Goal: Contribute content

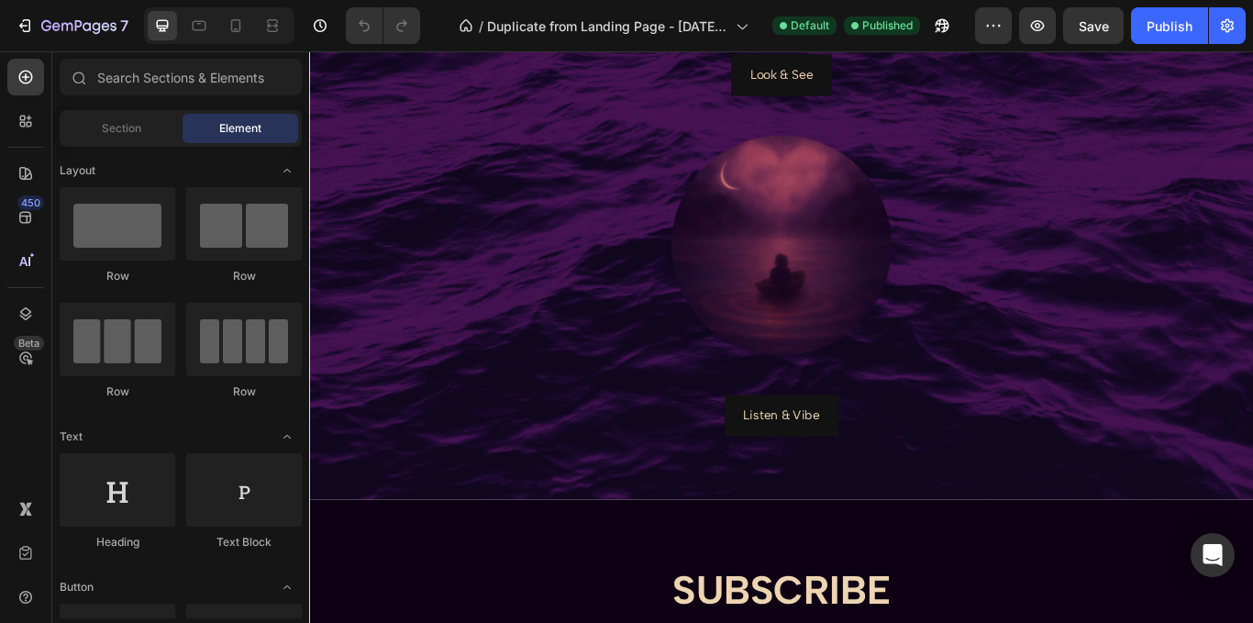
scroll to position [1338, 0]
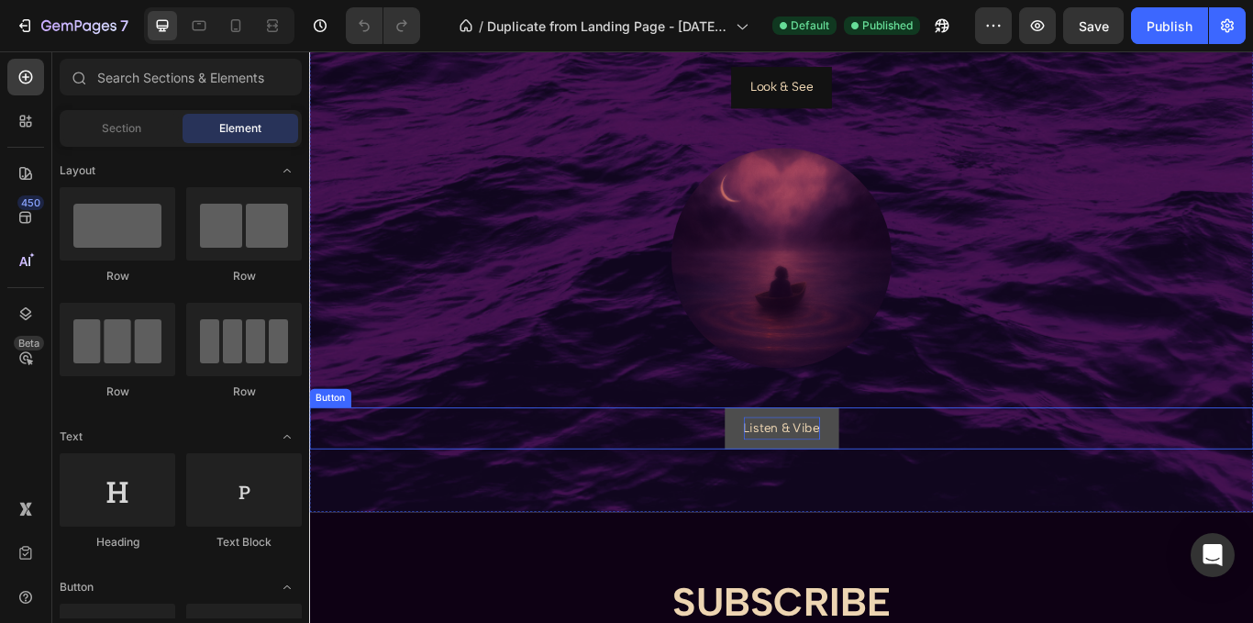
click at [833, 490] on p "Listen & Vibe" at bounding box center [859, 491] width 89 height 27
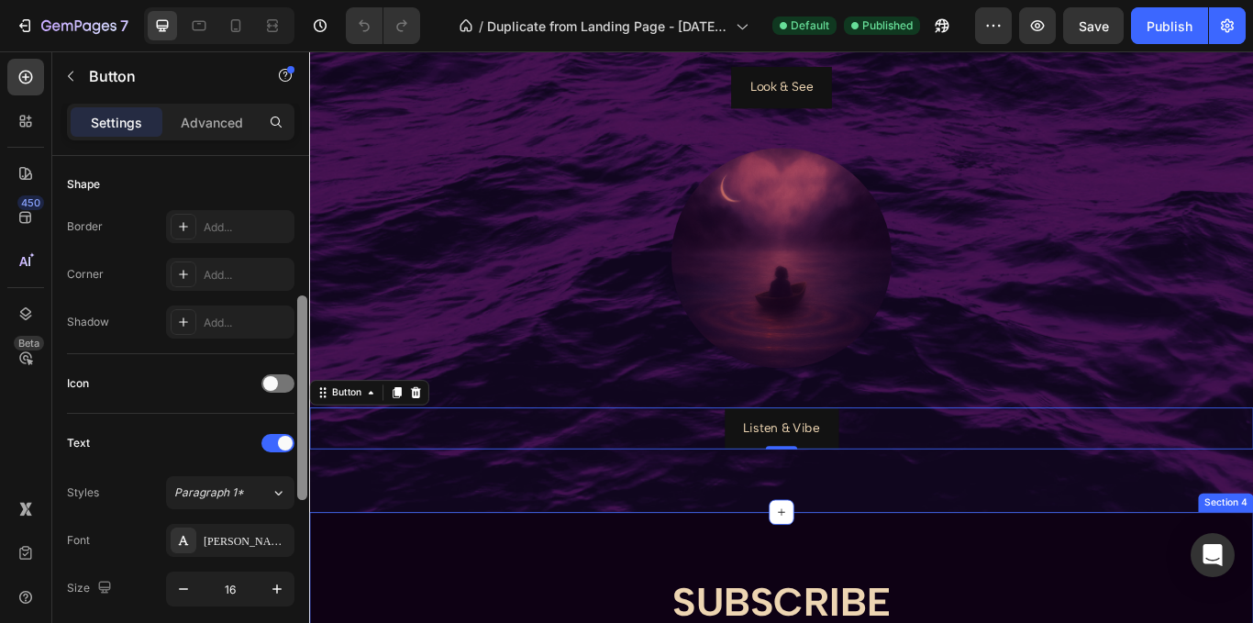
scroll to position [378, 0]
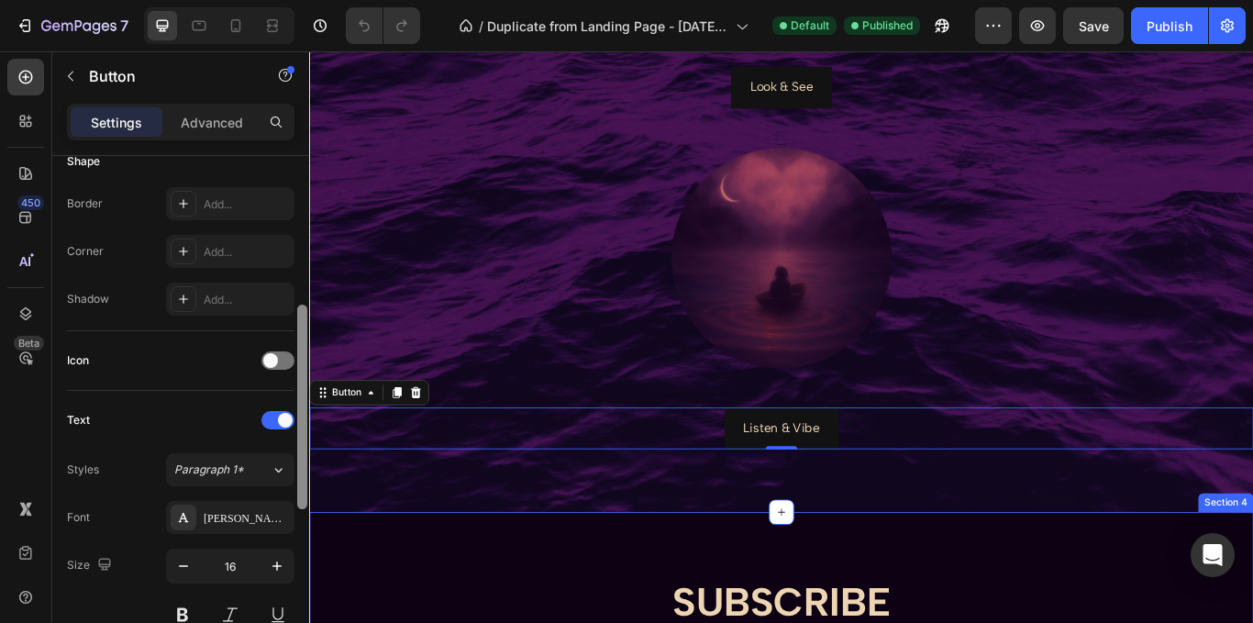
drag, startPoint x: 608, startPoint y: 392, endPoint x: 314, endPoint y: 655, distance: 394.9
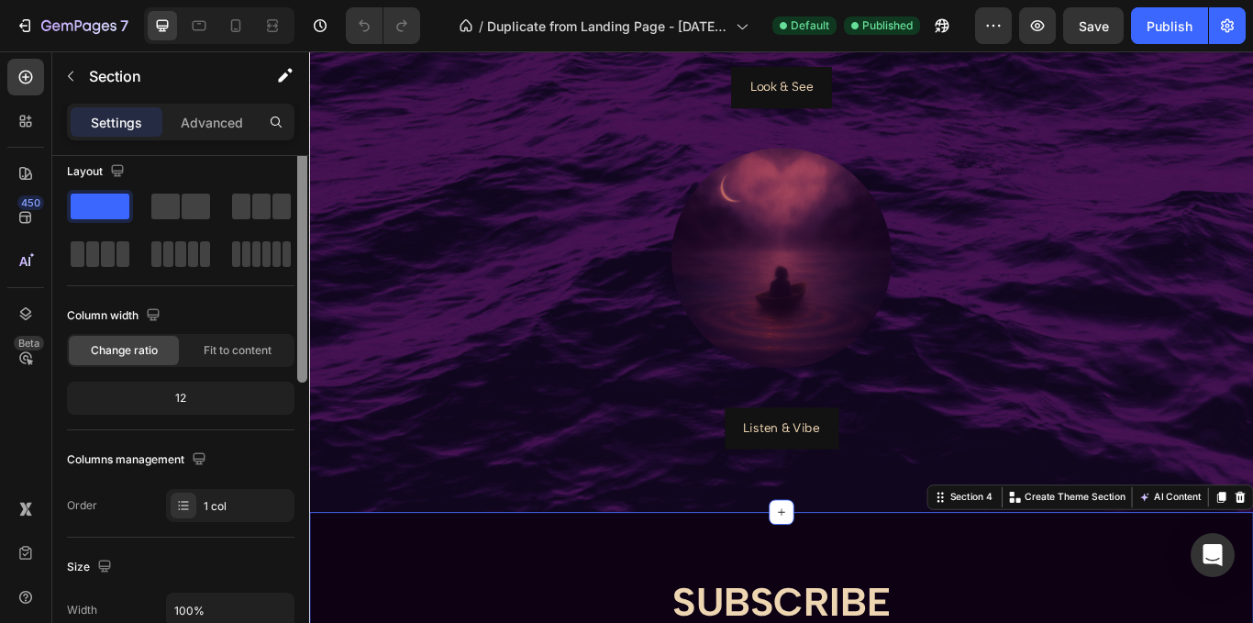
scroll to position [0, 0]
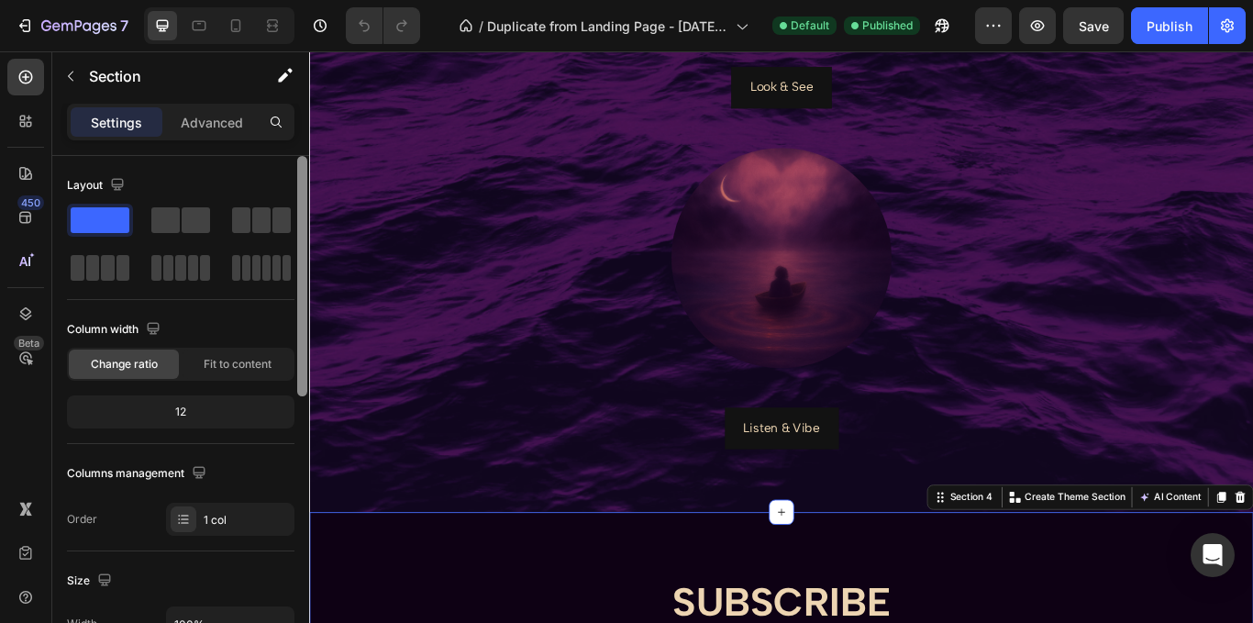
click at [301, 309] on div at bounding box center [302, 276] width 10 height 240
click at [217, 121] on p "Advanced" at bounding box center [212, 122] width 62 height 19
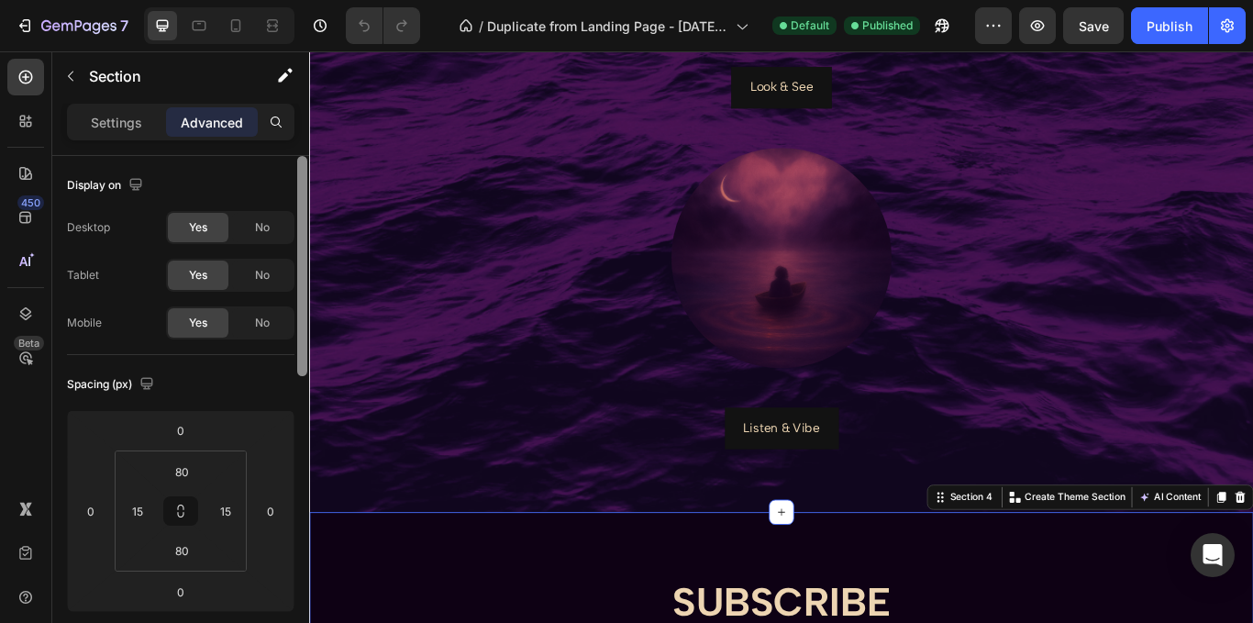
drag, startPoint x: 303, startPoint y: 176, endPoint x: 295, endPoint y: 102, distance: 74.6
click at [295, 102] on div "Sections(18) Elements(83) Section Element Hero Section Product Detail Brands Tr…" at bounding box center [180, 336] width 257 height 571
click at [126, 116] on p "Settings" at bounding box center [116, 122] width 51 height 19
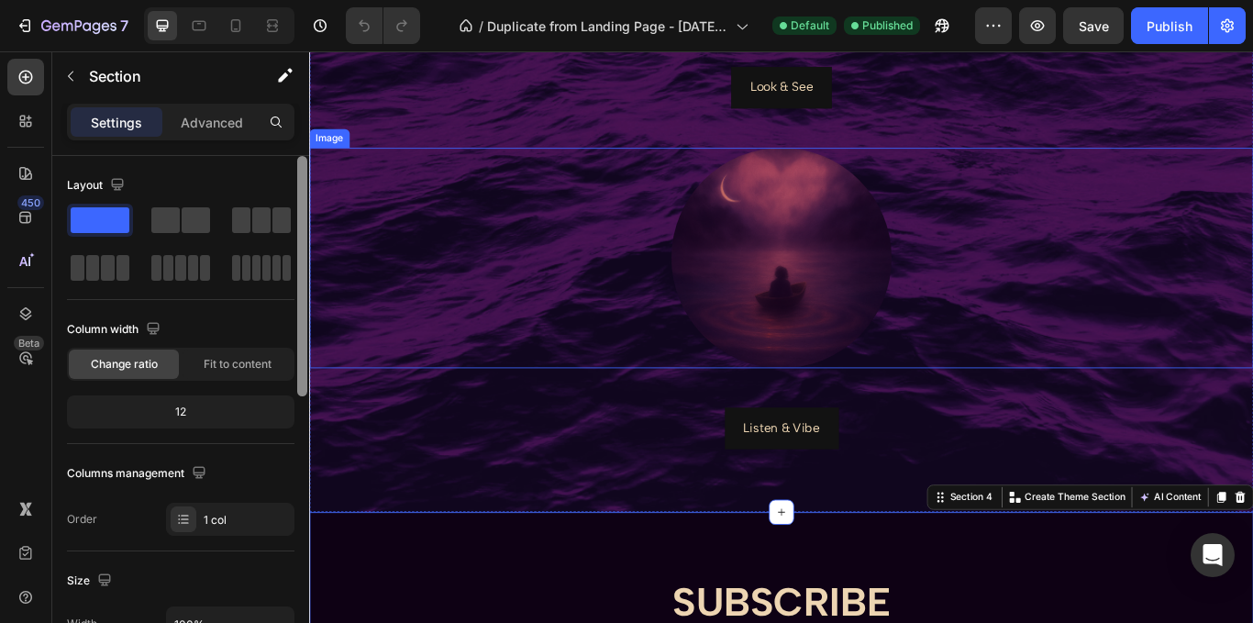
drag, startPoint x: 611, startPoint y: 237, endPoint x: 311, endPoint y: 201, distance: 302.0
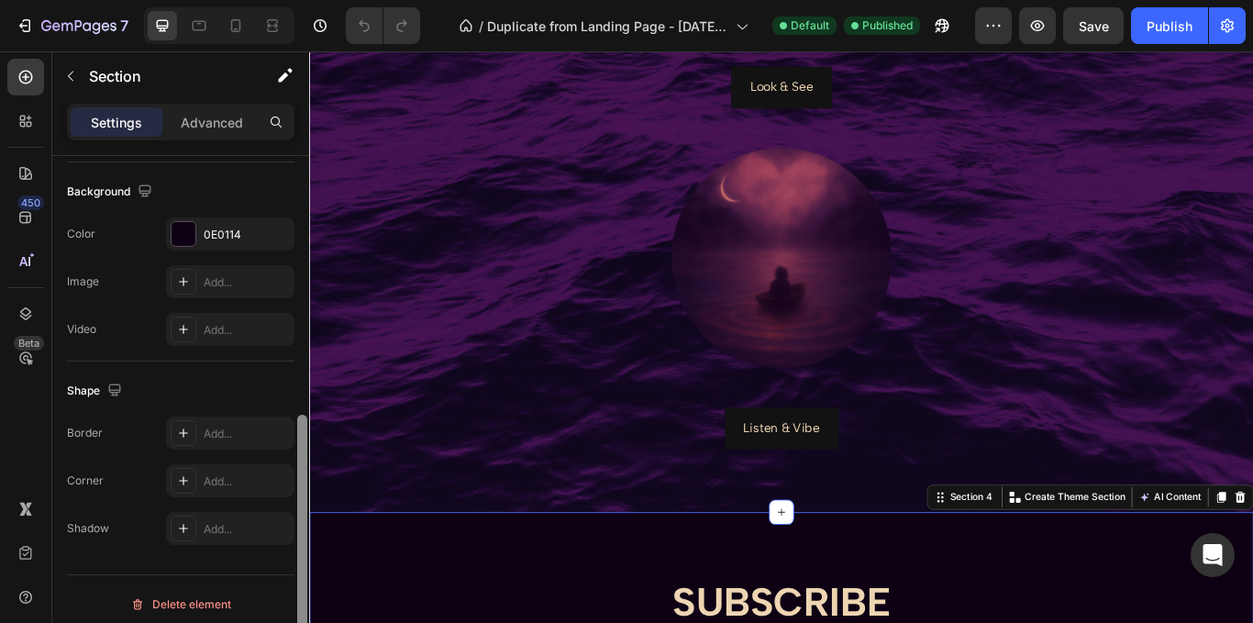
scroll to position [600, 0]
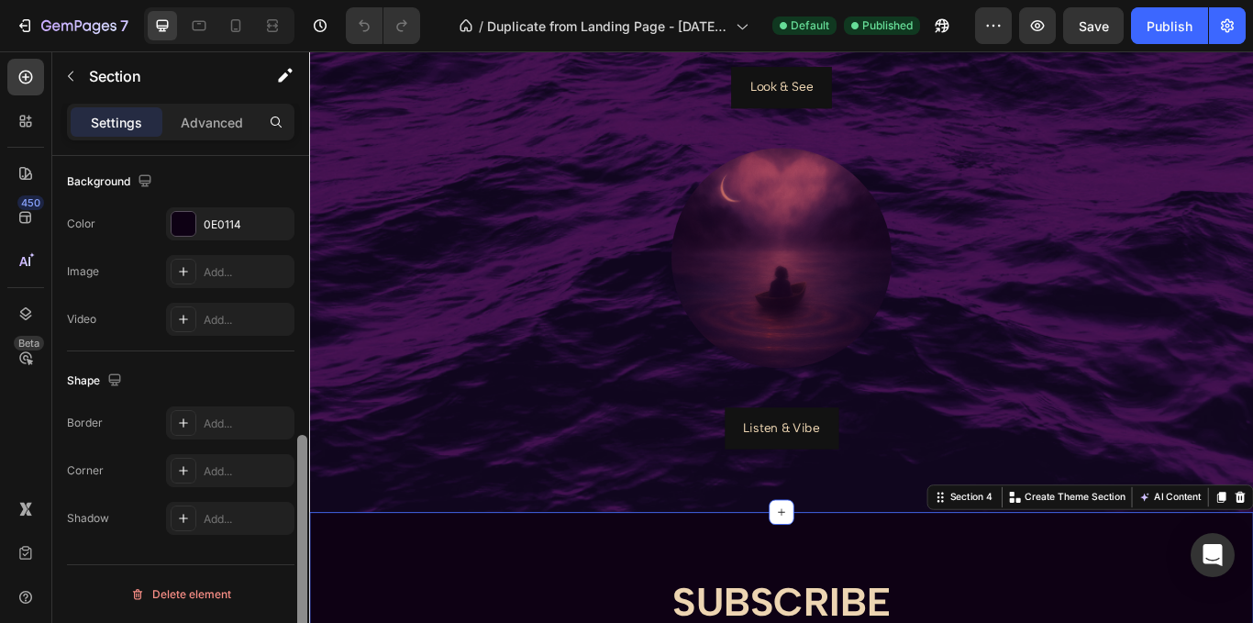
click at [302, 524] on div at bounding box center [302, 555] width 10 height 240
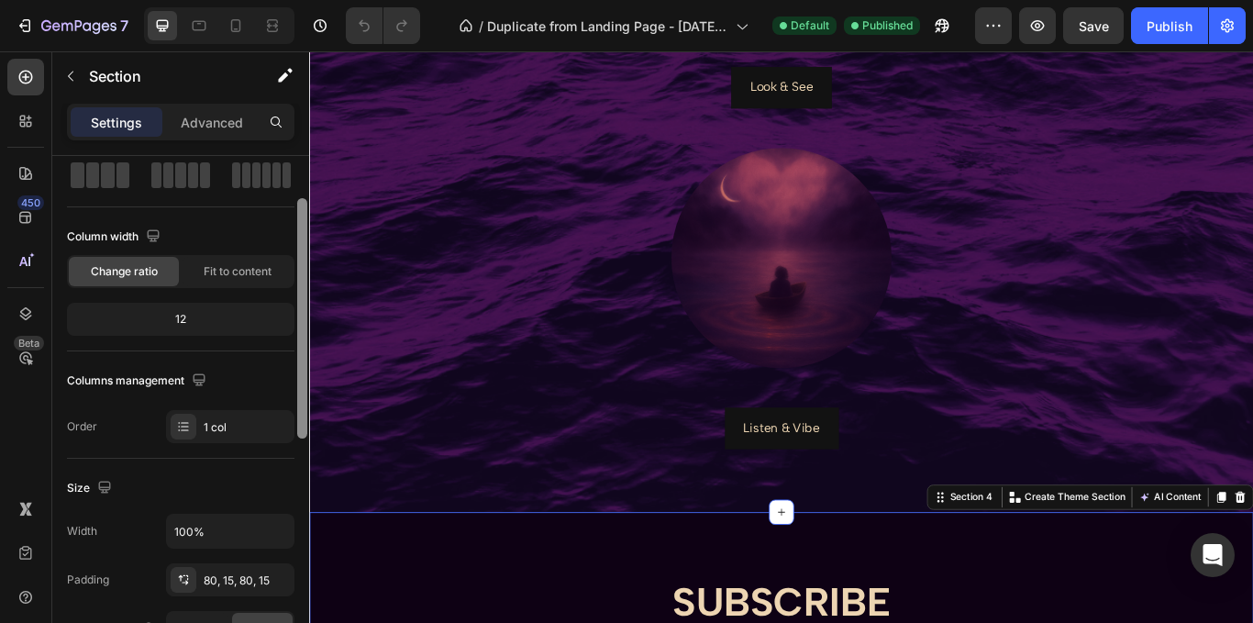
scroll to position [0, 0]
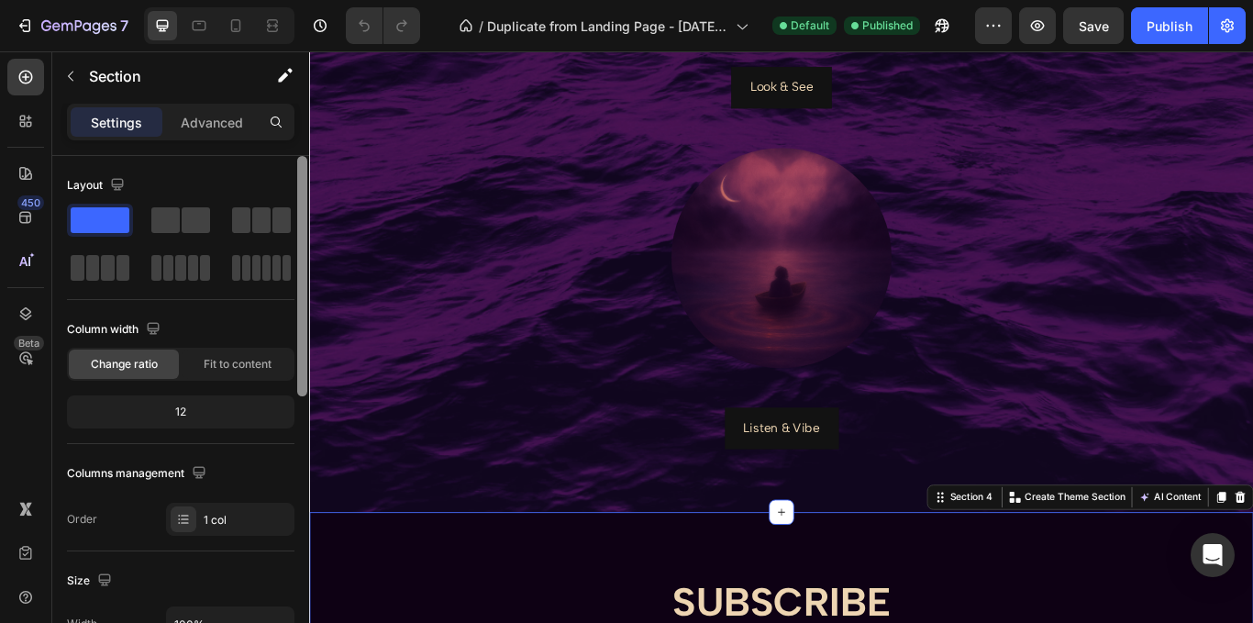
drag, startPoint x: 302, startPoint y: 463, endPoint x: 302, endPoint y: 115, distance: 348.5
click at [302, 115] on div "Settings Advanced Layout Column width Change ratio Fit to content 12 Columns ma…" at bounding box center [180, 389] width 257 height 571
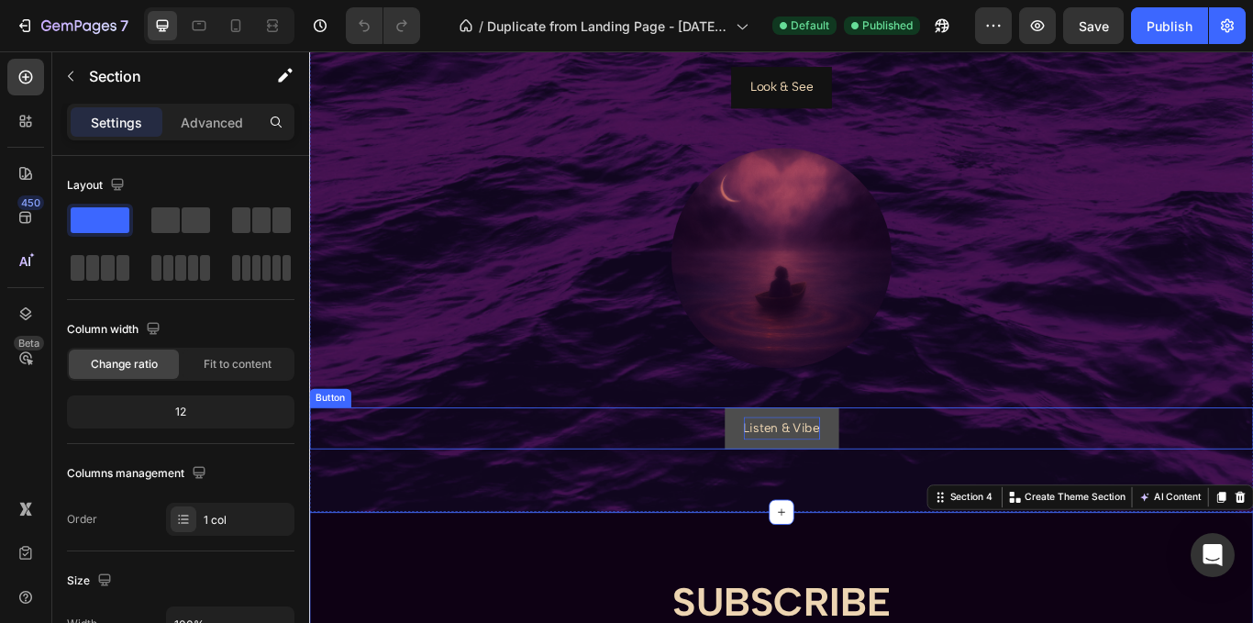
click at [863, 478] on p "Listen & Vibe" at bounding box center [859, 491] width 89 height 27
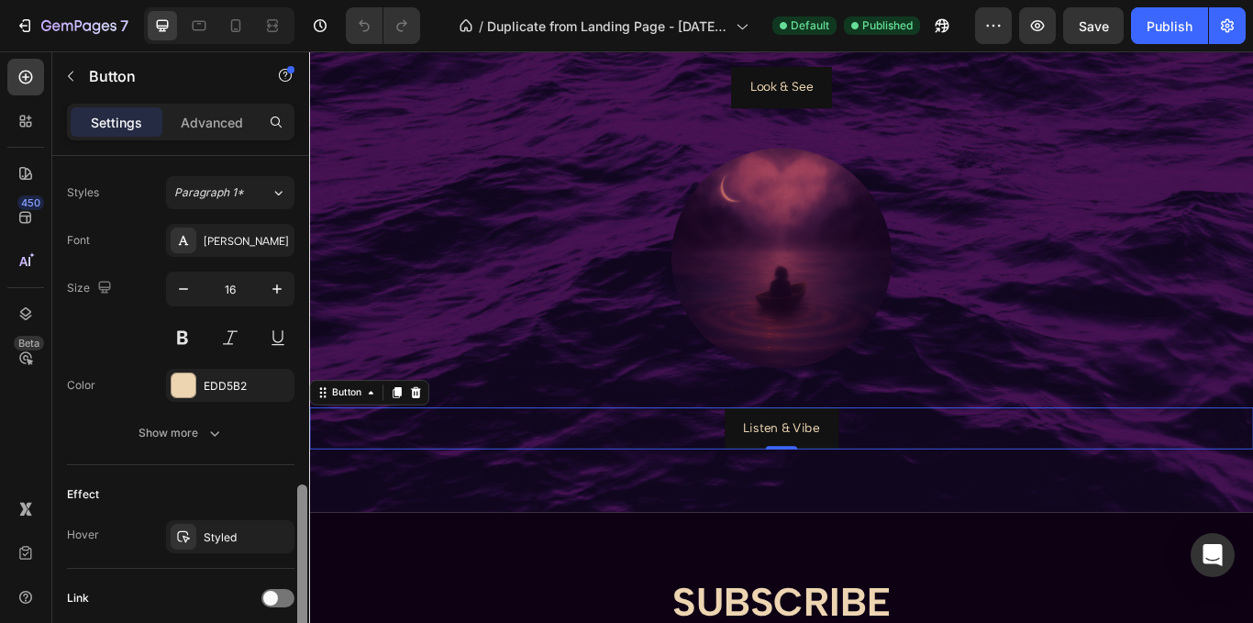
scroll to position [731, 0]
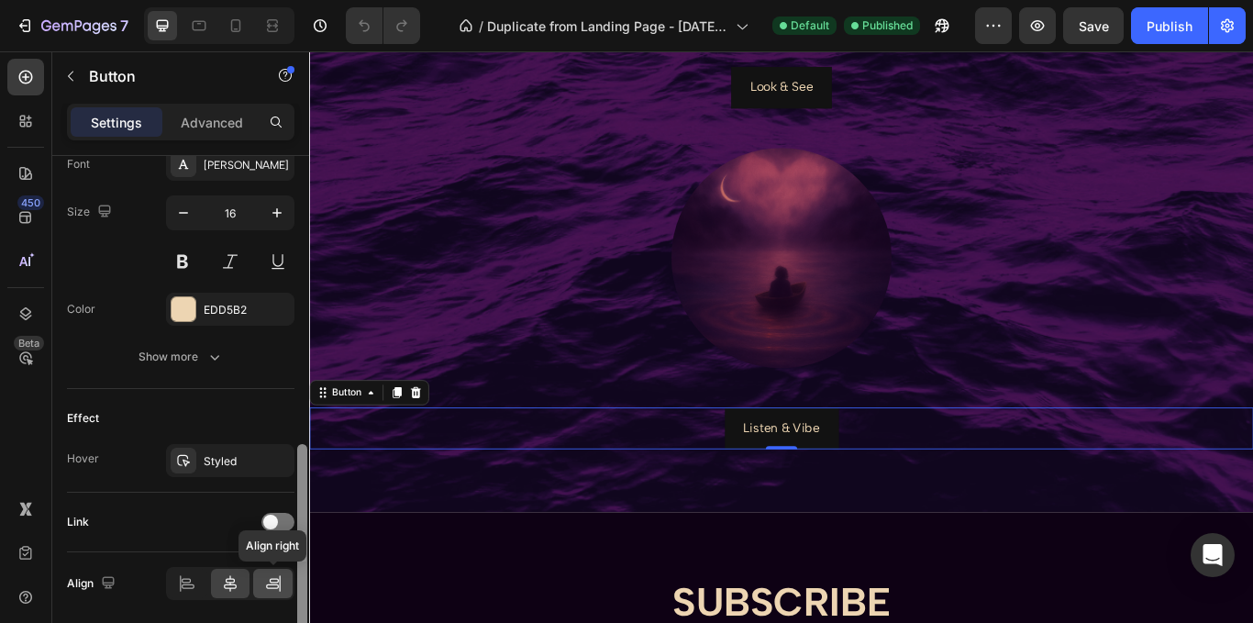
drag, startPoint x: 299, startPoint y: 298, endPoint x: 289, endPoint y: 587, distance: 289.1
click at [289, 587] on div "Size Width Auto Height Auto Padding 12, 24, 12, 24 Background Color 121212 Imag…" at bounding box center [180, 415] width 257 height 519
click at [277, 520] on span at bounding box center [270, 521] width 15 height 15
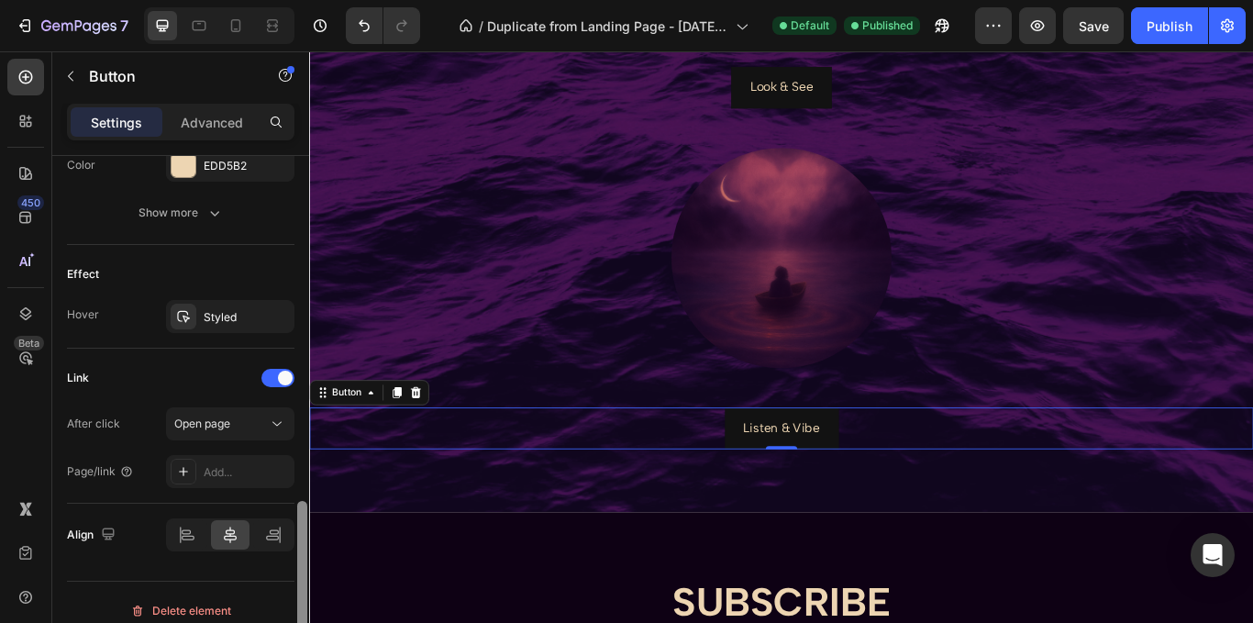
scroll to position [891, 0]
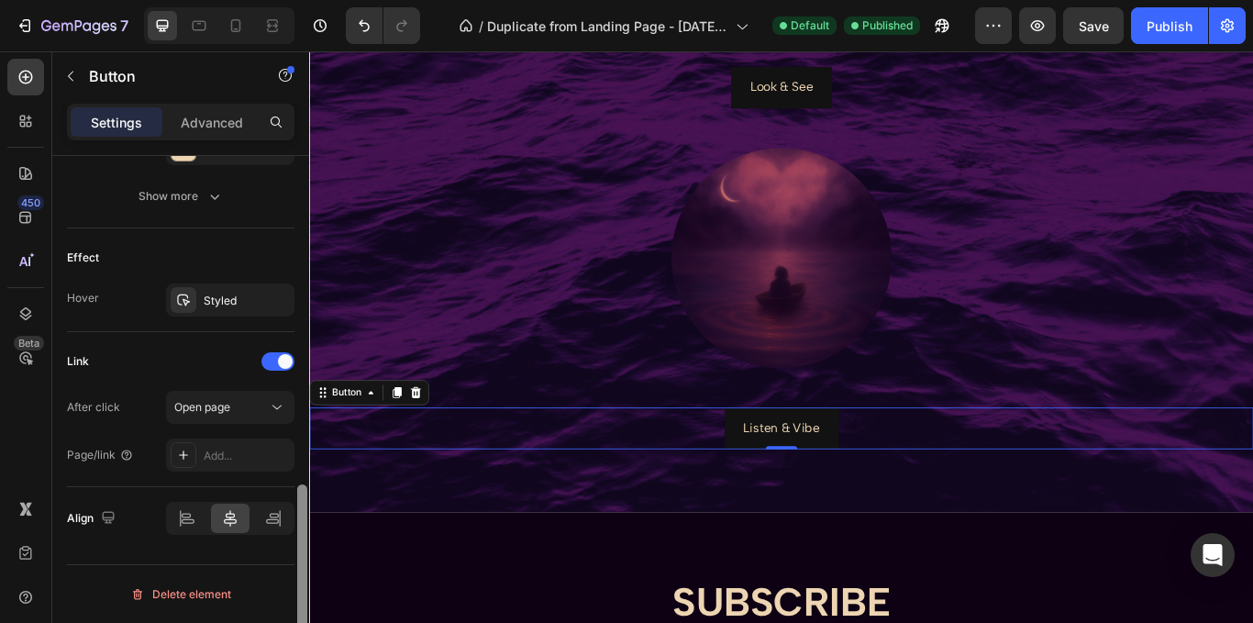
drag, startPoint x: 302, startPoint y: 502, endPoint x: 301, endPoint y: 624, distance: 122.0
click at [301, 0] on html "7 Version history / Duplicate from Landing Page - Sep 21, 14:10:19 Default Publ…" at bounding box center [626, 0] width 1253 height 0
click at [222, 397] on button "Open page" at bounding box center [230, 407] width 128 height 33
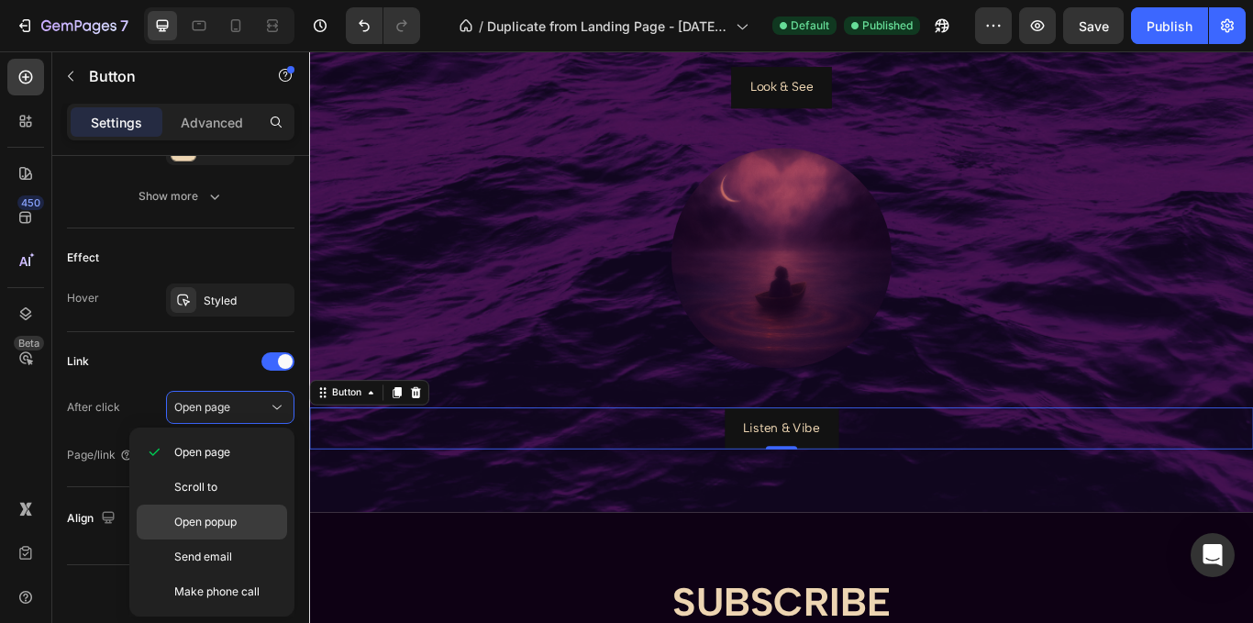
click at [237, 519] on span "Open popup" at bounding box center [205, 522] width 62 height 17
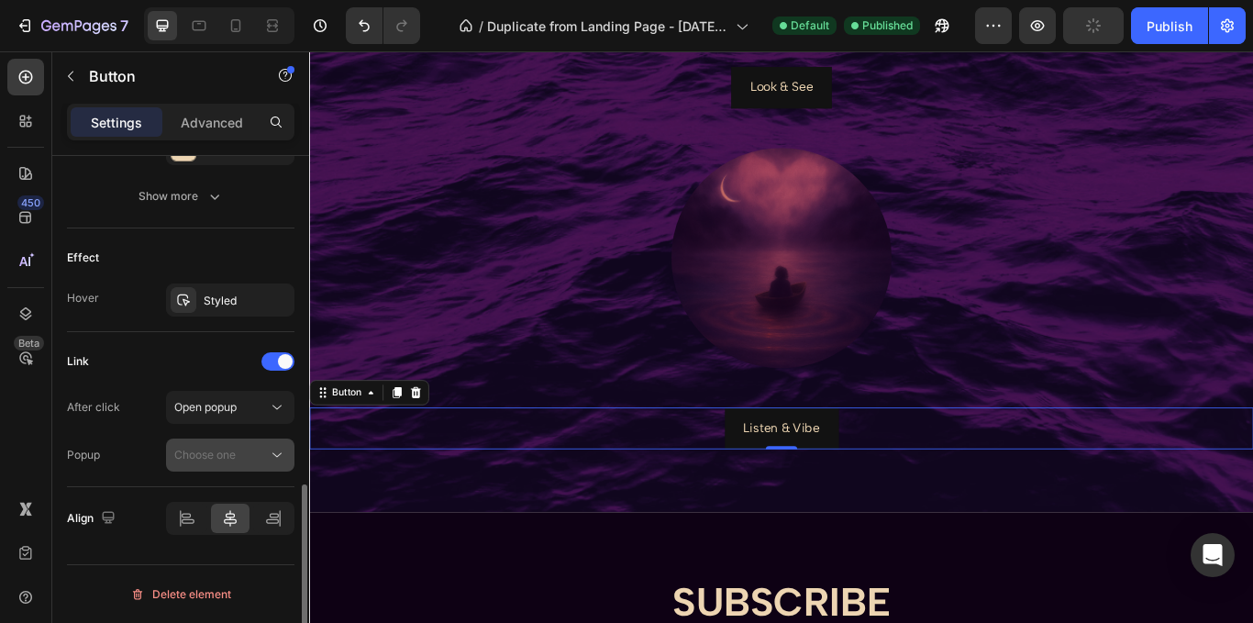
click at [257, 451] on div "Choose one" at bounding box center [221, 455] width 94 height 17
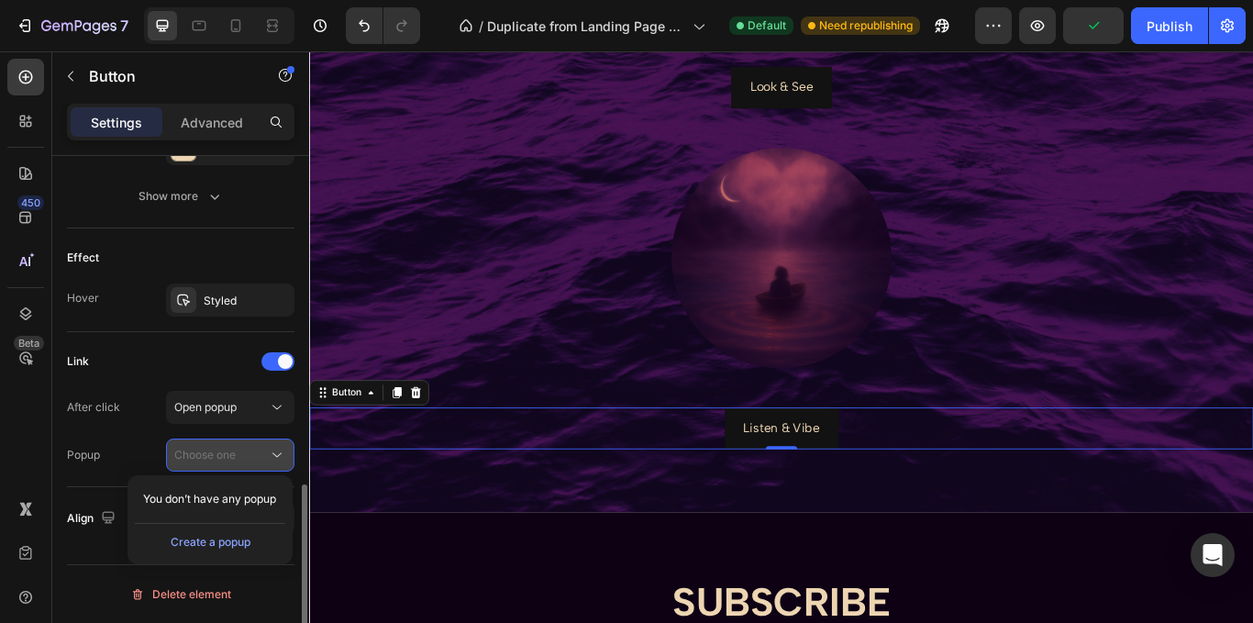
click at [257, 451] on div "Choose one" at bounding box center [221, 455] width 94 height 17
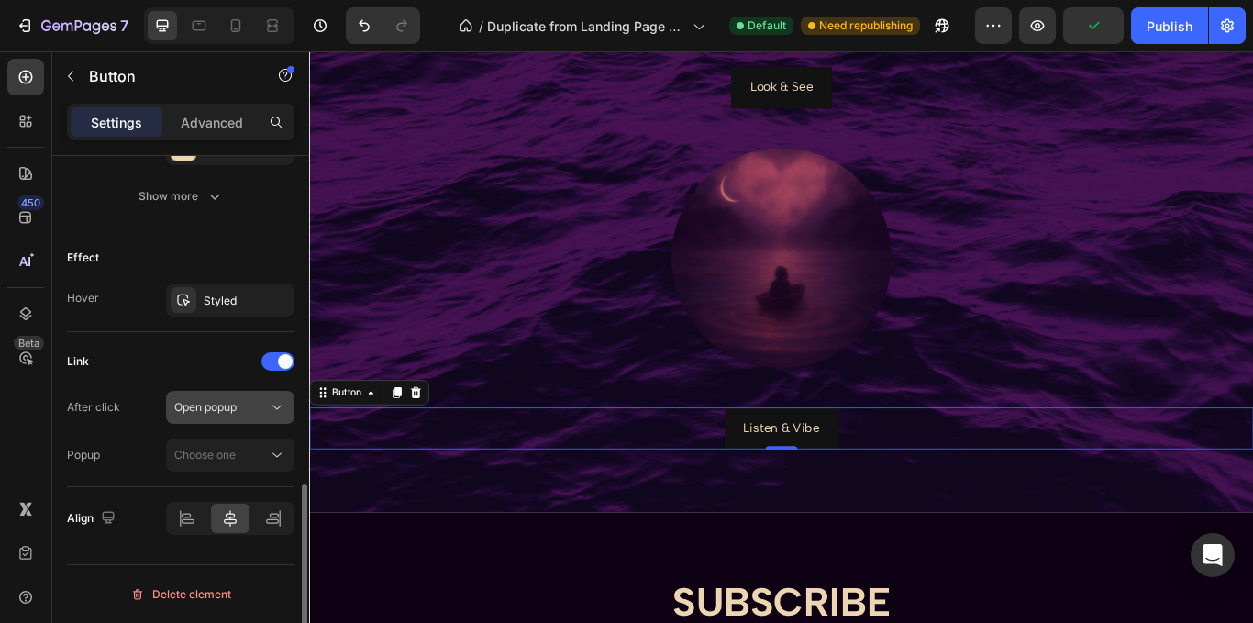
click at [237, 410] on span "Open popup" at bounding box center [205, 407] width 62 height 14
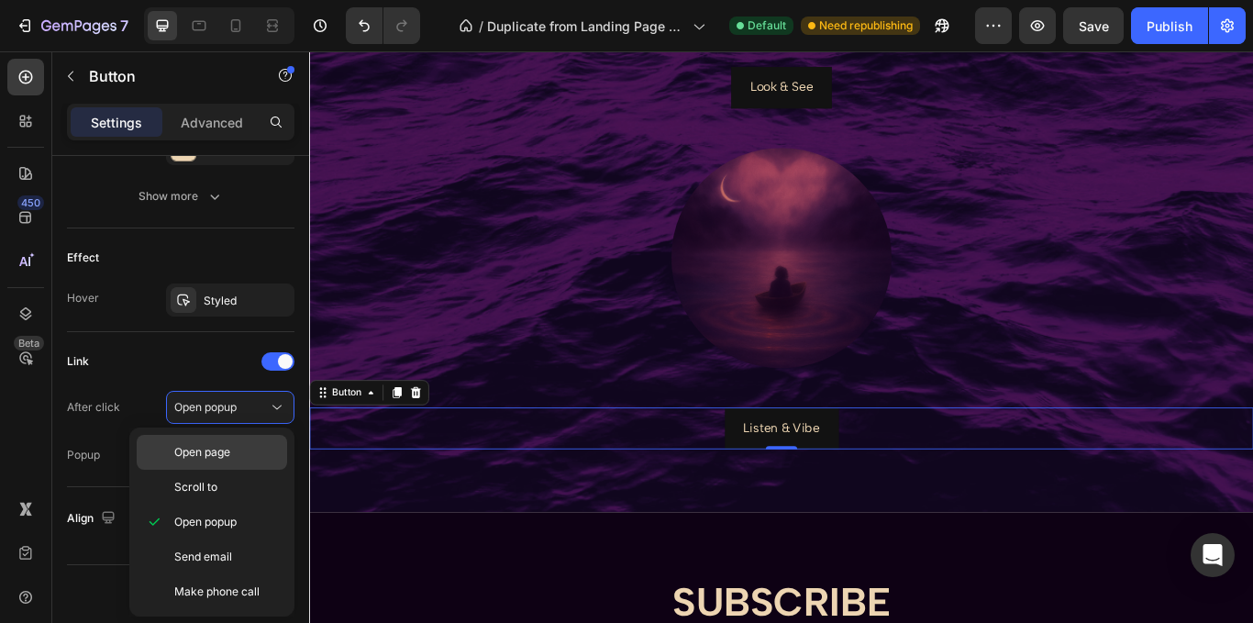
click at [243, 449] on p "Open page" at bounding box center [226, 452] width 105 height 17
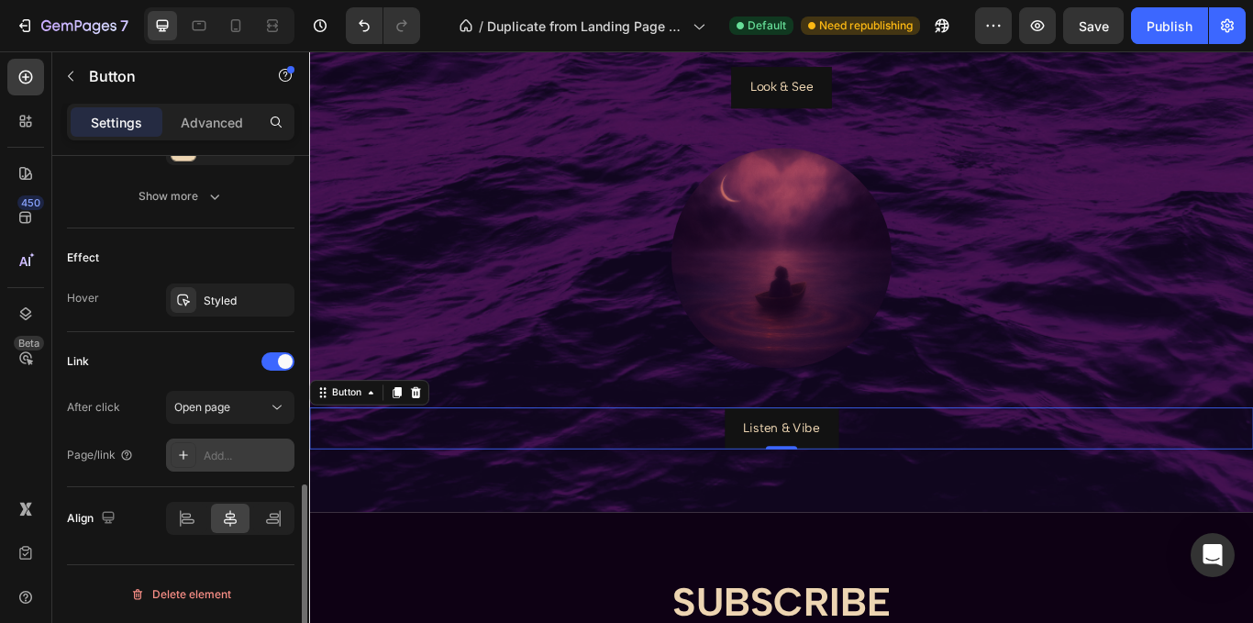
click at [228, 450] on div "Add..." at bounding box center [247, 456] width 86 height 17
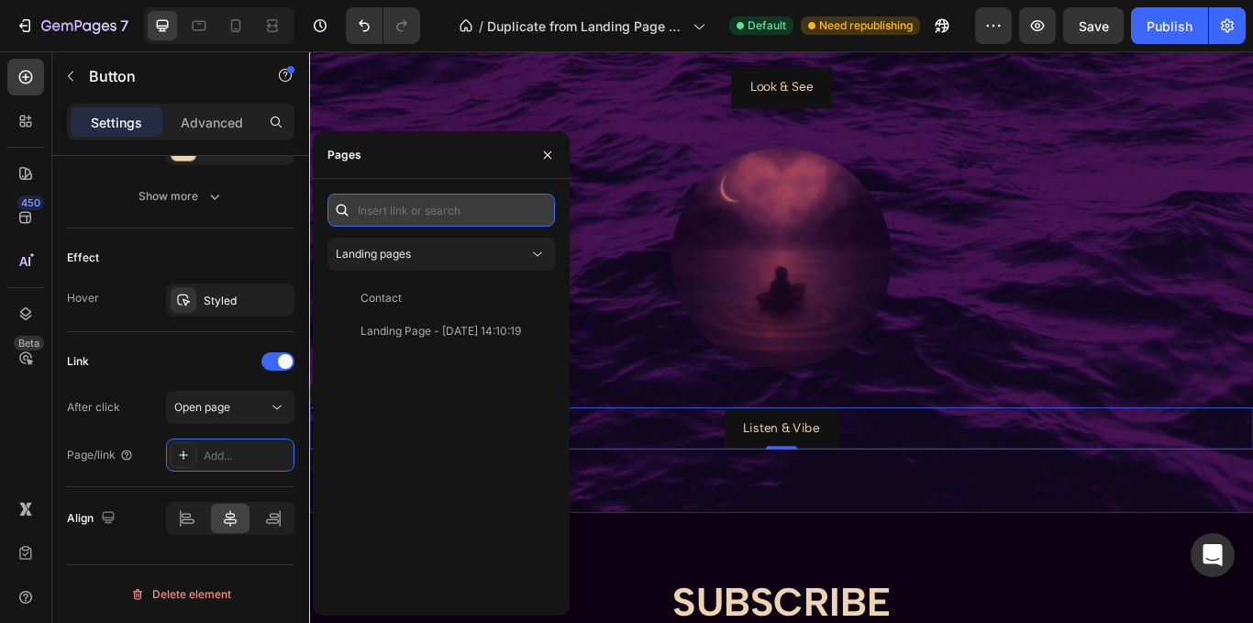
click at [400, 212] on input "text" at bounding box center [440, 210] width 227 height 33
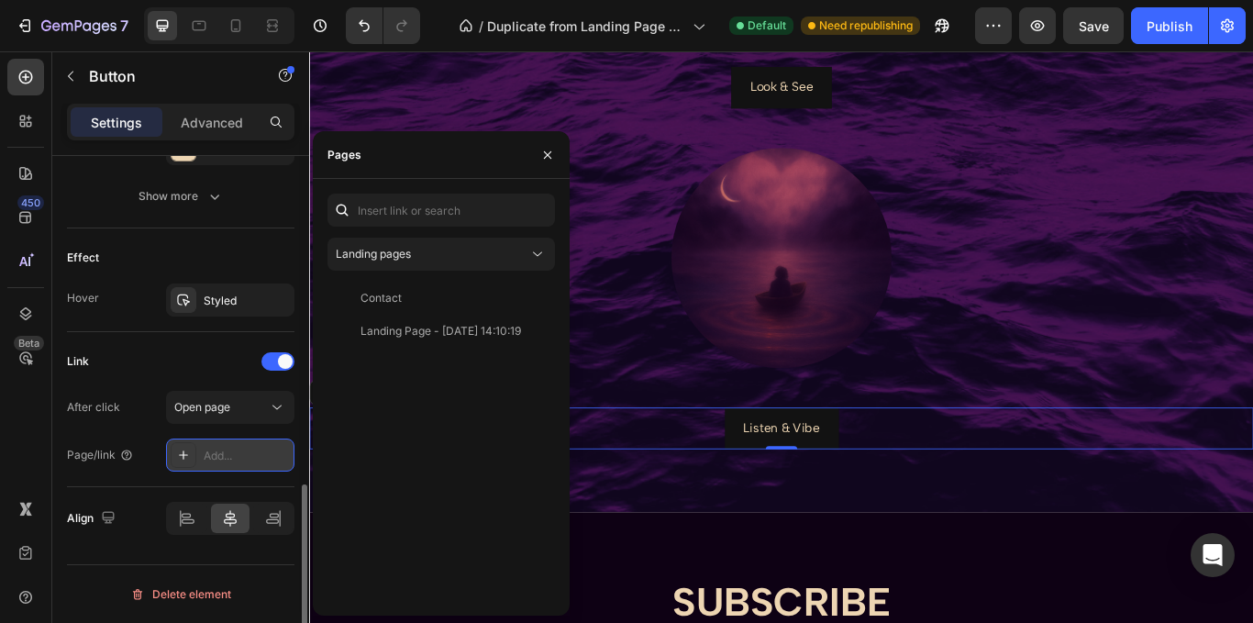
click at [187, 448] on icon at bounding box center [183, 455] width 15 height 15
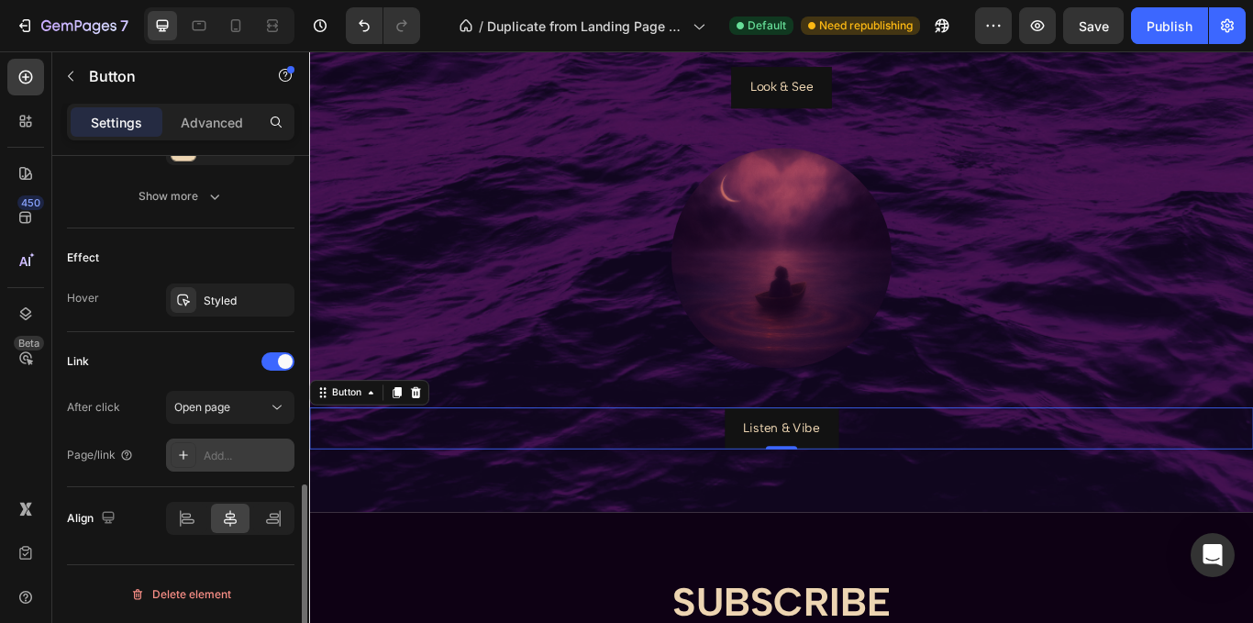
click at [187, 448] on icon at bounding box center [183, 455] width 15 height 15
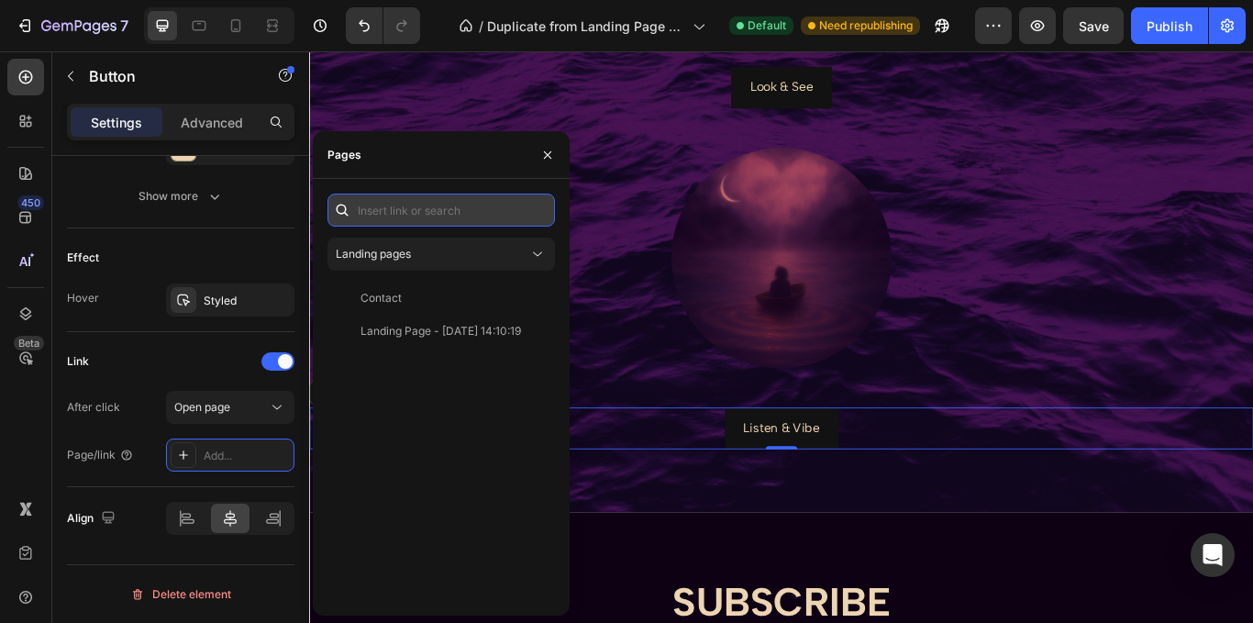
paste input "https://sonofshine.bandcamp.com/"
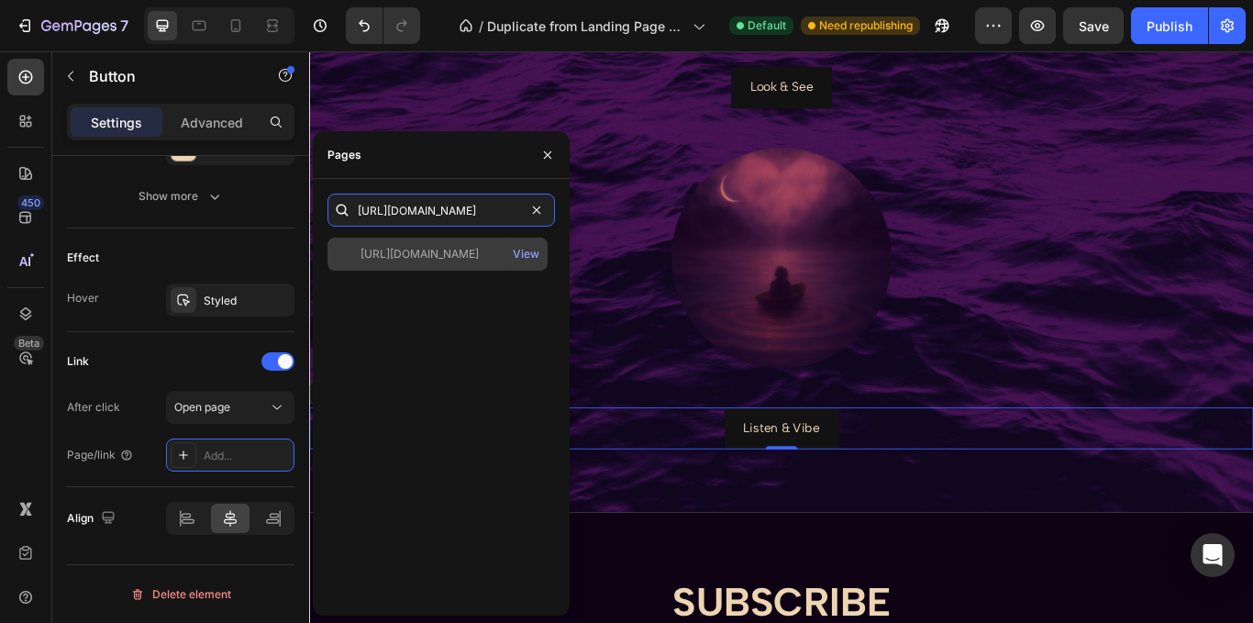
type input "https://sonofshine.bandcamp.com/"
click at [479, 260] on div "https://sonofshine.bandcamp.com/" at bounding box center [419, 254] width 118 height 17
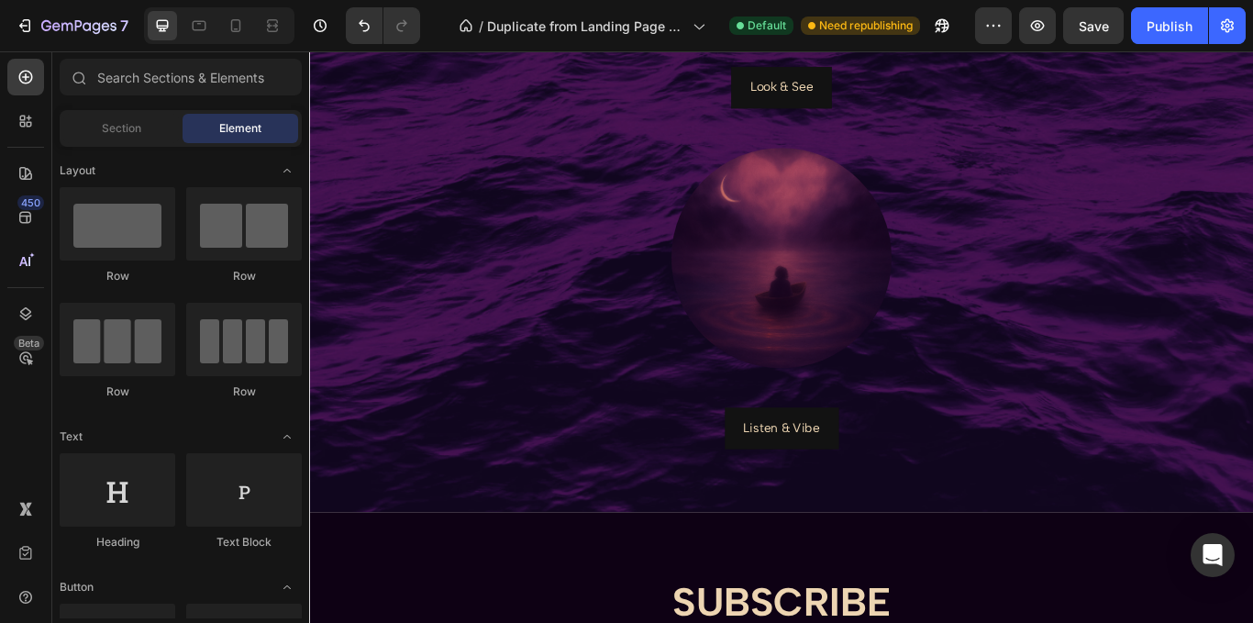
scroll to position [1525, 0]
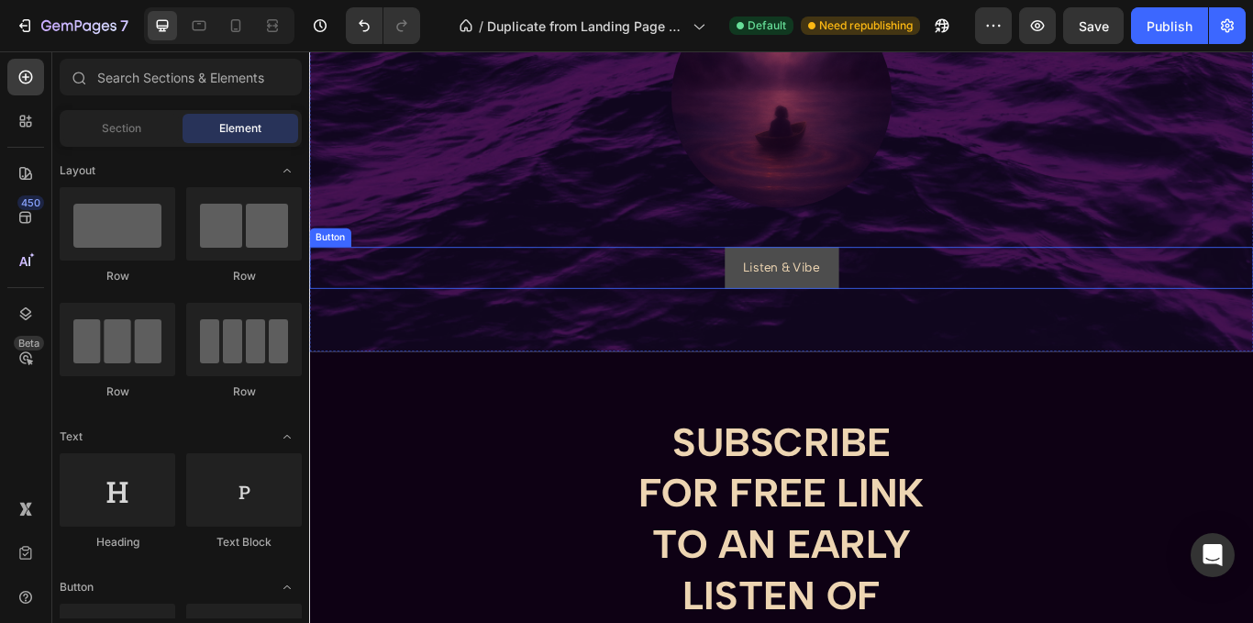
click at [868, 319] on link "Listen & Vibe" at bounding box center [859, 304] width 133 height 49
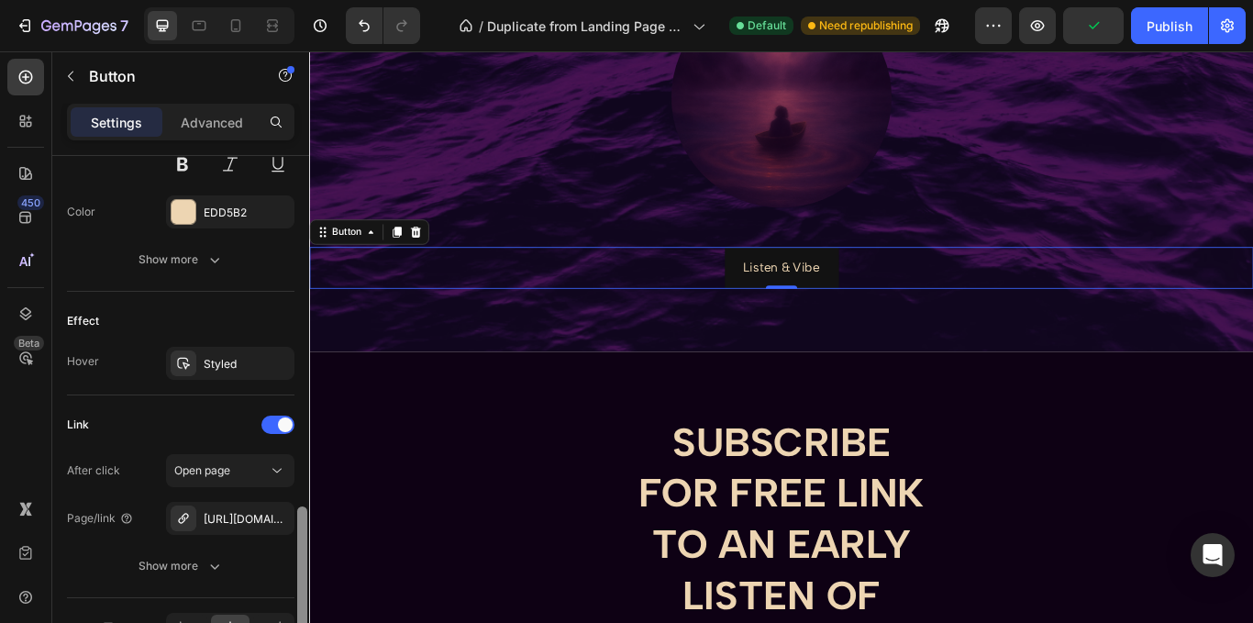
scroll to position [872, 0]
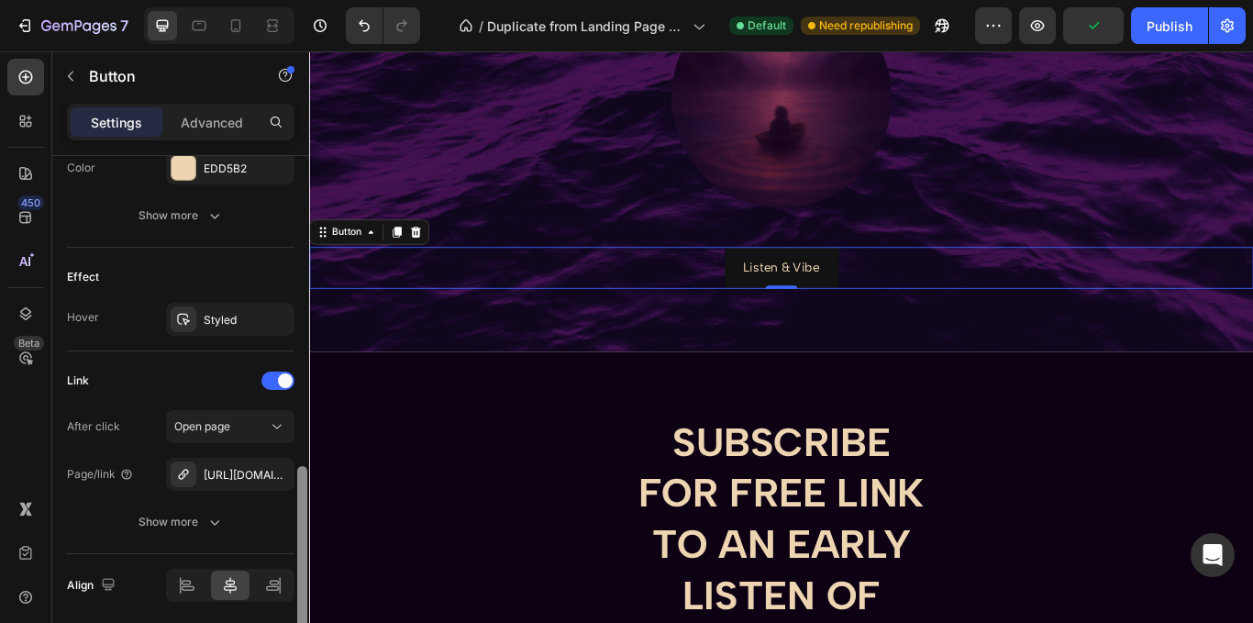
drag, startPoint x: 305, startPoint y: 249, endPoint x: 295, endPoint y: 560, distance: 311.1
click at [295, 560] on div at bounding box center [302, 415] width 14 height 519
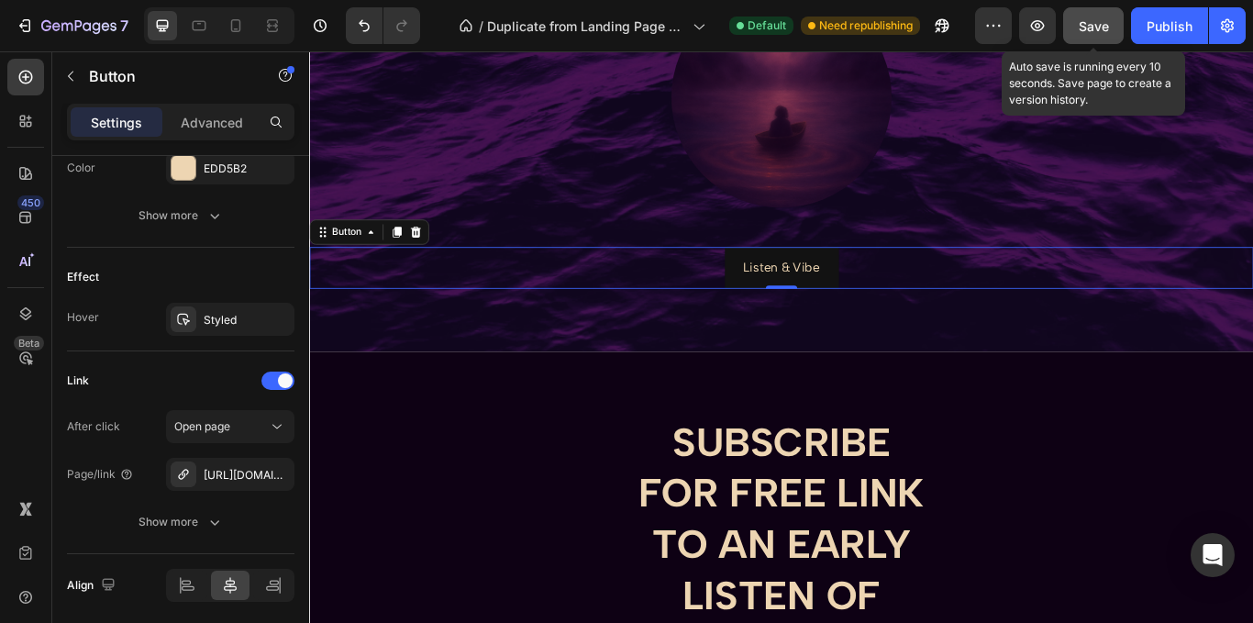
click at [1098, 28] on span "Save" at bounding box center [1093, 26] width 30 height 16
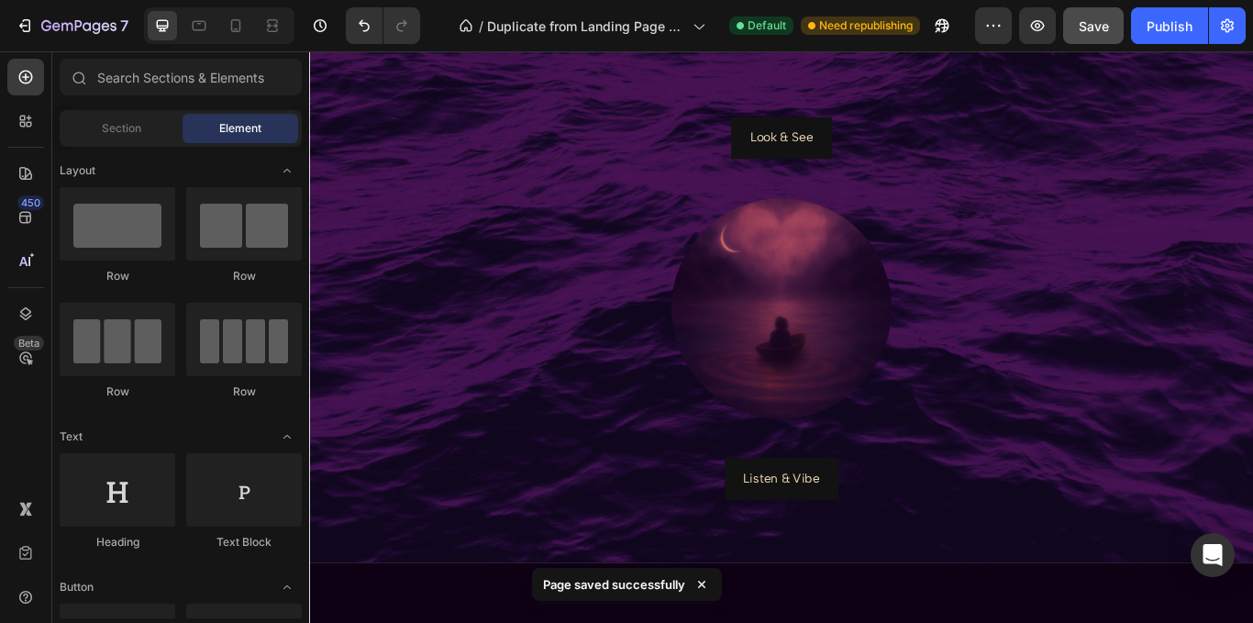
scroll to position [1057, 0]
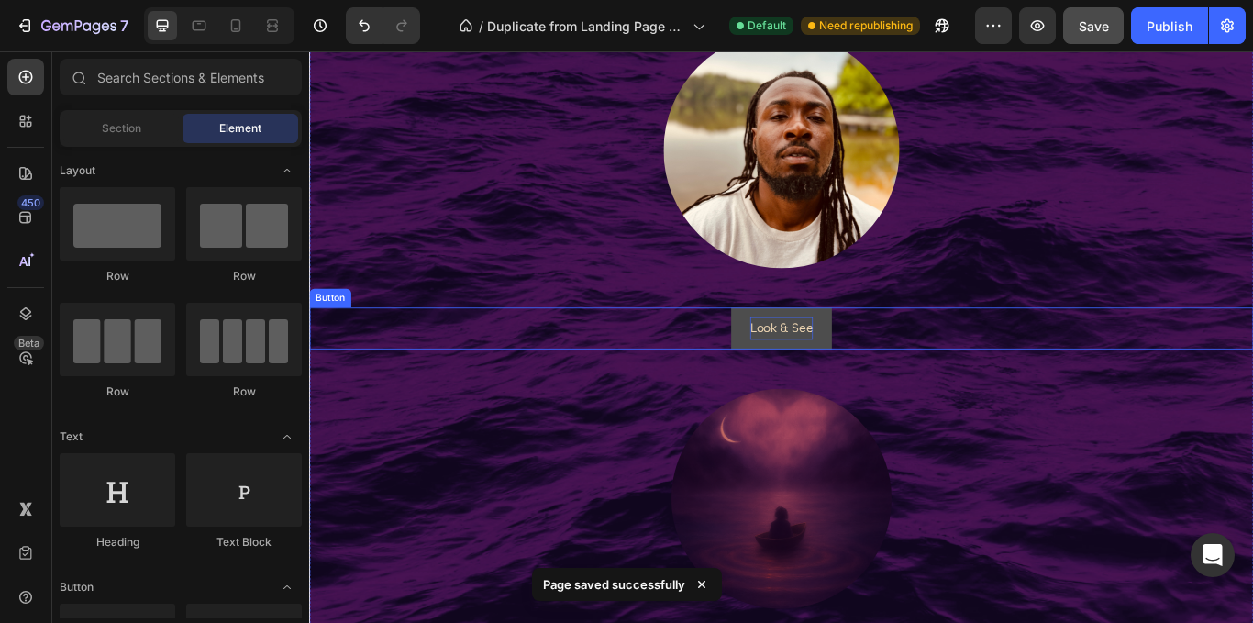
click at [846, 371] on p "Look & See" at bounding box center [859, 374] width 73 height 27
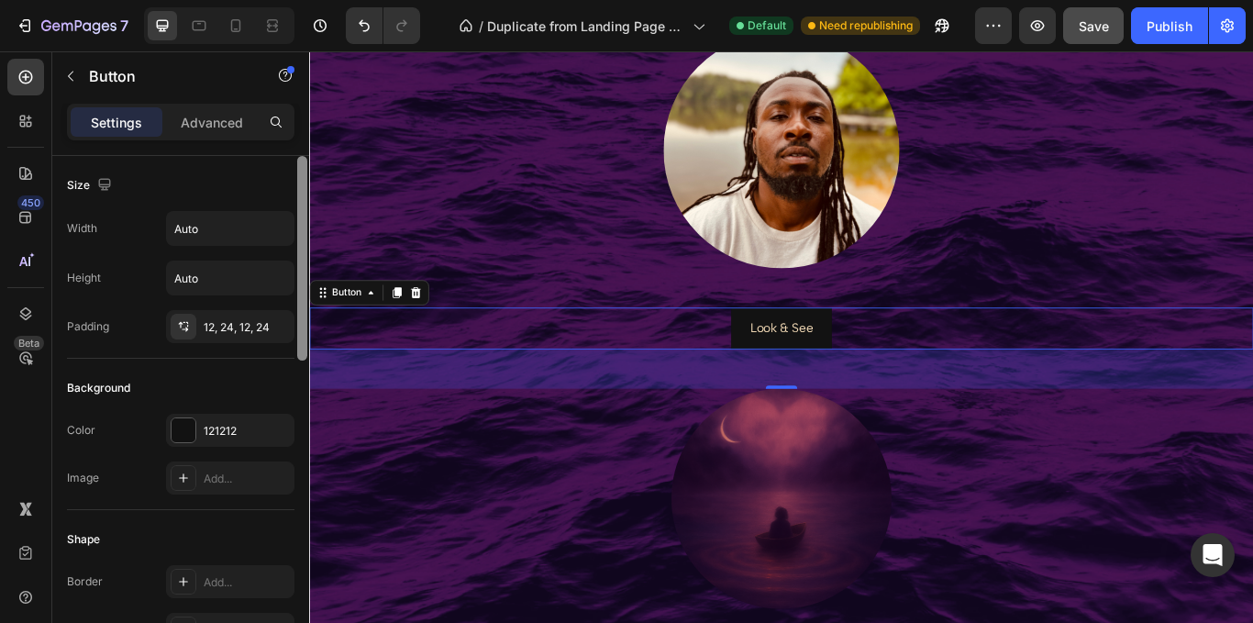
scroll to position [519, 0]
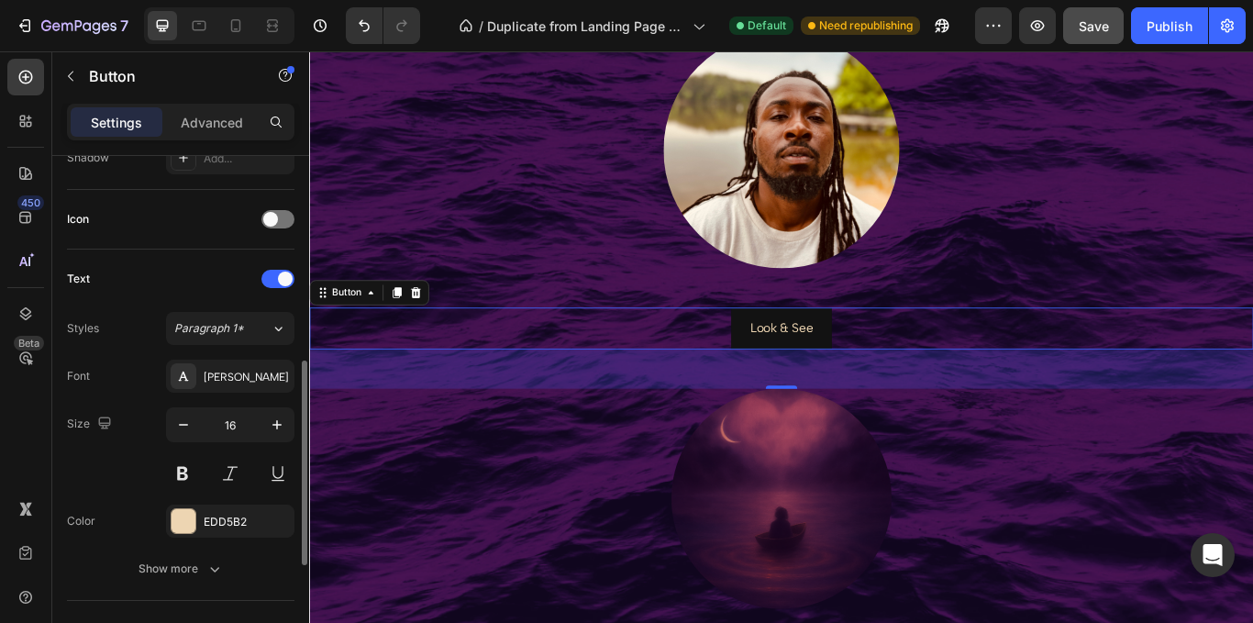
drag, startPoint x: 310, startPoint y: 371, endPoint x: 312, endPoint y: 434, distance: 63.3
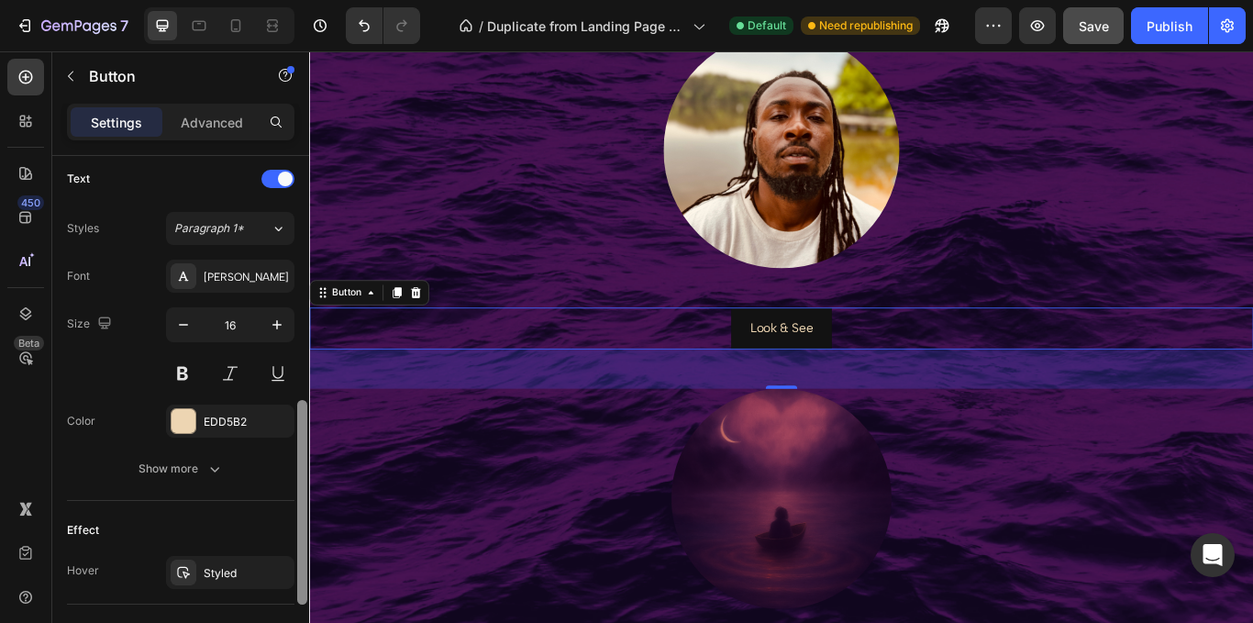
scroll to position [754, 0]
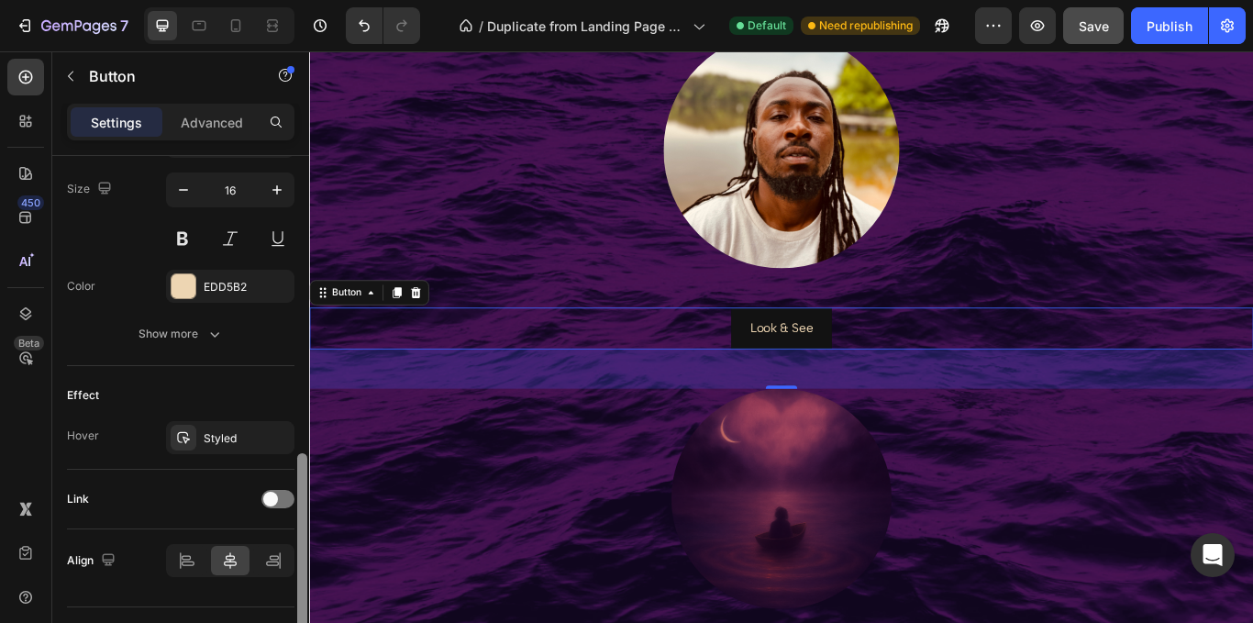
drag, startPoint x: 300, startPoint y: 456, endPoint x: 308, endPoint y: 548, distance: 93.0
click at [308, 548] on div at bounding box center [302, 415] width 14 height 519
click at [279, 500] on div at bounding box center [277, 499] width 33 height 18
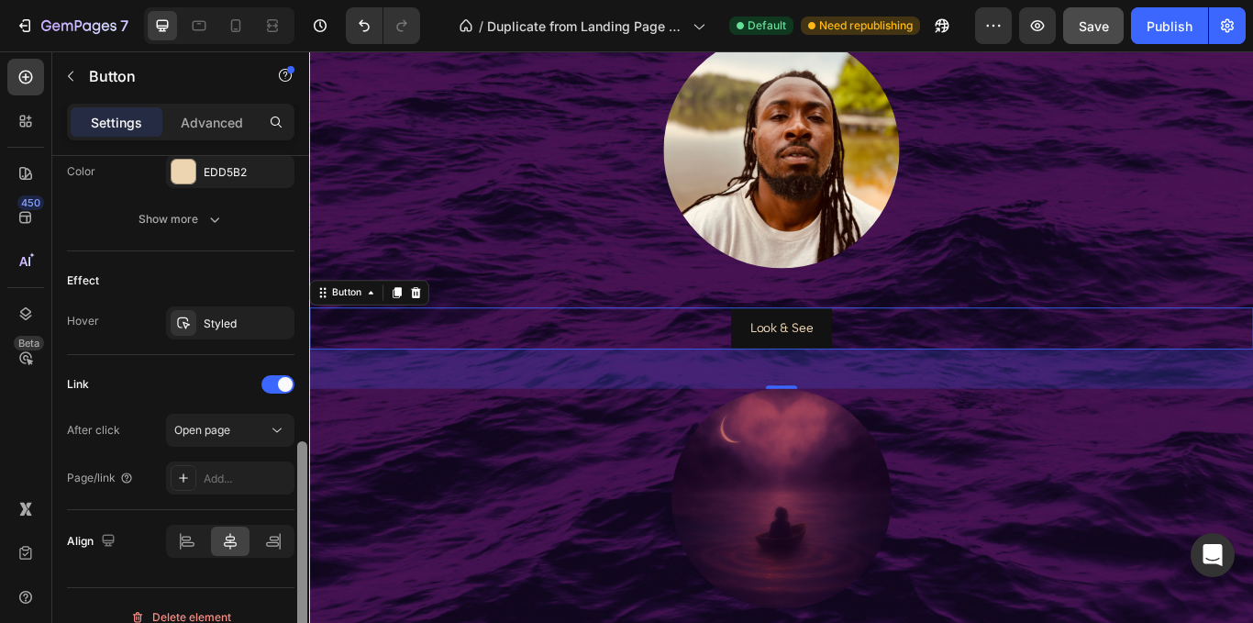
scroll to position [873, 0]
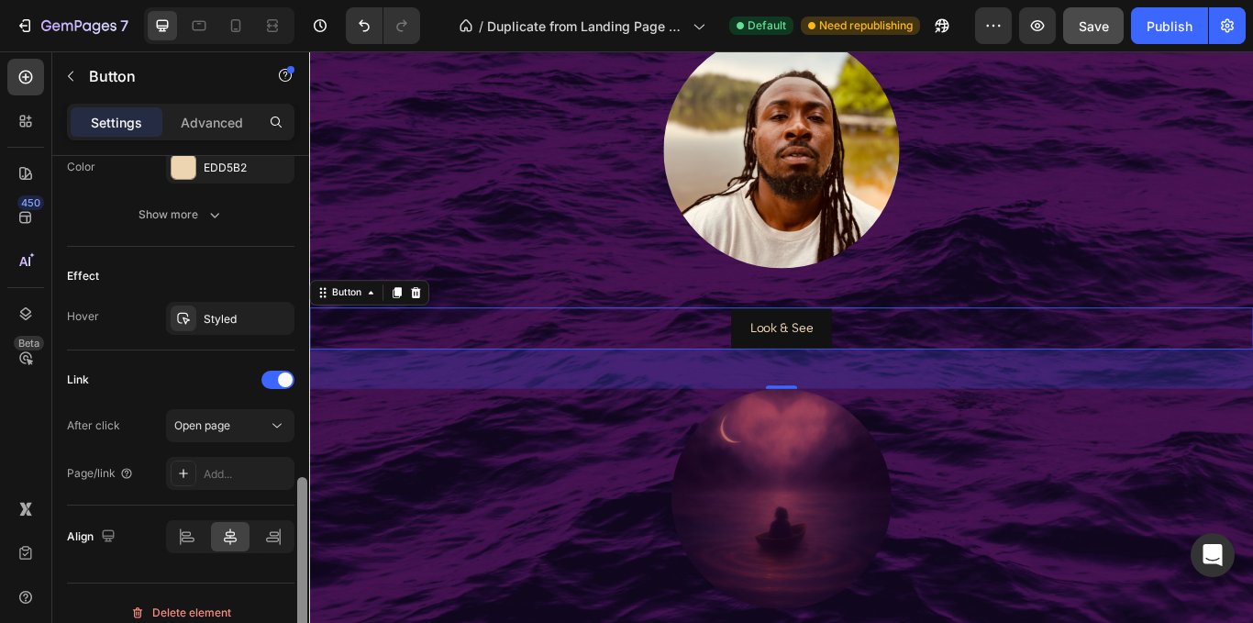
drag, startPoint x: 300, startPoint y: 458, endPoint x: 305, endPoint y: 502, distance: 44.4
click at [305, 502] on div at bounding box center [302, 572] width 10 height 191
click at [226, 481] on div "Add..." at bounding box center [247, 474] width 86 height 17
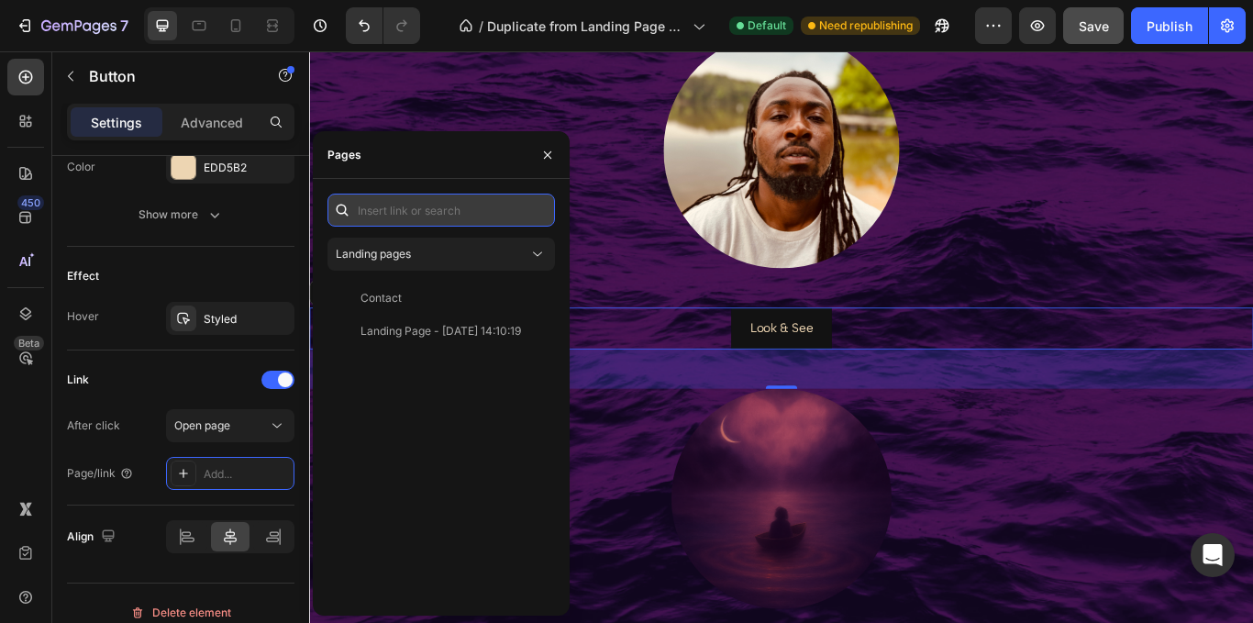
click at [393, 213] on input "text" at bounding box center [440, 210] width 227 height 33
paste input "https://youtu.be/HDTZjRxVRuE?si=yoQMOAx6sj34L8ii"
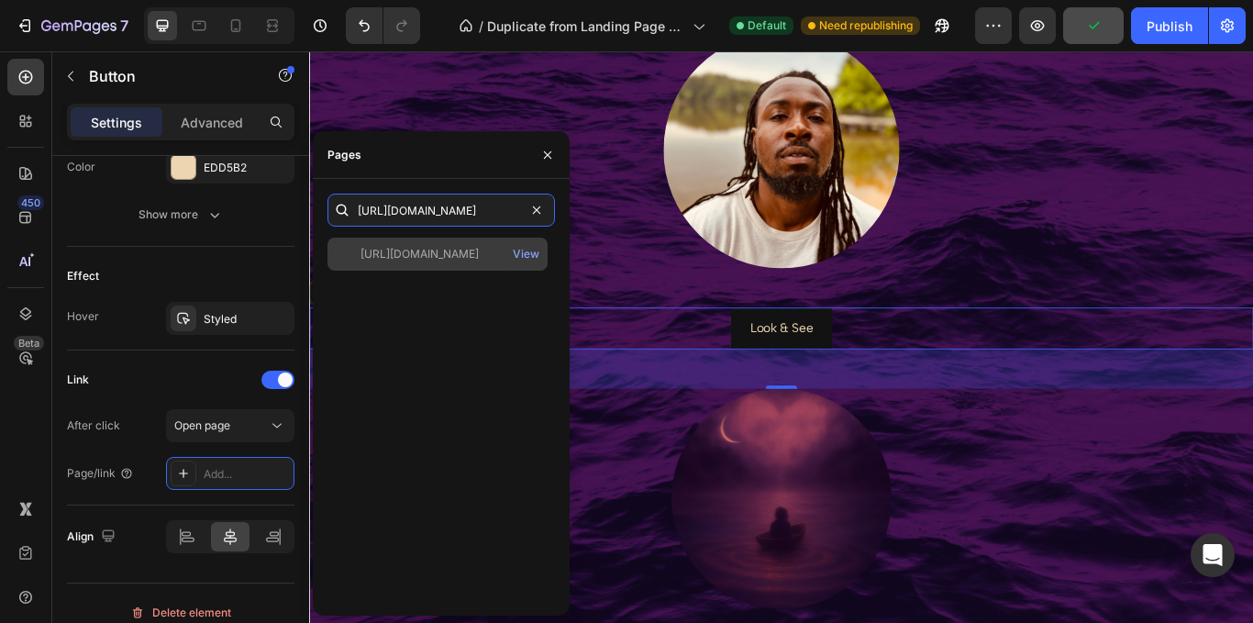
type input "https://youtu.be/HDTZjRxVRuE?si=yoQMOAx6sj34L8ii"
click at [464, 255] on div "https://youtu.be/HDTZjRxVRuE?si=yoQMOAx6sj34L8ii" at bounding box center [419, 254] width 118 height 17
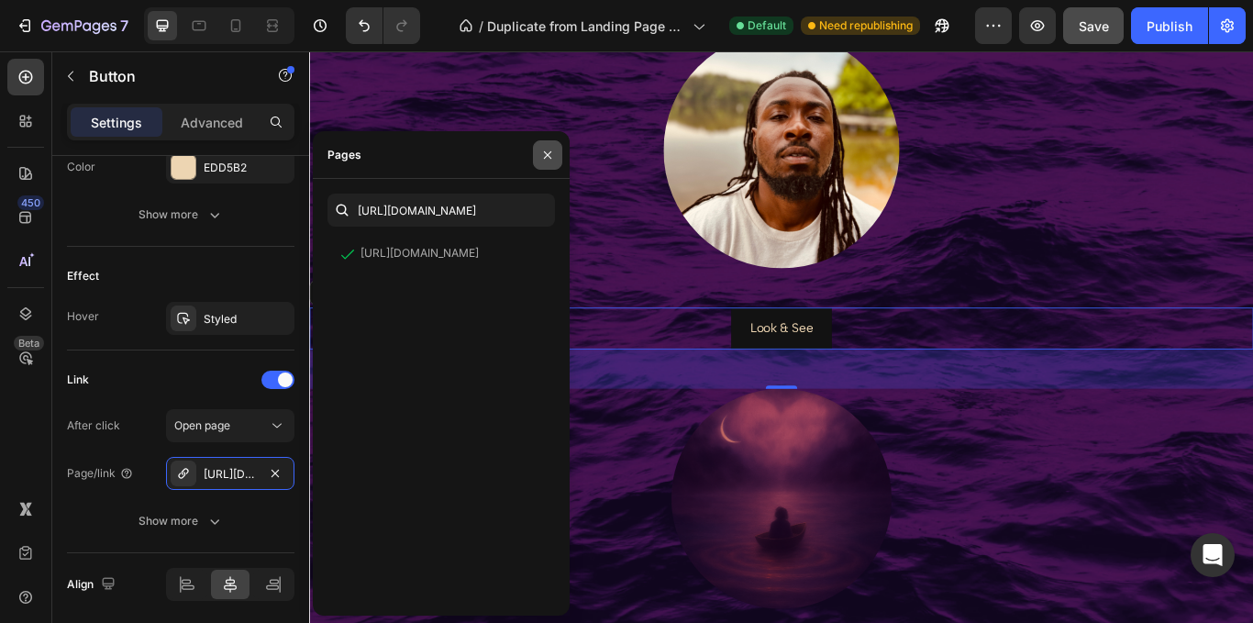
click at [544, 154] on icon "button" at bounding box center [547, 155] width 15 height 15
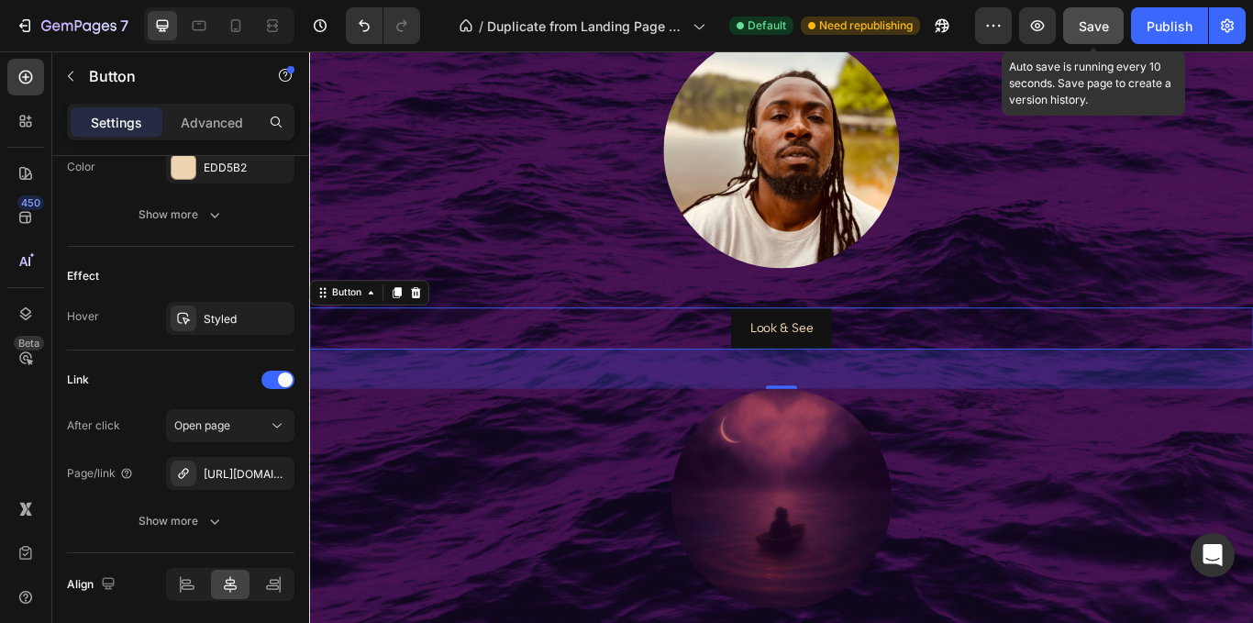
click at [1090, 25] on span "Save" at bounding box center [1093, 26] width 30 height 16
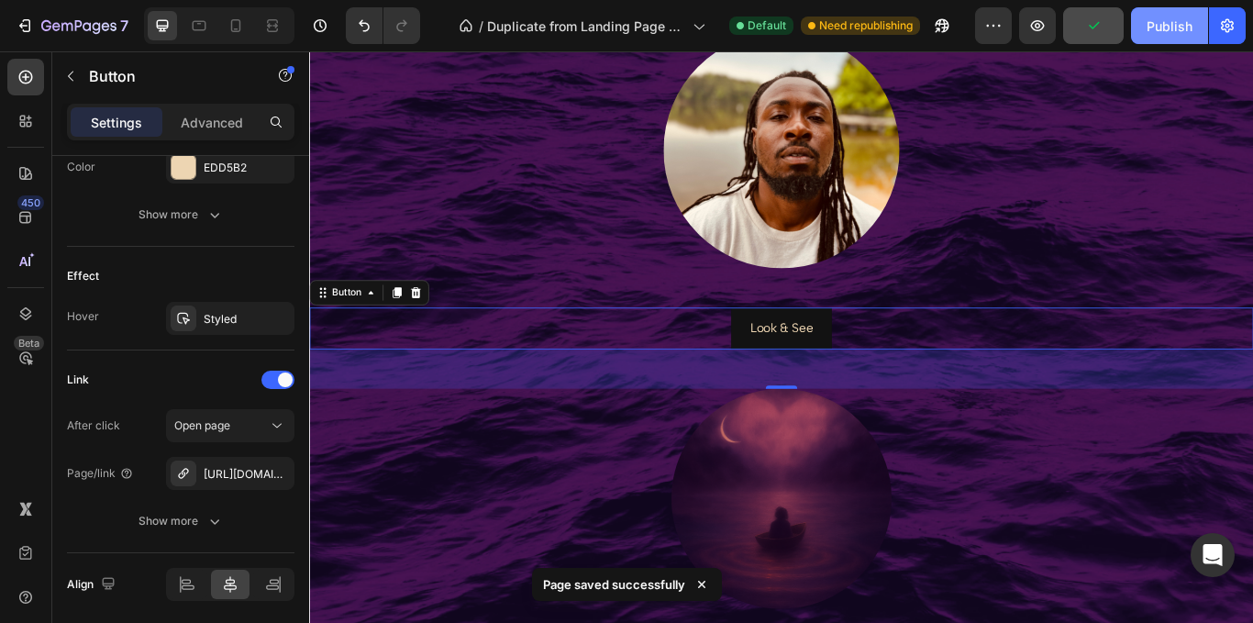
click at [1156, 30] on div "Publish" at bounding box center [1169, 26] width 46 height 19
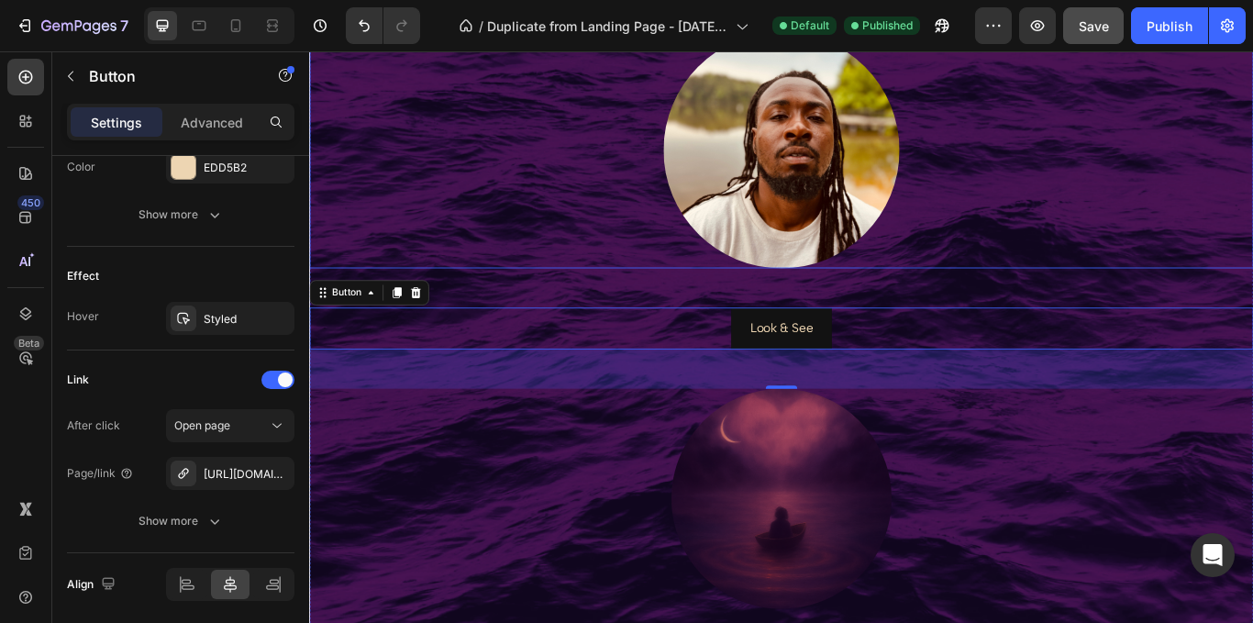
click at [925, 261] on img at bounding box center [859, 166] width 275 height 275
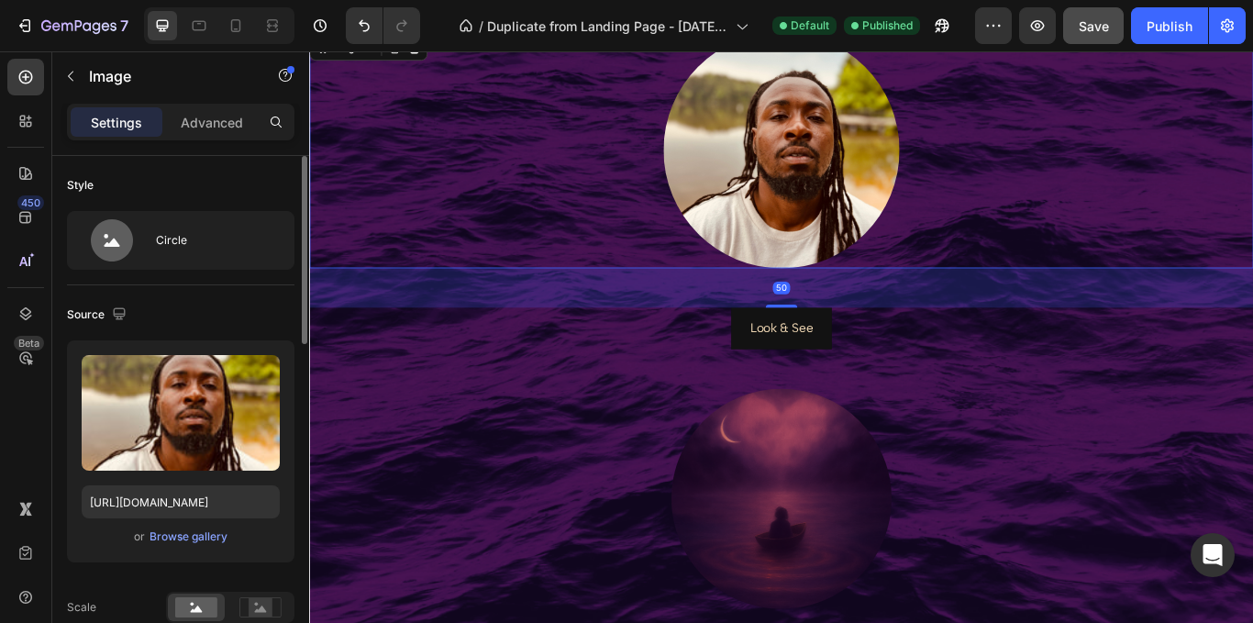
click at [846, 249] on img at bounding box center [859, 166] width 275 height 275
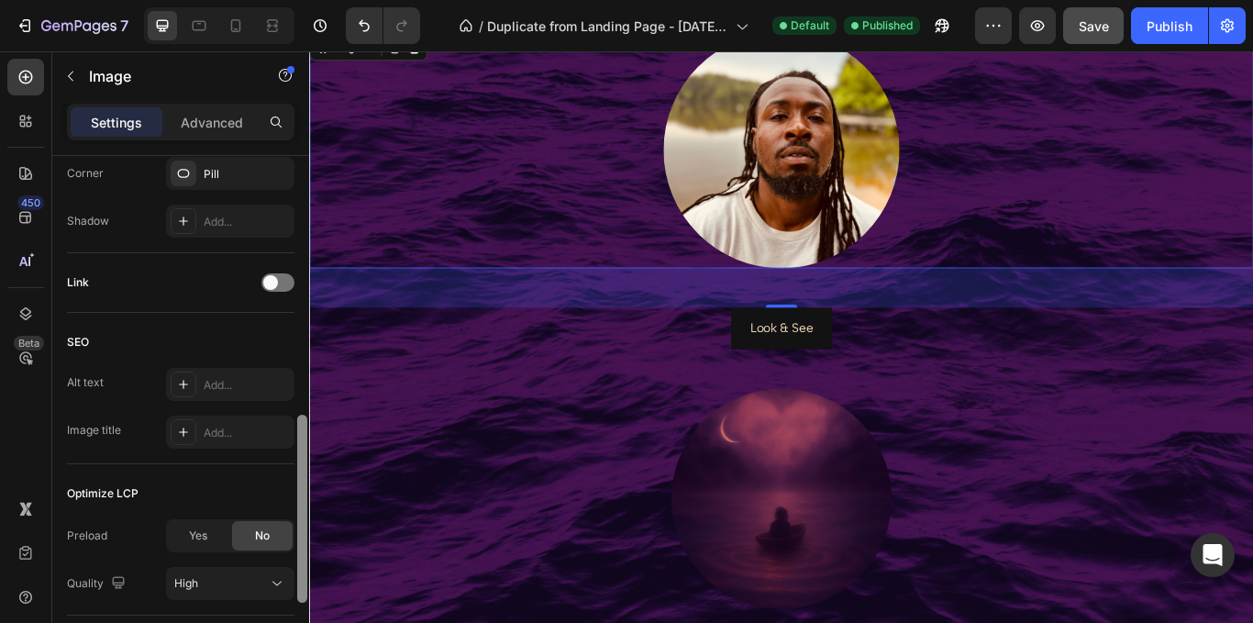
scroll to position [788, 0]
drag, startPoint x: 303, startPoint y: 220, endPoint x: 282, endPoint y: 506, distance: 286.8
click at [282, 506] on div "Style Circle Source Upload Image https://cdn.shopify.com/s/files/1/0979/9830/76…" at bounding box center [180, 415] width 257 height 519
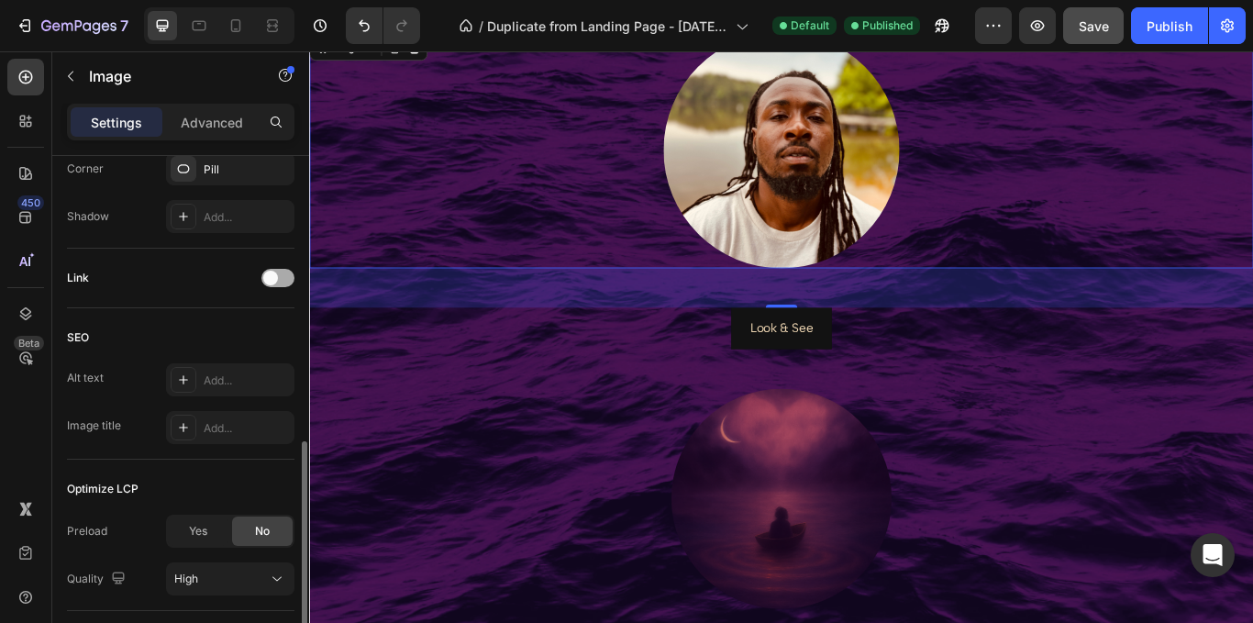
click at [286, 279] on div at bounding box center [277, 278] width 33 height 18
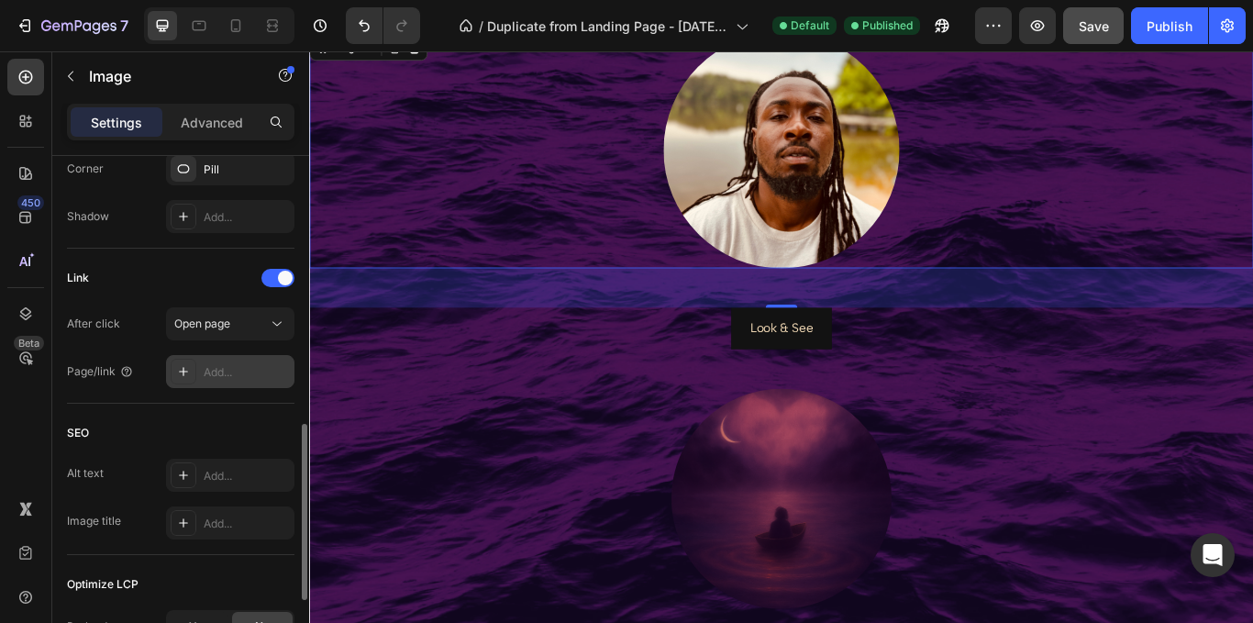
click at [222, 367] on div "Add..." at bounding box center [247, 372] width 86 height 17
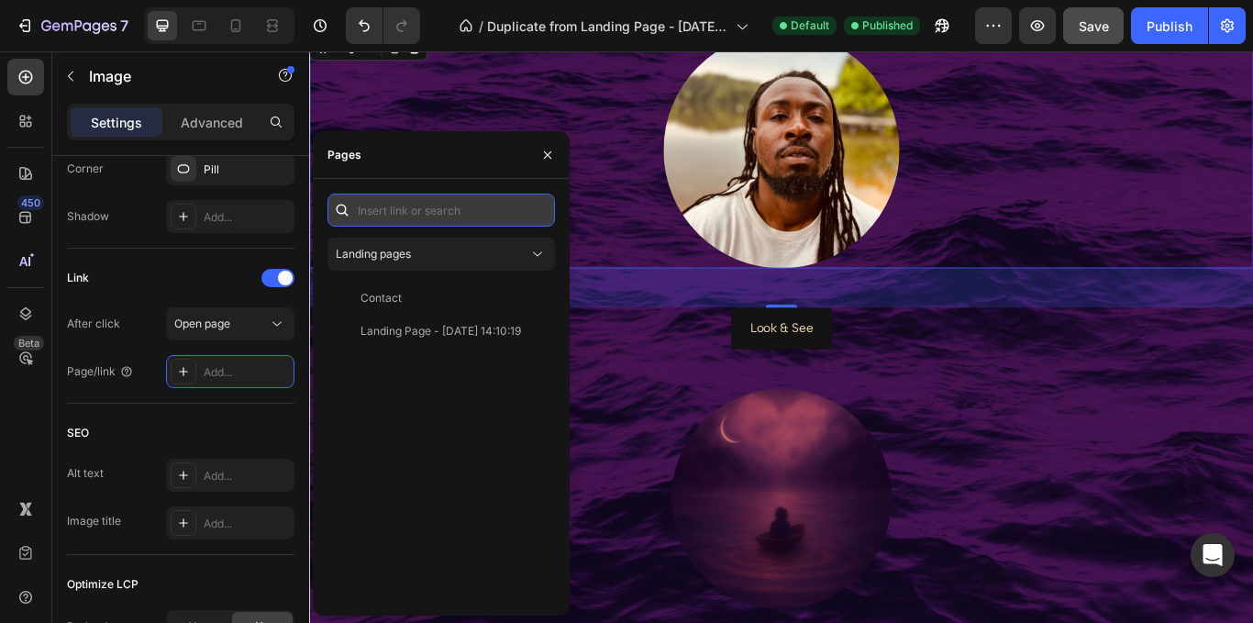
click at [435, 219] on input "text" at bounding box center [440, 210] width 227 height 33
paste input "https://youtu.be/HDTZjRxVRuE?si=yoQMOAx6sj34L8ii"
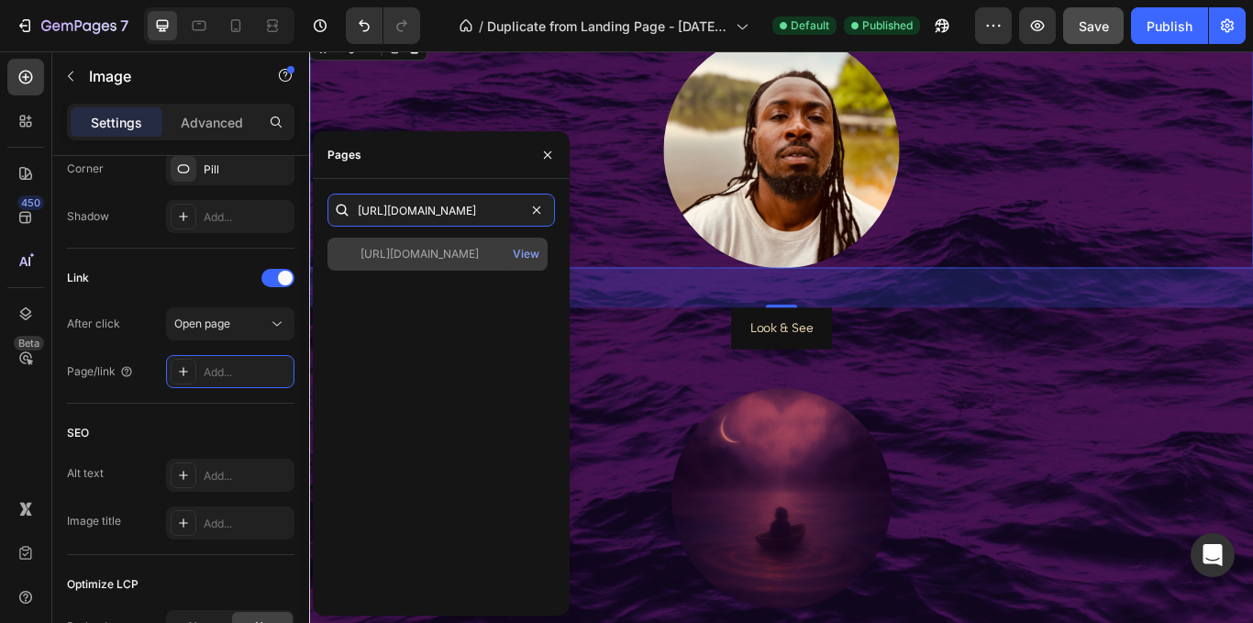
type input "https://youtu.be/HDTZjRxVRuE?si=yoQMOAx6sj34L8ii"
click at [441, 258] on div "https://youtu.be/HDTZjRxVRuE?si=yoQMOAx6sj34L8ii" at bounding box center [419, 254] width 118 height 17
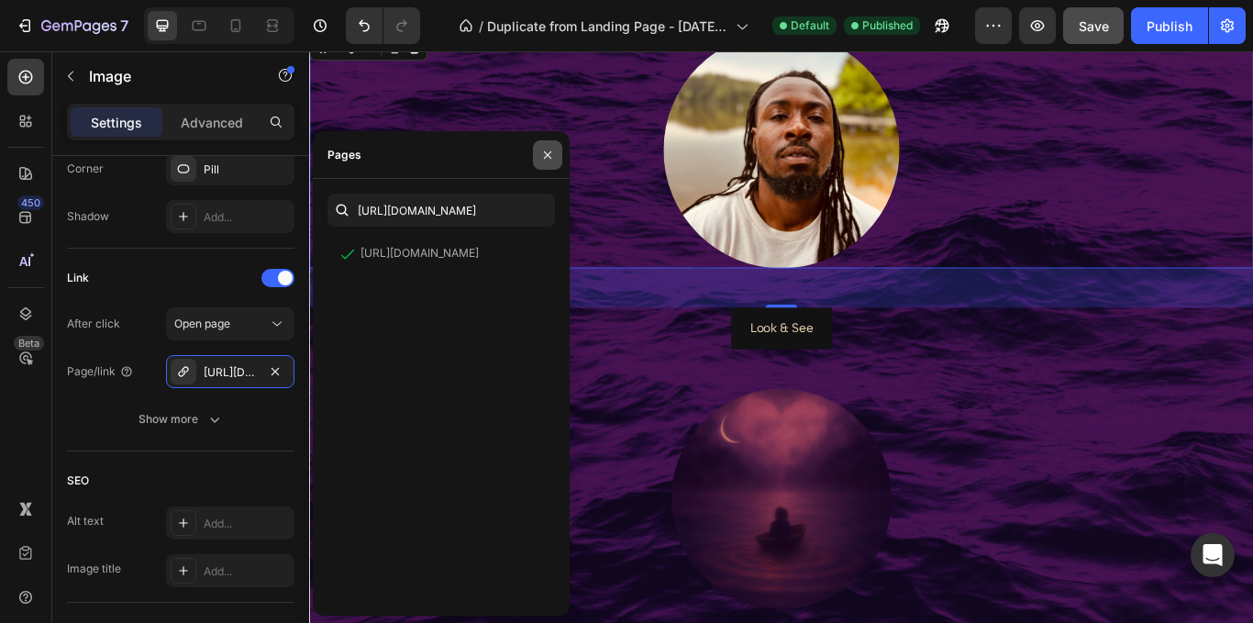
click at [543, 161] on icon "button" at bounding box center [547, 155] width 15 height 15
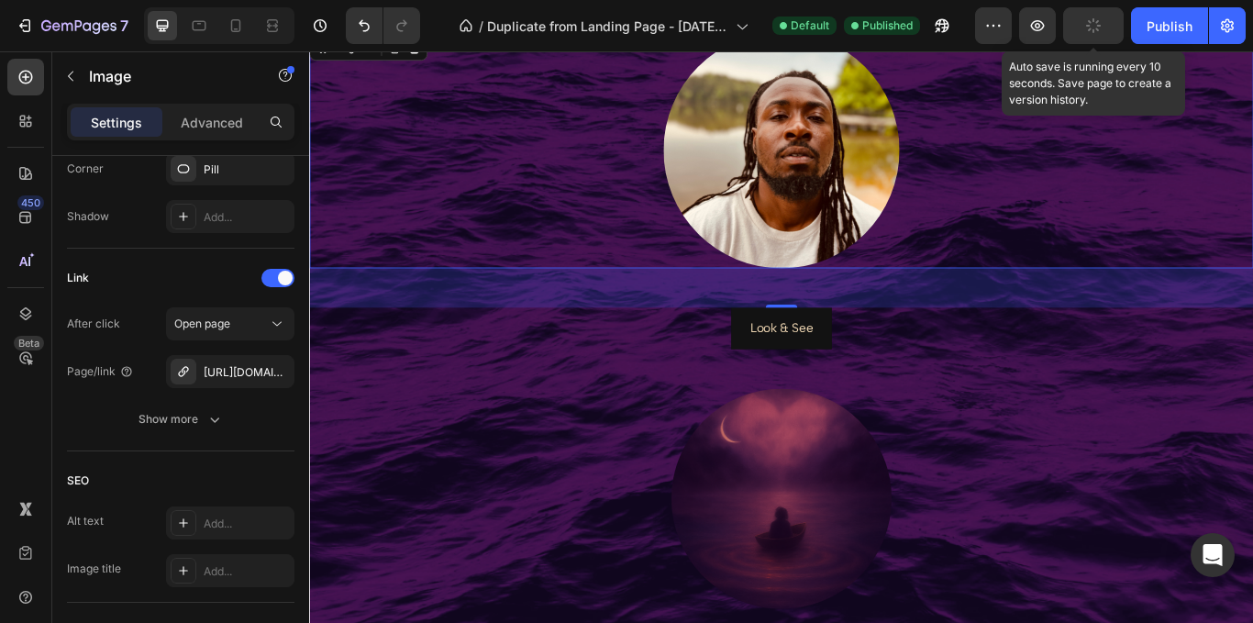
click at [1095, 25] on icon "button" at bounding box center [1093, 25] width 17 height 17
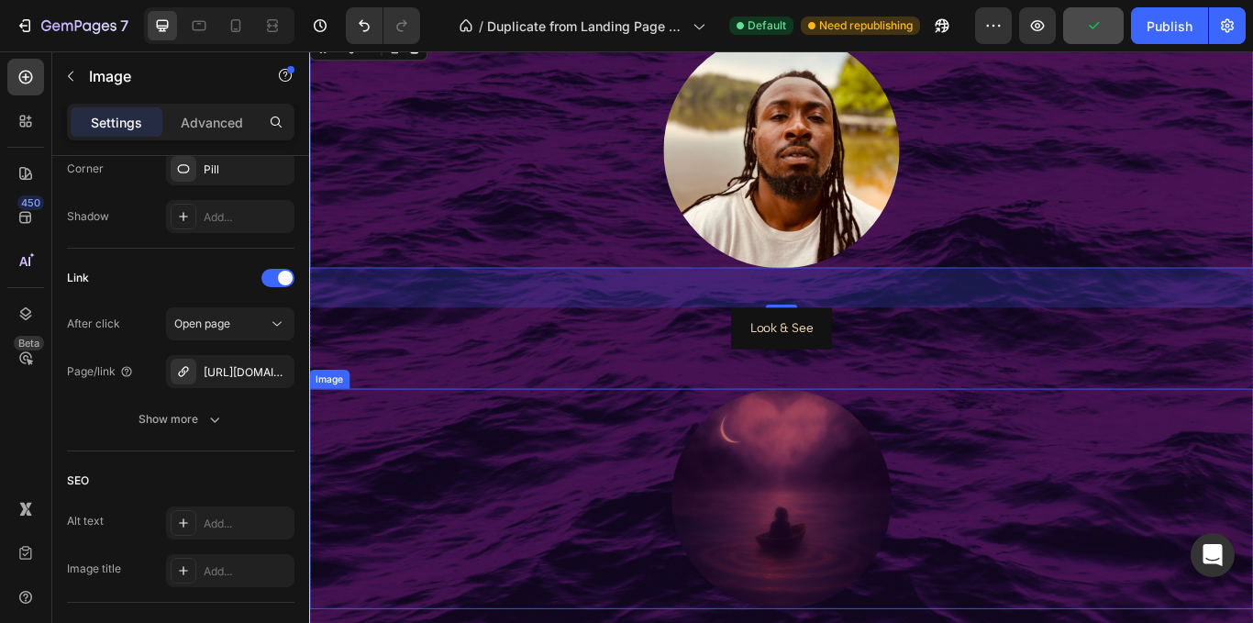
click at [792, 622] on img at bounding box center [859, 573] width 257 height 257
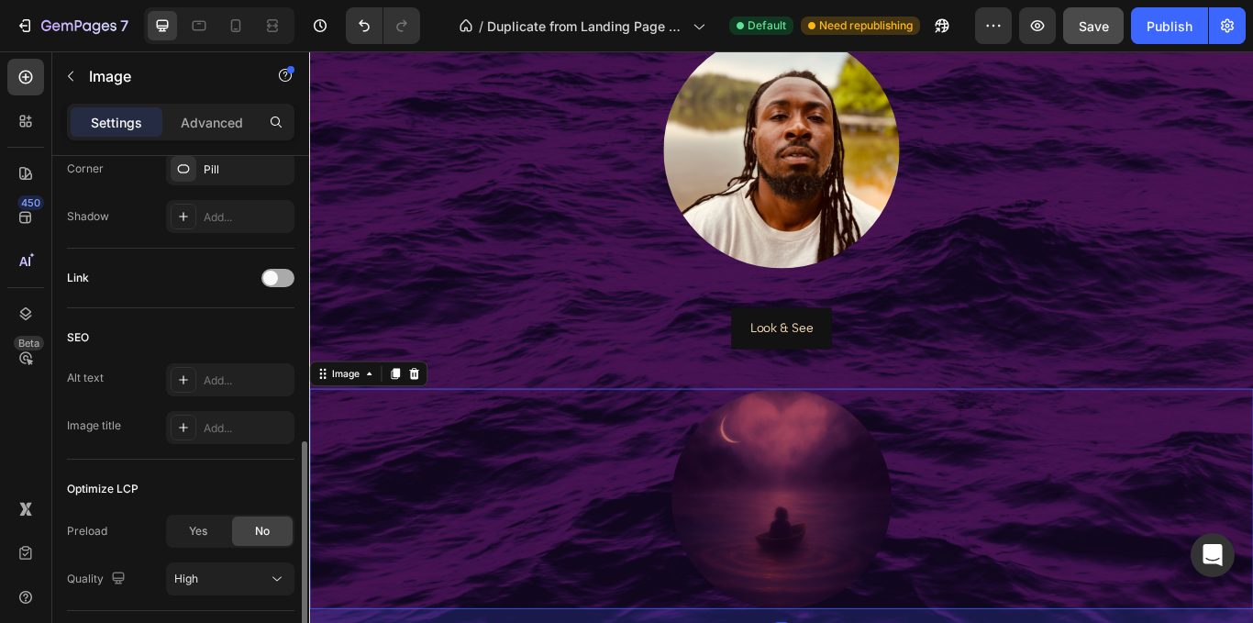
click at [269, 283] on span at bounding box center [270, 278] width 15 height 15
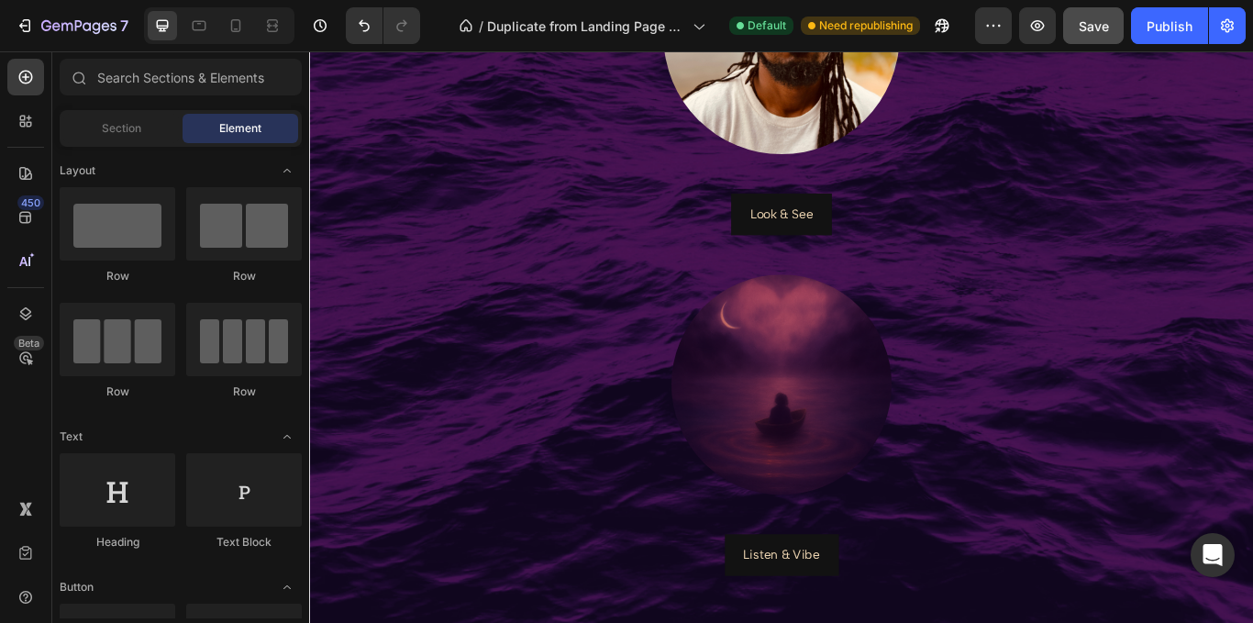
scroll to position [1205, 0]
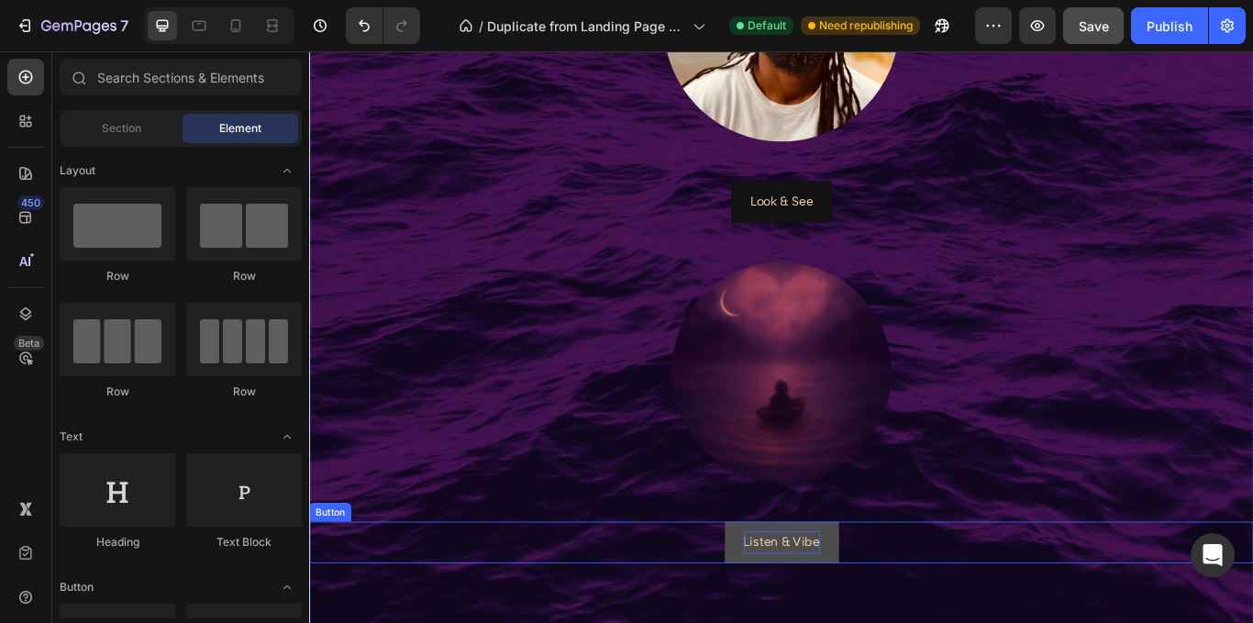
click at [874, 614] on p "Listen & Vibe" at bounding box center [859, 624] width 89 height 27
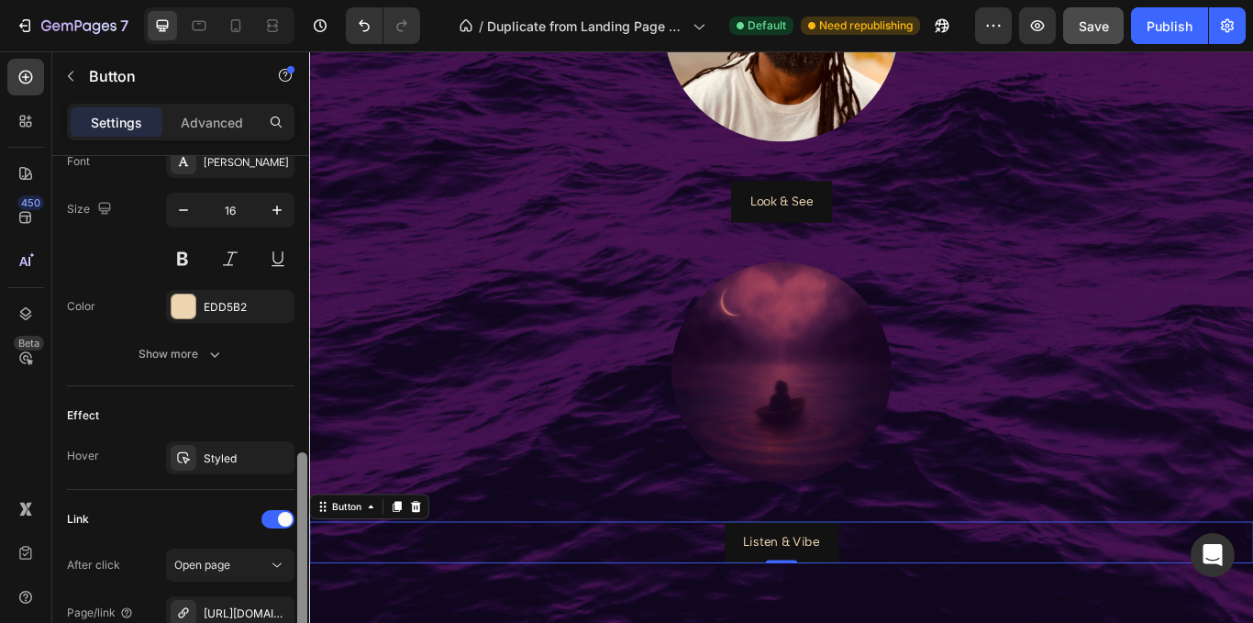
scroll to position [787, 0]
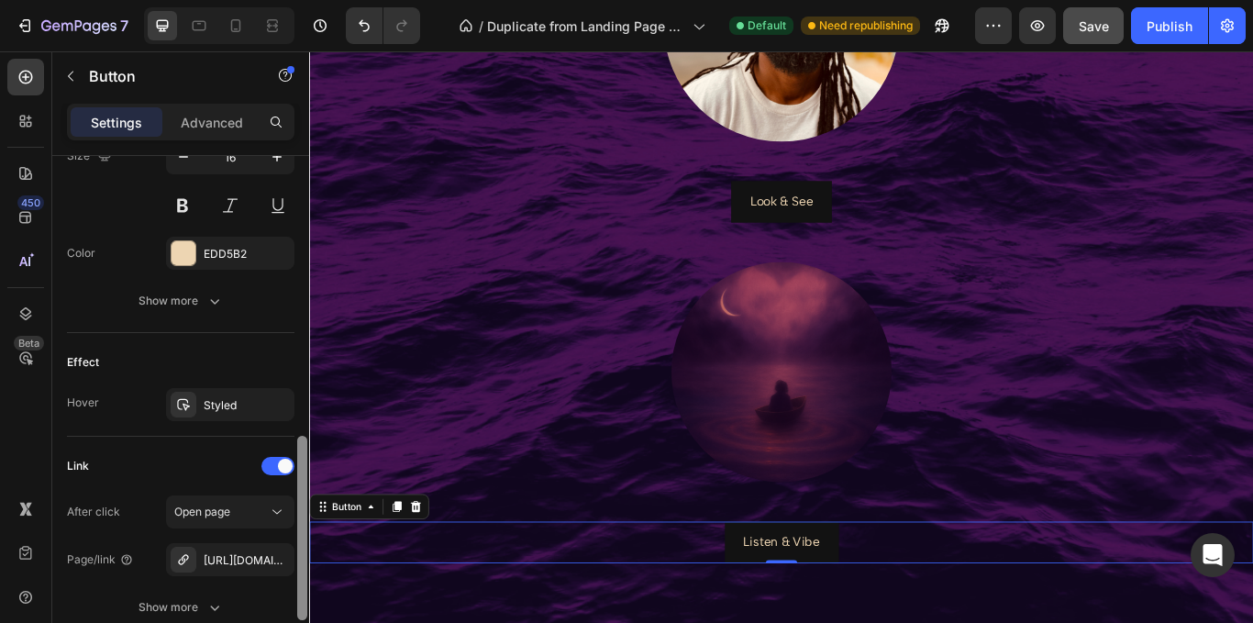
drag, startPoint x: 306, startPoint y: 291, endPoint x: 301, endPoint y: 571, distance: 280.7
click at [301, 571] on div at bounding box center [302, 528] width 10 height 184
click at [258, 564] on div "https://sonofshine.bandcamp.com/" at bounding box center [230, 559] width 128 height 33
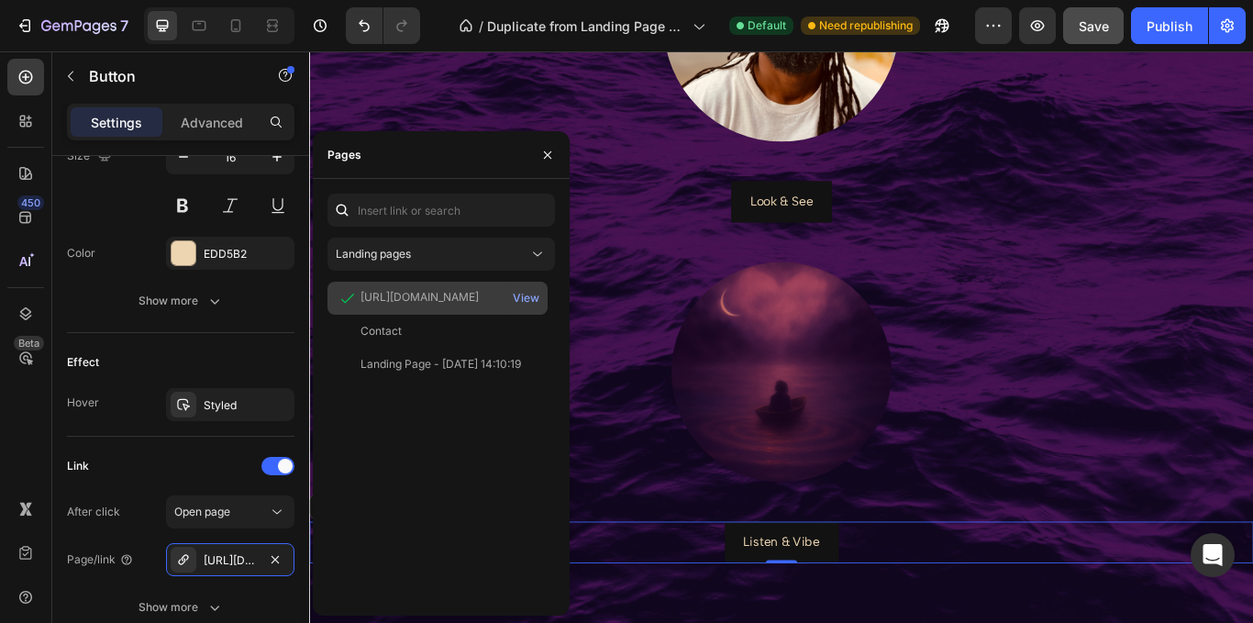
drag, startPoint x: 452, startPoint y: 293, endPoint x: 438, endPoint y: 294, distance: 13.9
click at [438, 294] on div "https://sonofshine.bandcamp.com/" at bounding box center [419, 297] width 118 height 17
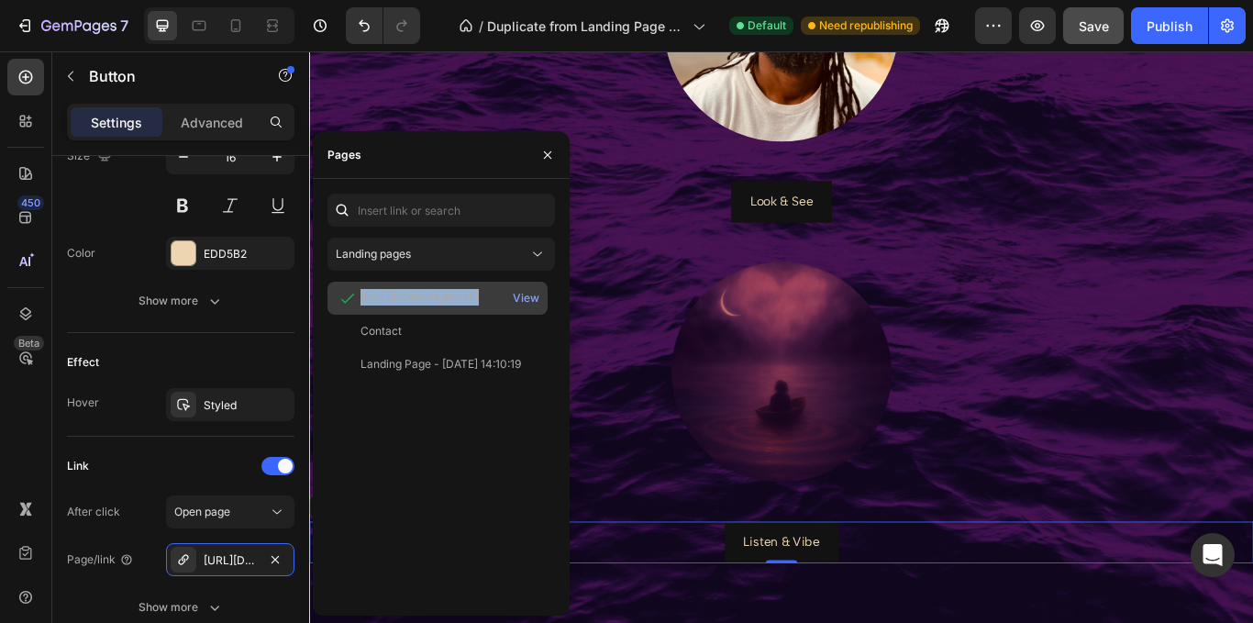
click at [438, 294] on div "https://sonofshine.bandcamp.com/" at bounding box center [419, 297] width 118 height 17
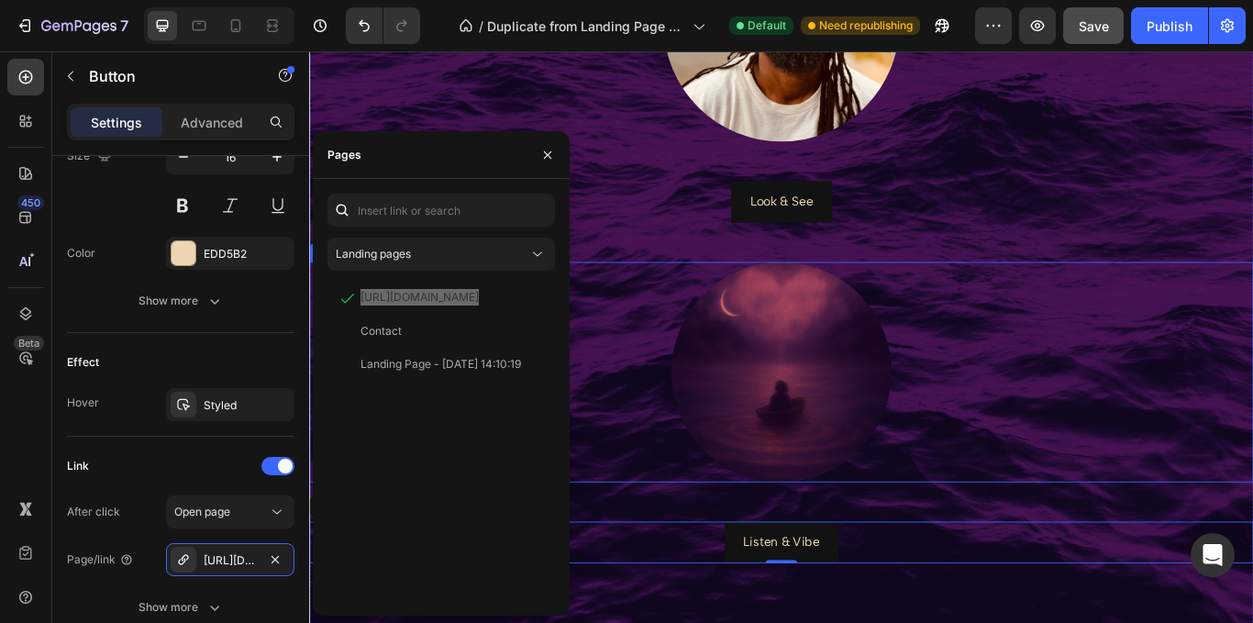
click at [882, 433] on img at bounding box center [859, 425] width 257 height 257
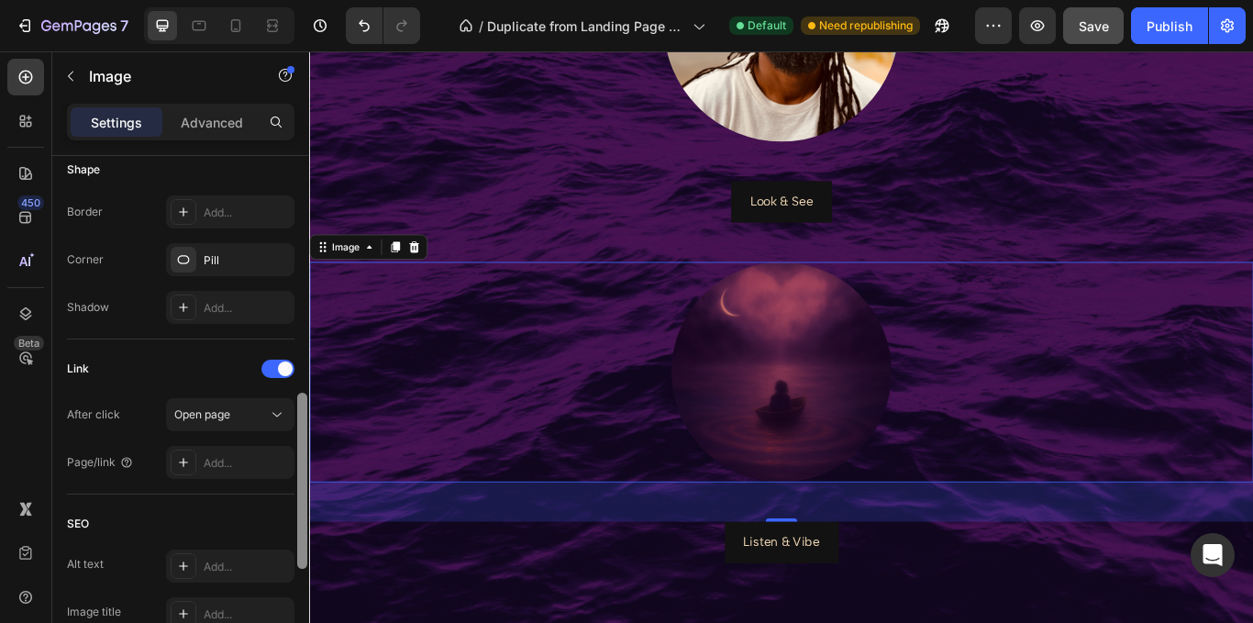
scroll to position [748, 0]
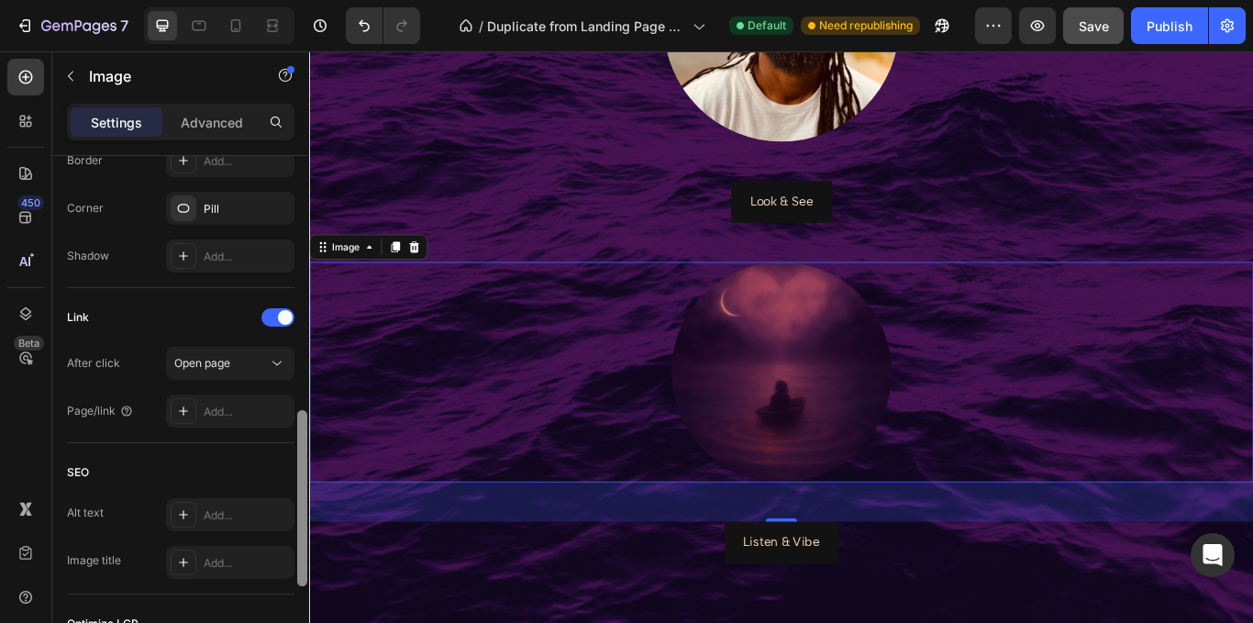
drag, startPoint x: 3, startPoint y: 229, endPoint x: 304, endPoint y: 522, distance: 420.3
click at [304, 522] on div at bounding box center [302, 498] width 10 height 176
click at [194, 417] on div at bounding box center [184, 411] width 26 height 26
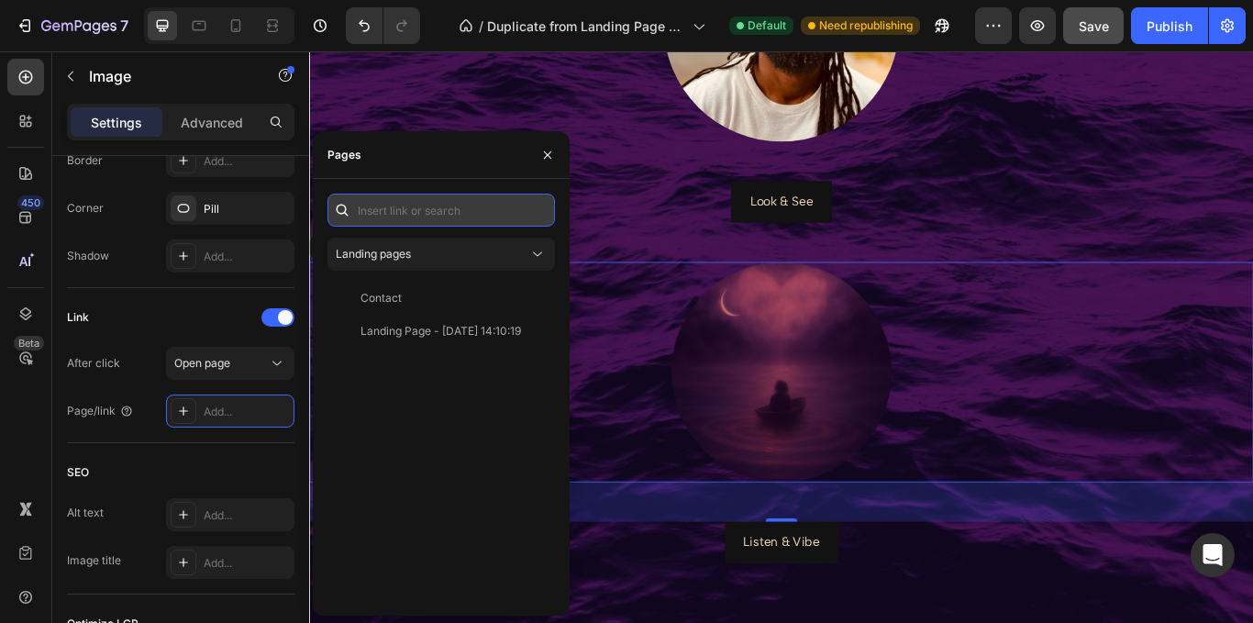
click at [409, 217] on input "text" at bounding box center [440, 210] width 227 height 33
paste input "https://sonofshine.bandcamp.com/"
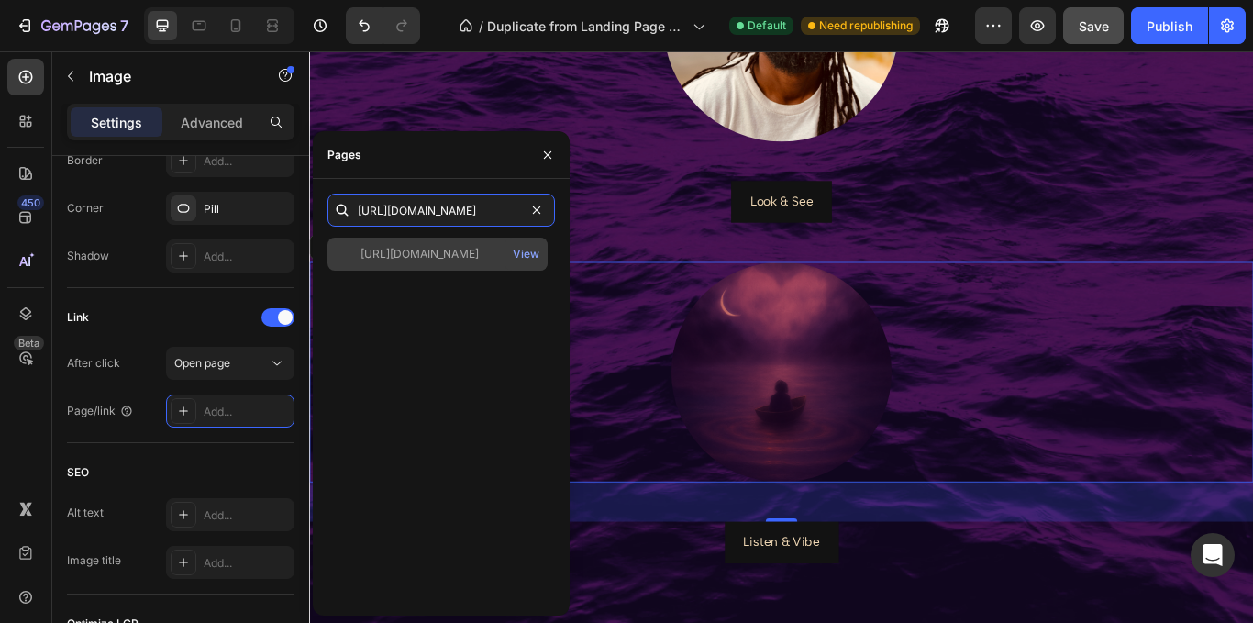
type input "https://sonofshine.bandcamp.com/"
click at [405, 247] on div "https://sonofshine.bandcamp.com/" at bounding box center [419, 254] width 118 height 17
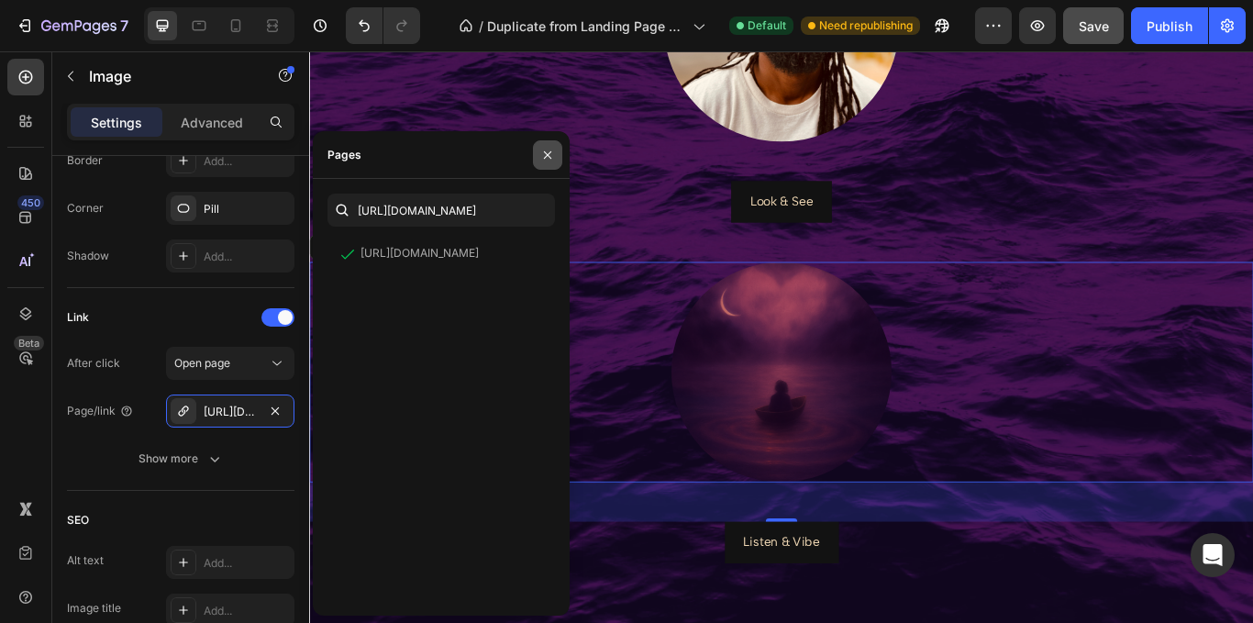
click at [547, 155] on icon "button" at bounding box center [547, 153] width 7 height 7
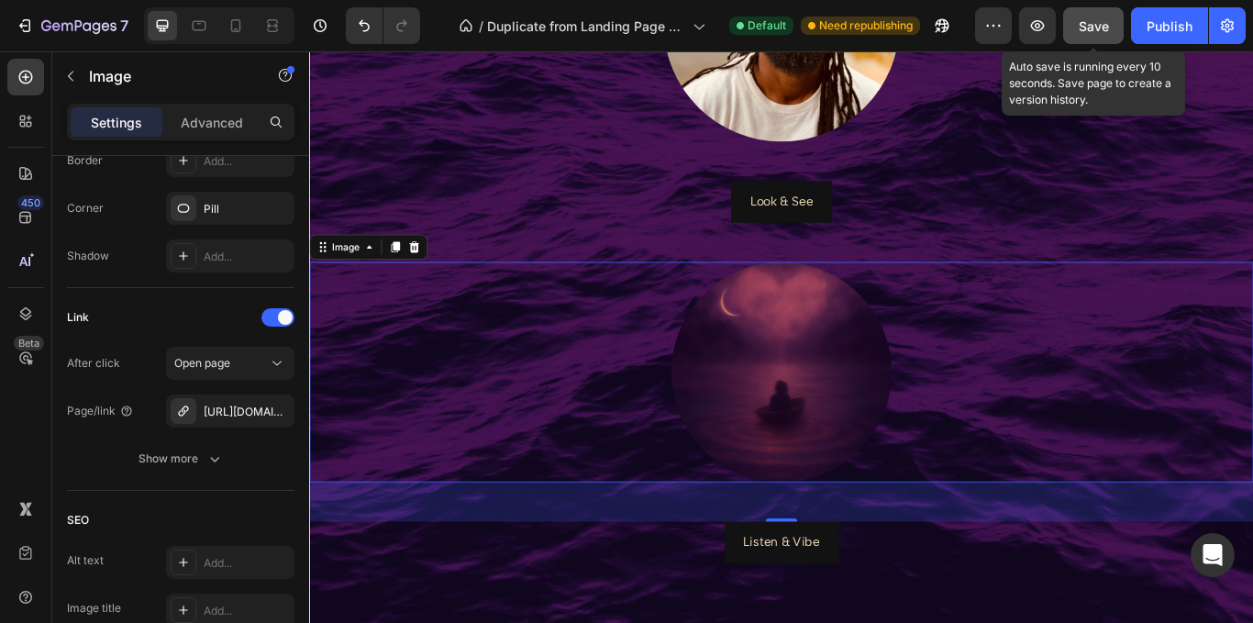
click at [1096, 31] on span "Save" at bounding box center [1093, 26] width 30 height 16
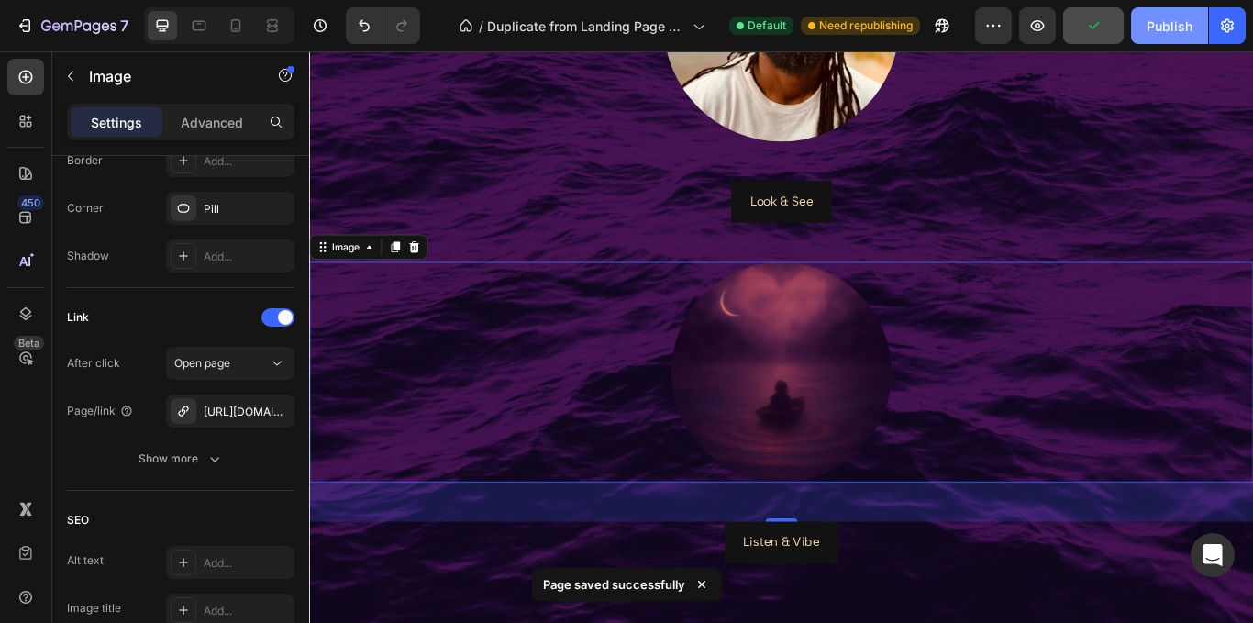
click at [1167, 34] on div "Publish" at bounding box center [1169, 26] width 46 height 19
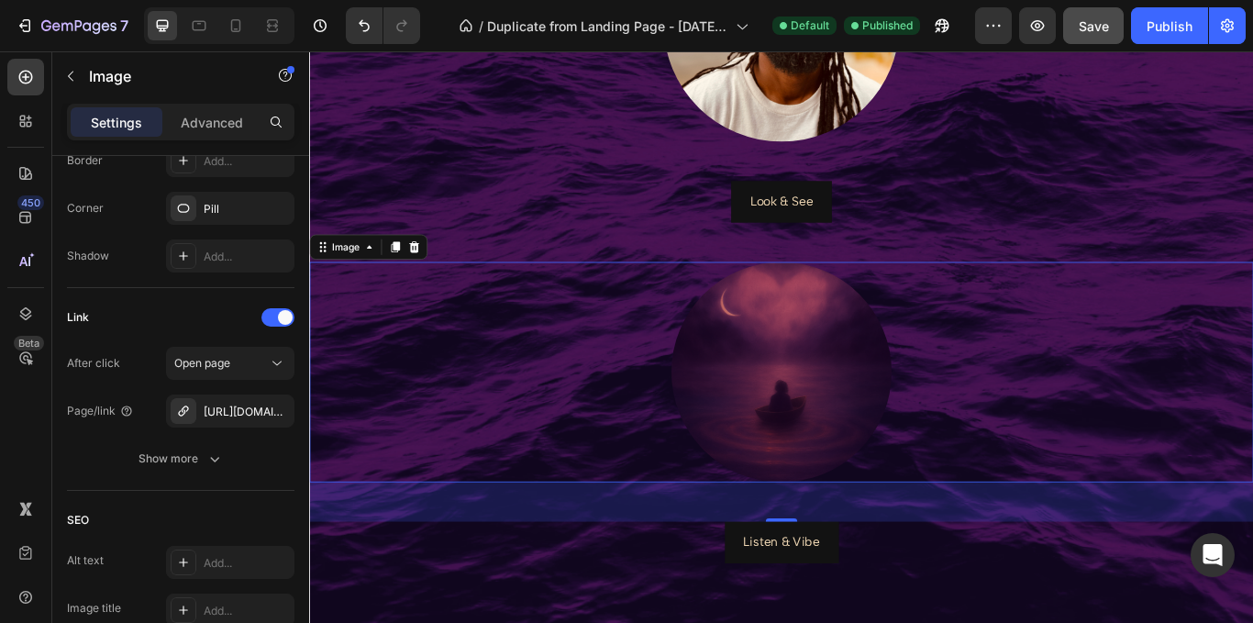
click at [819, 385] on img at bounding box center [859, 425] width 257 height 257
click at [214, 458] on icon "button" at bounding box center [214, 458] width 18 height 18
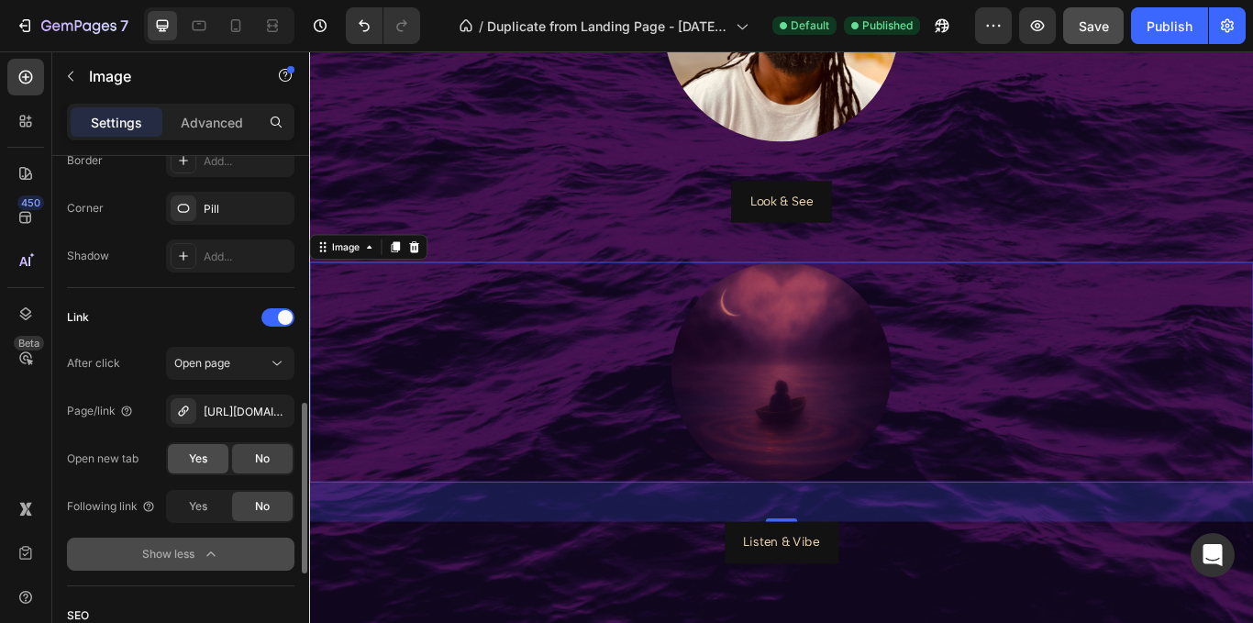
click at [208, 457] on div "Yes" at bounding box center [198, 458] width 61 height 29
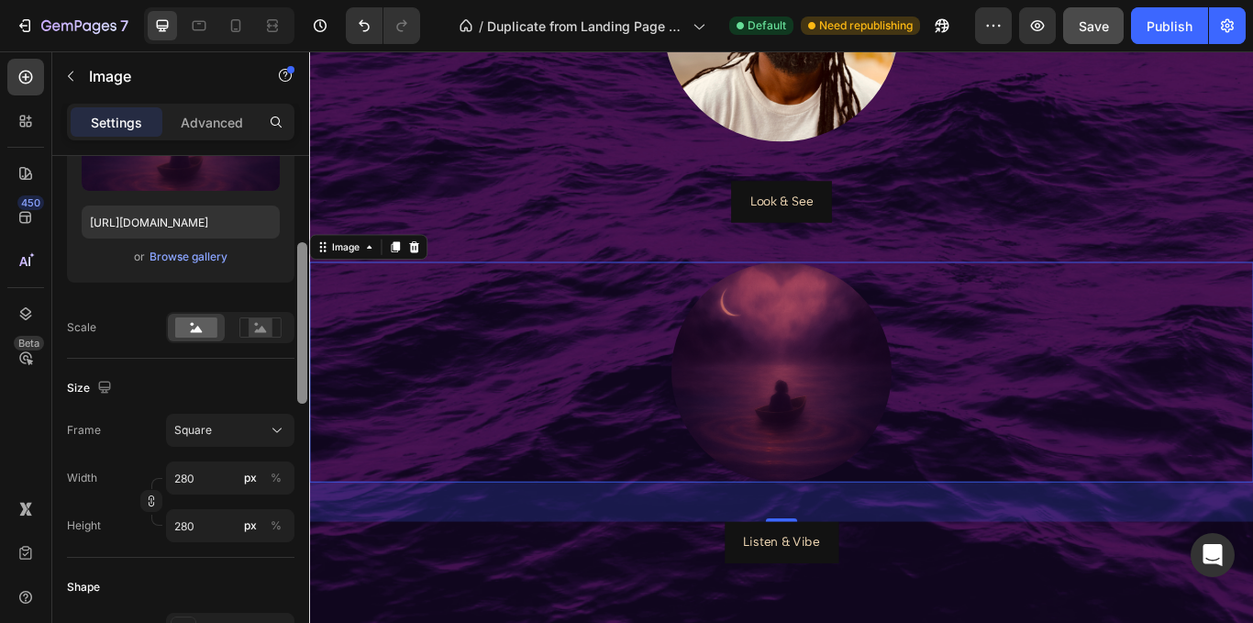
scroll to position [277, 0]
drag, startPoint x: 302, startPoint y: 447, endPoint x: 291, endPoint y: 300, distance: 147.1
click at [291, 300] on div "Style Circle Source Upload Image https://cdn.shopify.com/s/files/1/0979/9830/76…" at bounding box center [180, 415] width 257 height 519
click at [258, 342] on div at bounding box center [260, 330] width 57 height 28
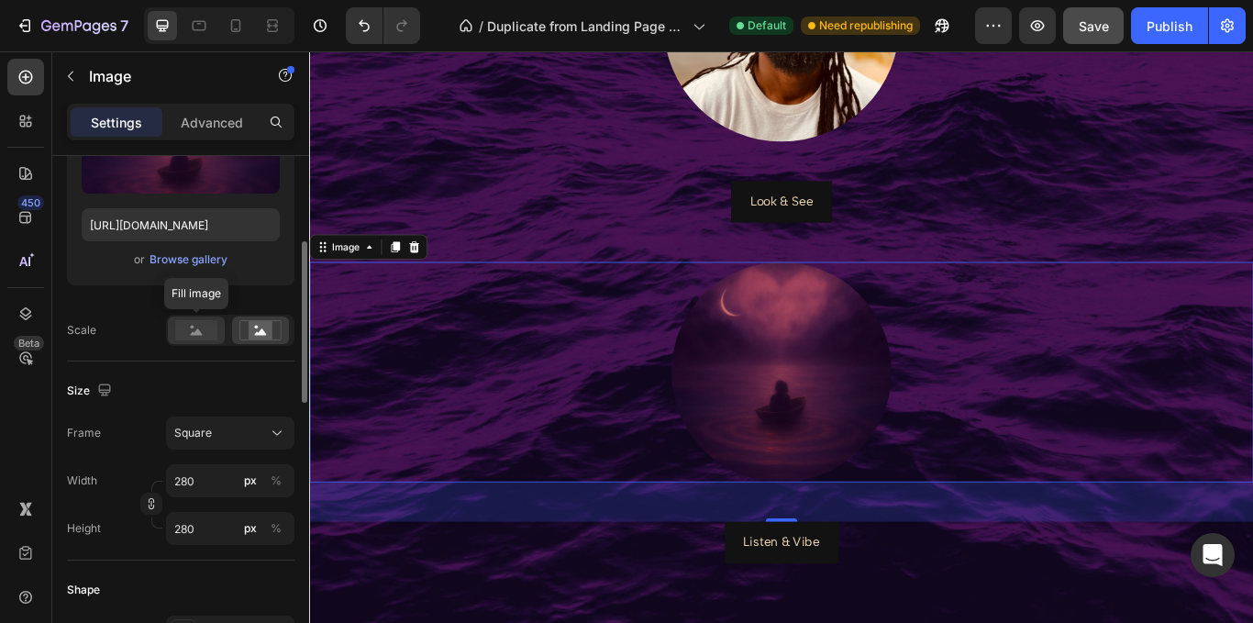
click at [205, 332] on rect at bounding box center [196, 330] width 42 height 20
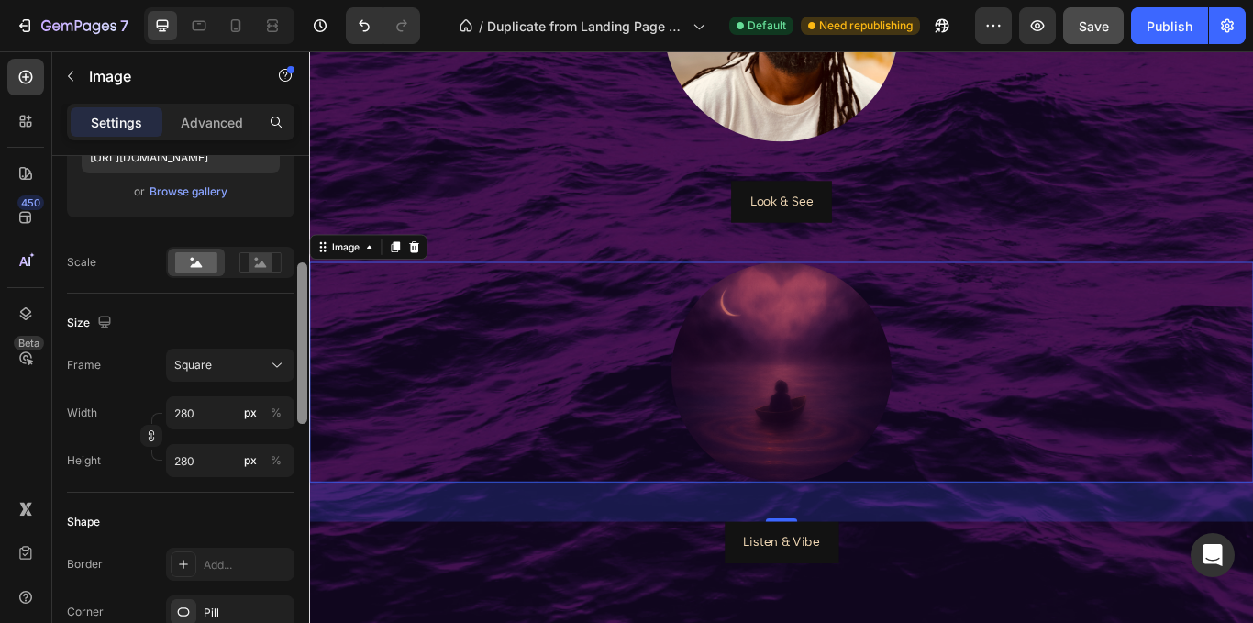
scroll to position [309, 0]
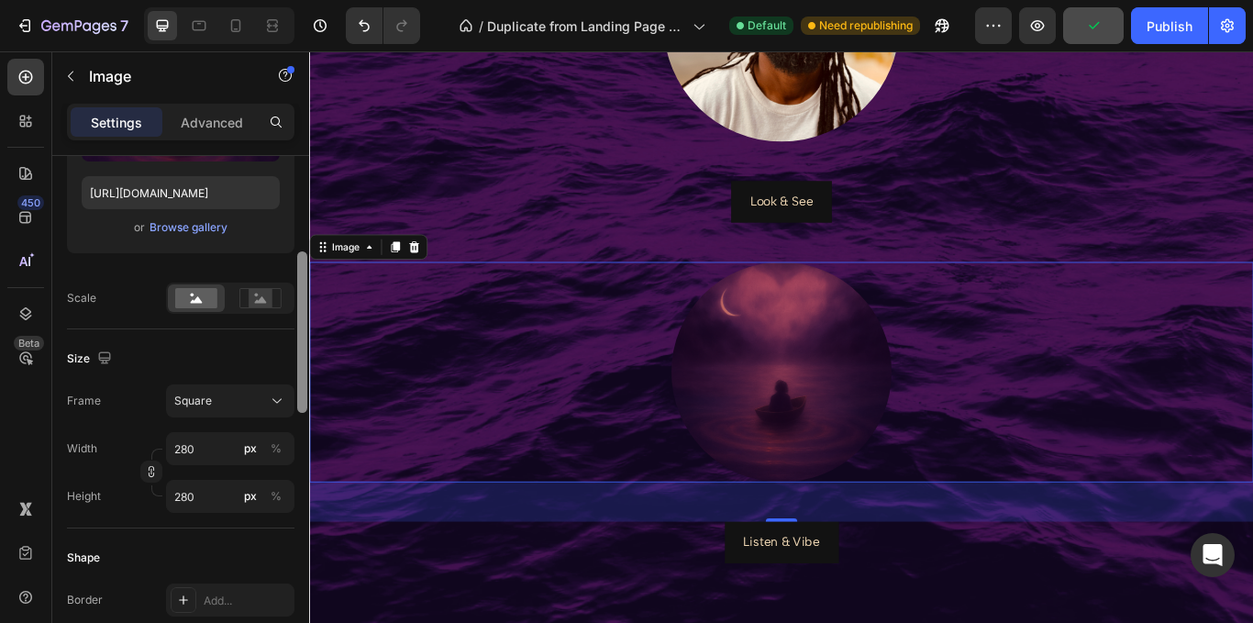
drag, startPoint x: 609, startPoint y: 392, endPoint x: 313, endPoint y: 337, distance: 301.3
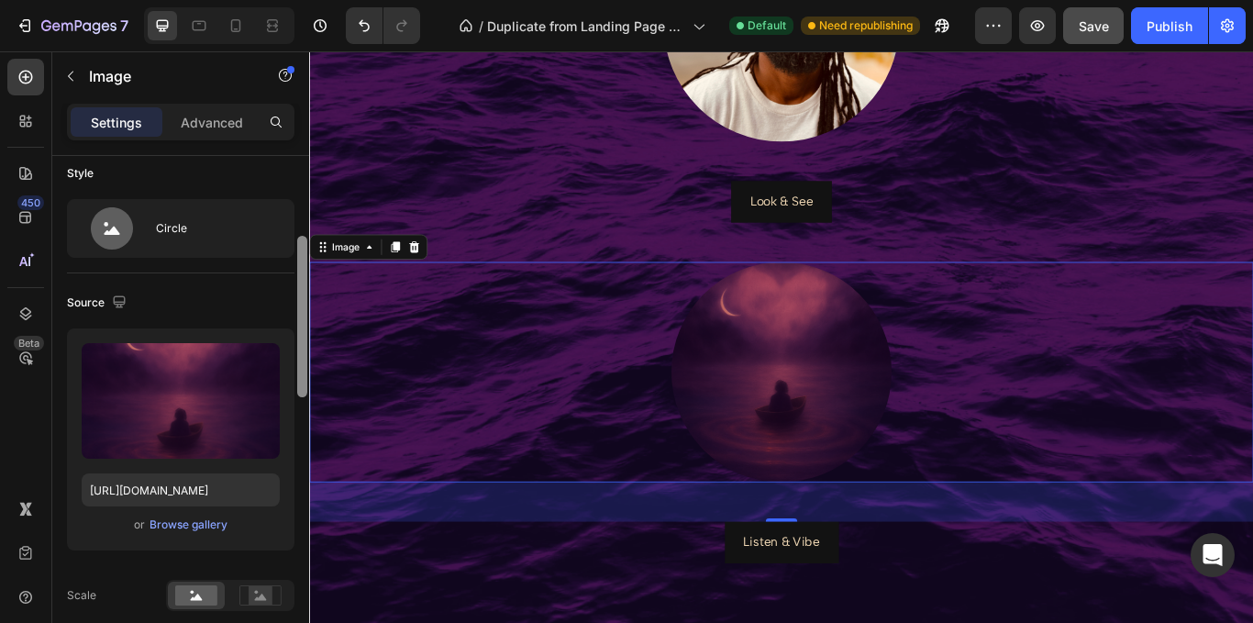
scroll to position [0, 0]
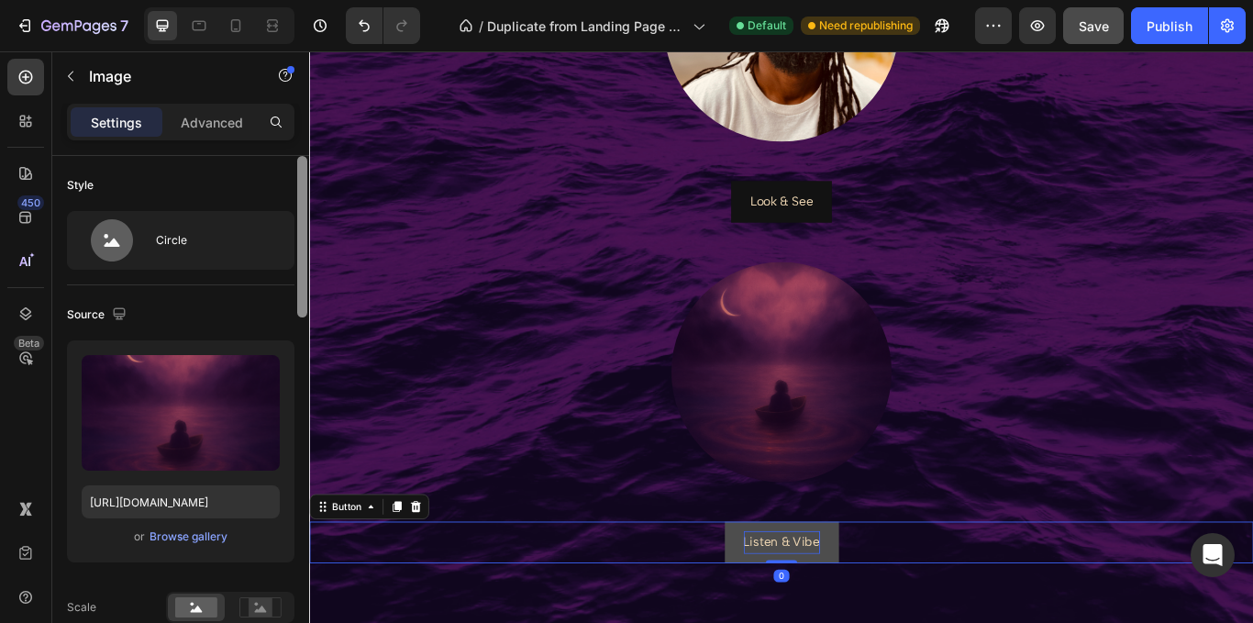
click at [851, 622] on p "Listen & Vibe" at bounding box center [859, 624] width 89 height 27
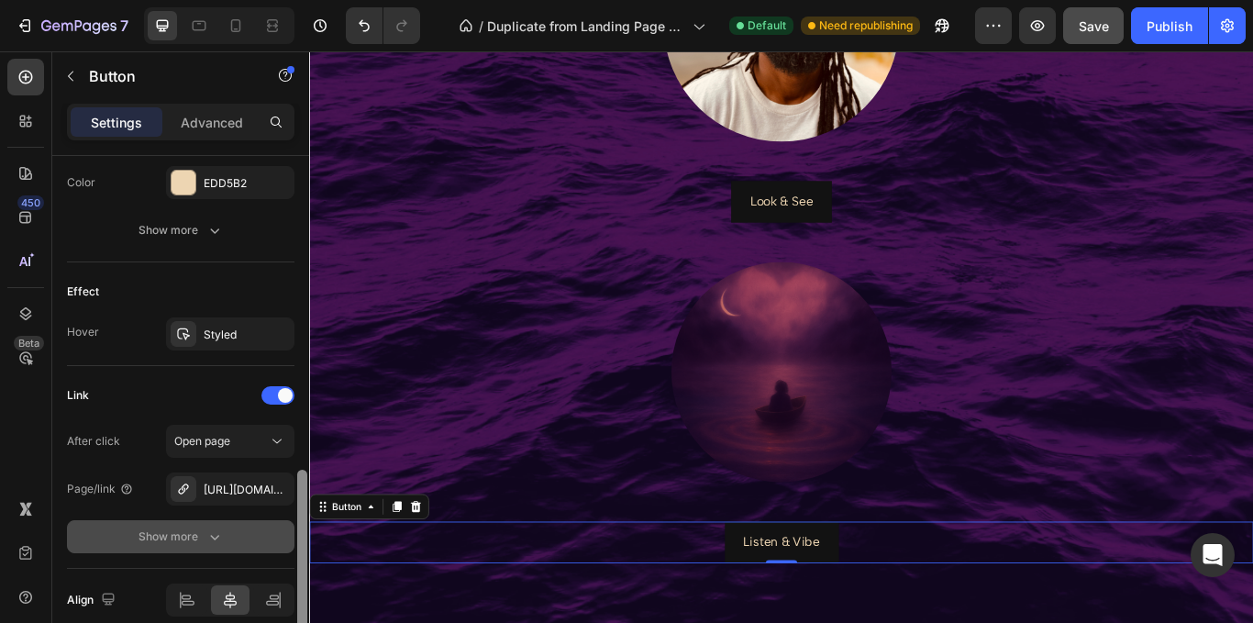
scroll to position [876, 0]
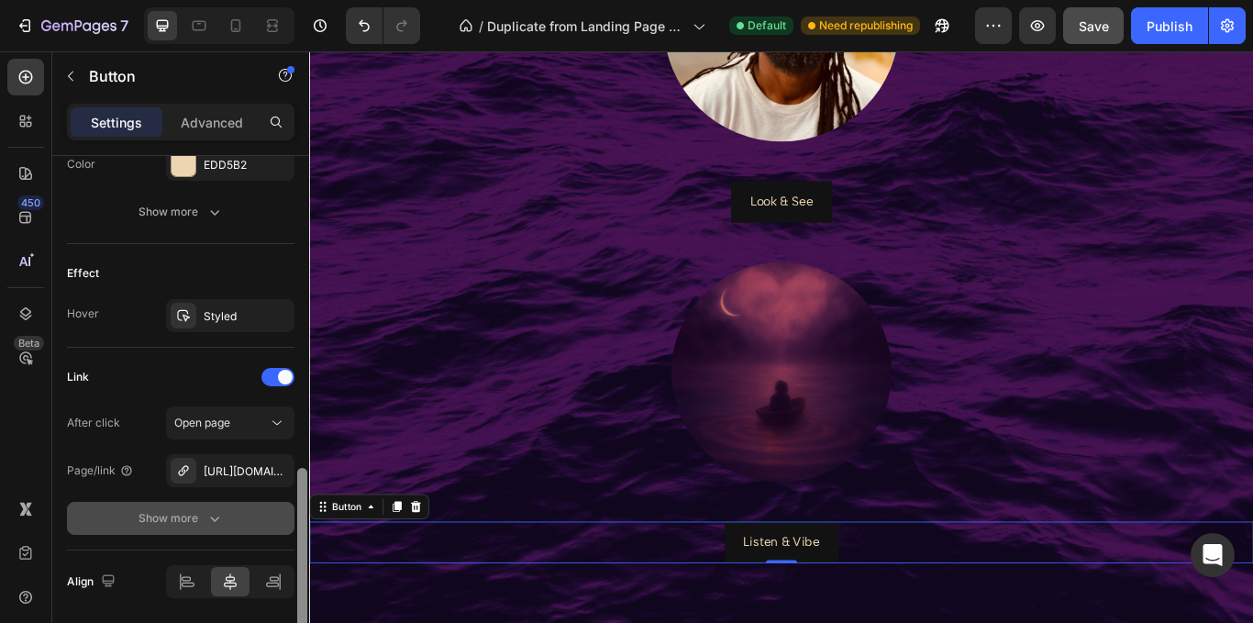
click at [205, 526] on icon "button" at bounding box center [214, 518] width 18 height 18
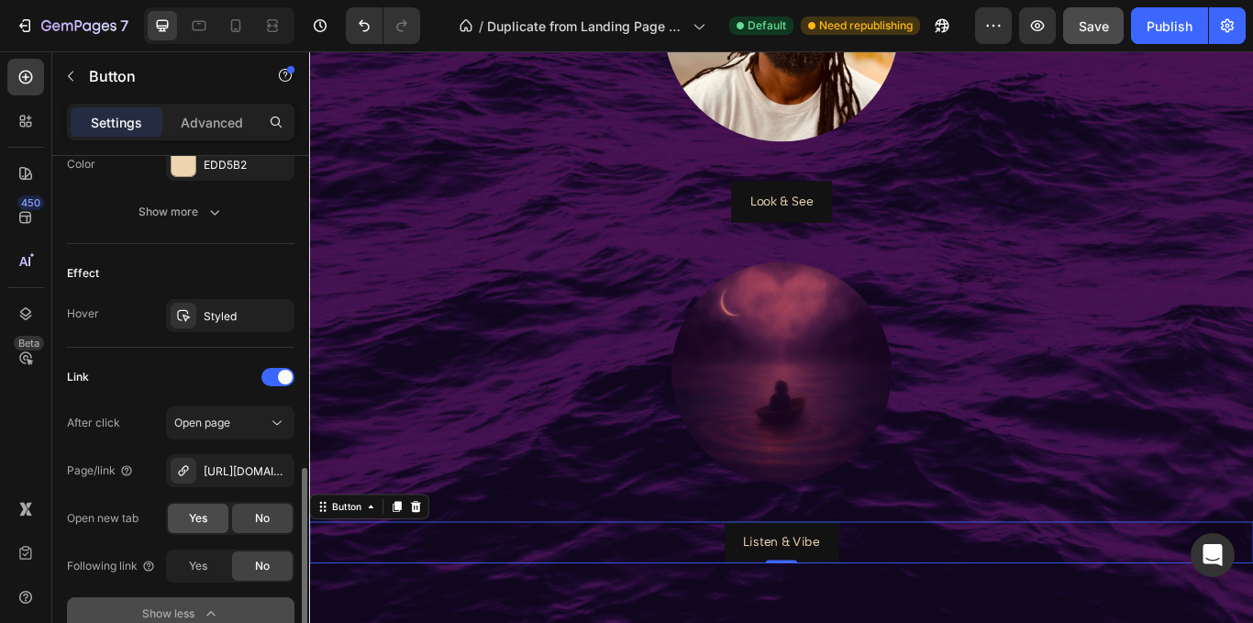
click at [201, 530] on div "Yes" at bounding box center [198, 517] width 61 height 29
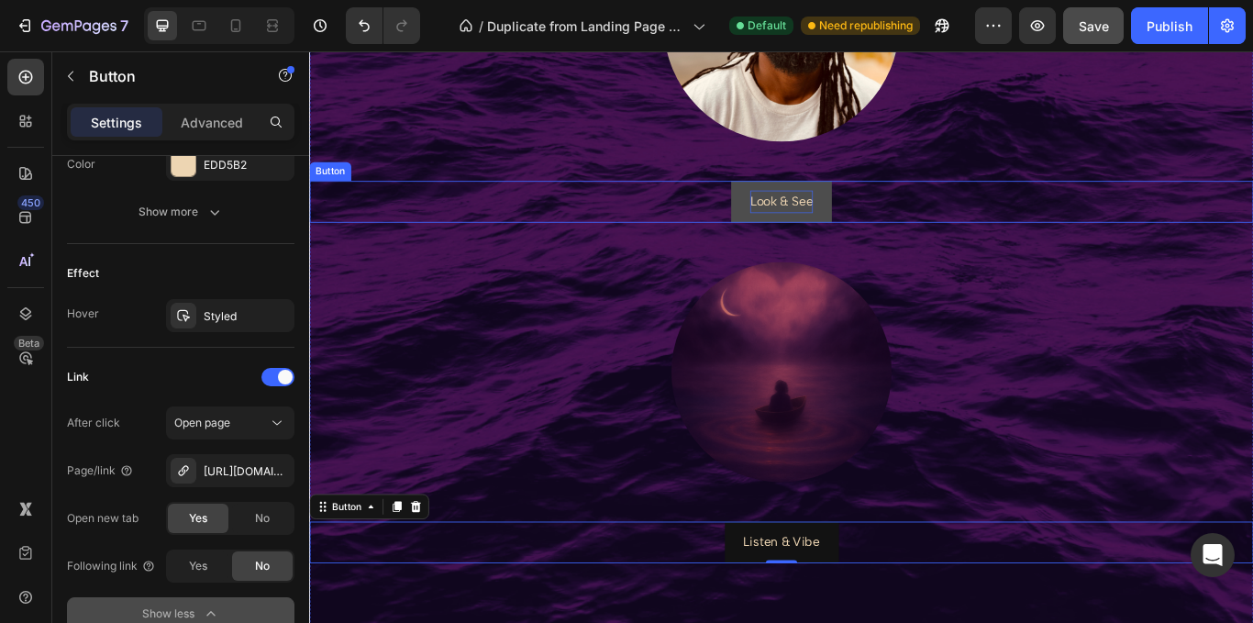
click at [852, 232] on p "Look & See" at bounding box center [859, 227] width 73 height 27
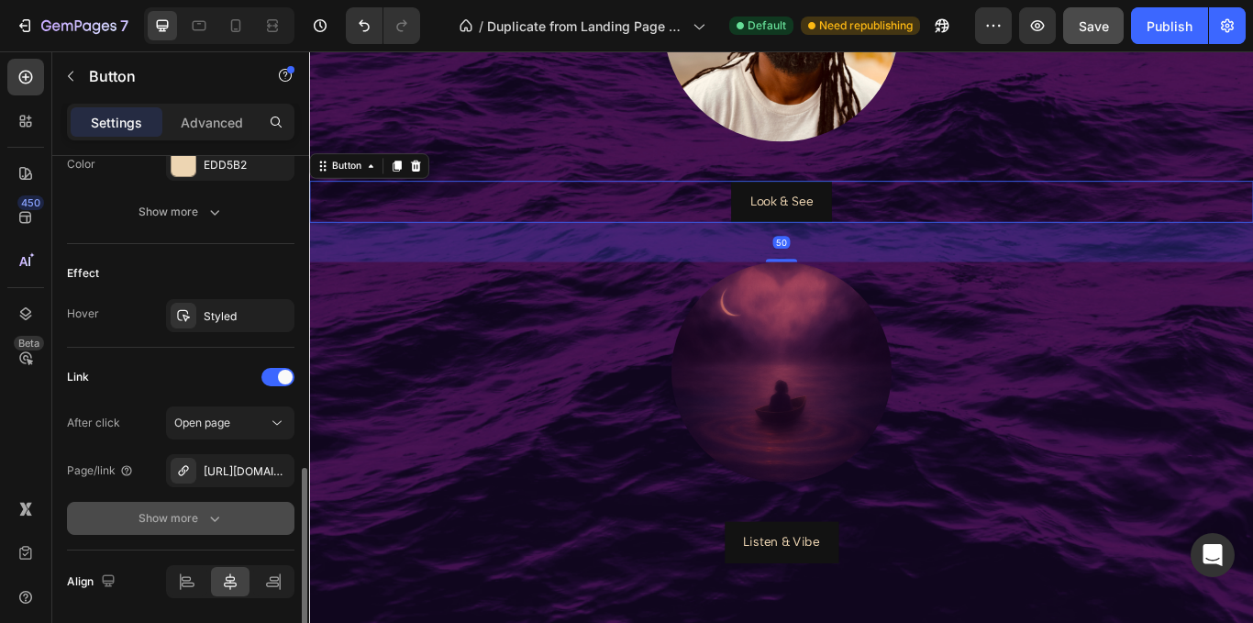
click at [166, 519] on div "Show more" at bounding box center [180, 518] width 85 height 18
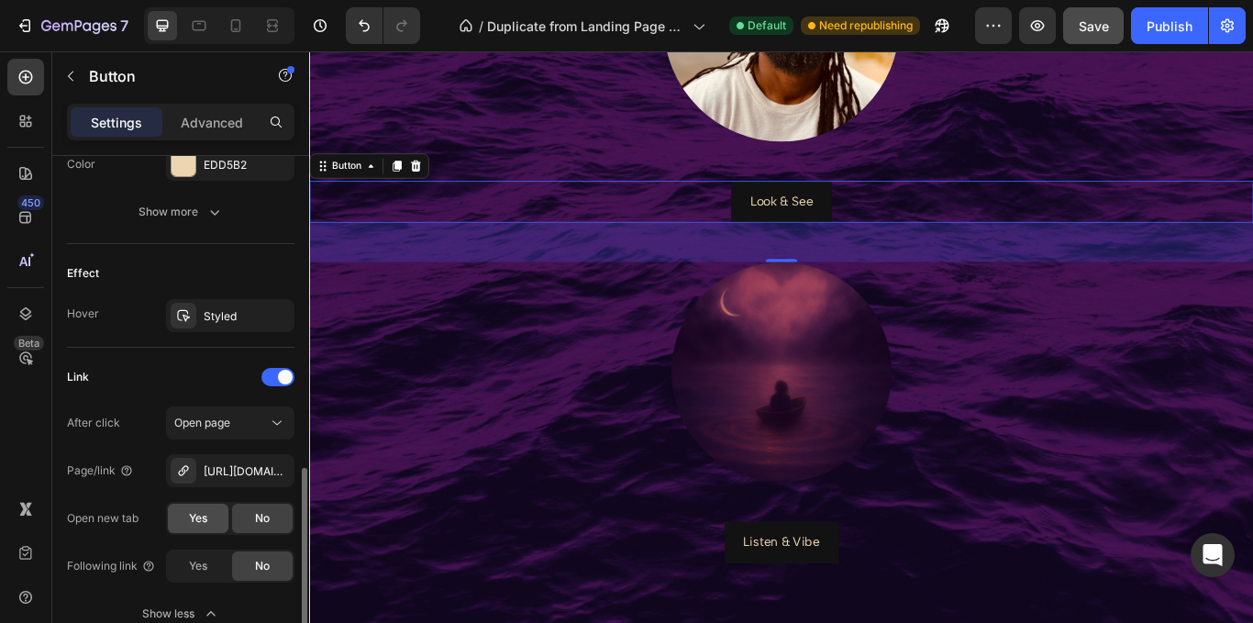
click at [203, 515] on span "Yes" at bounding box center [198, 518] width 18 height 17
click at [874, 117] on img at bounding box center [859, 19] width 275 height 275
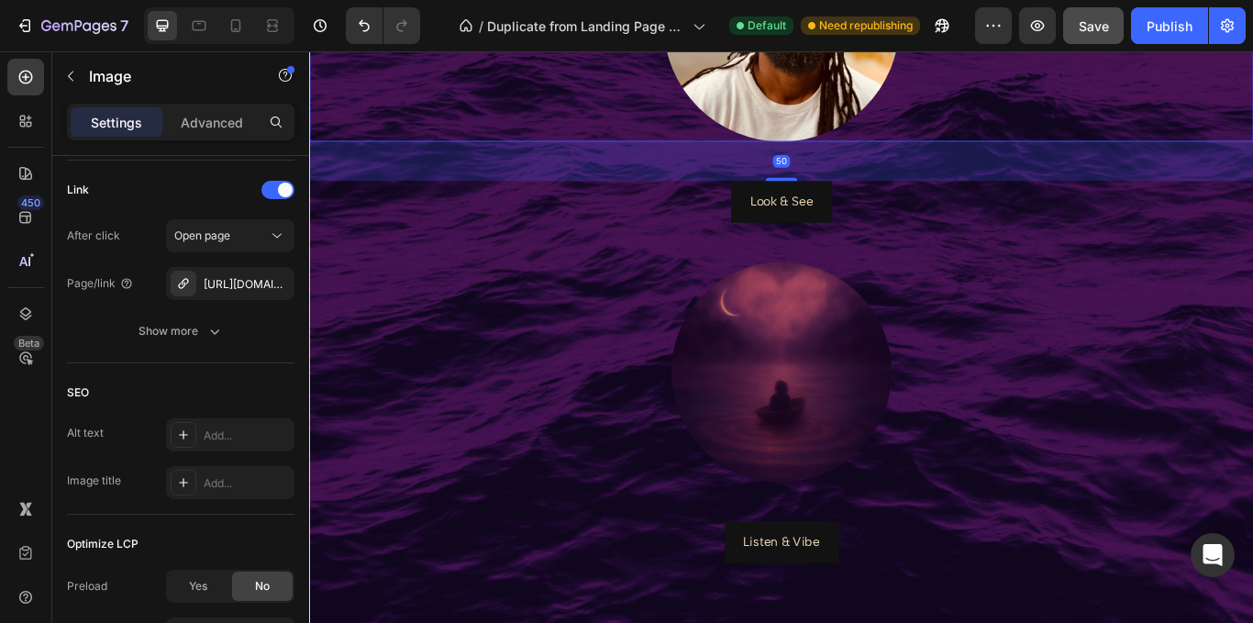
scroll to position [0, 0]
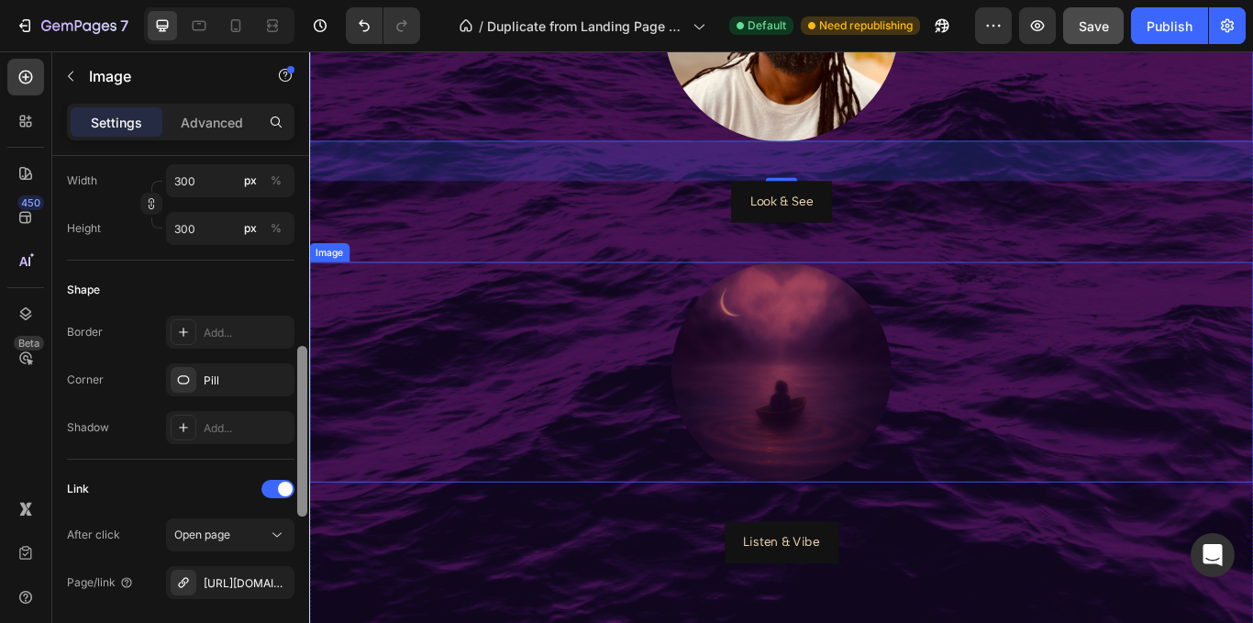
drag, startPoint x: 614, startPoint y: 305, endPoint x: 310, endPoint y: 513, distance: 368.3
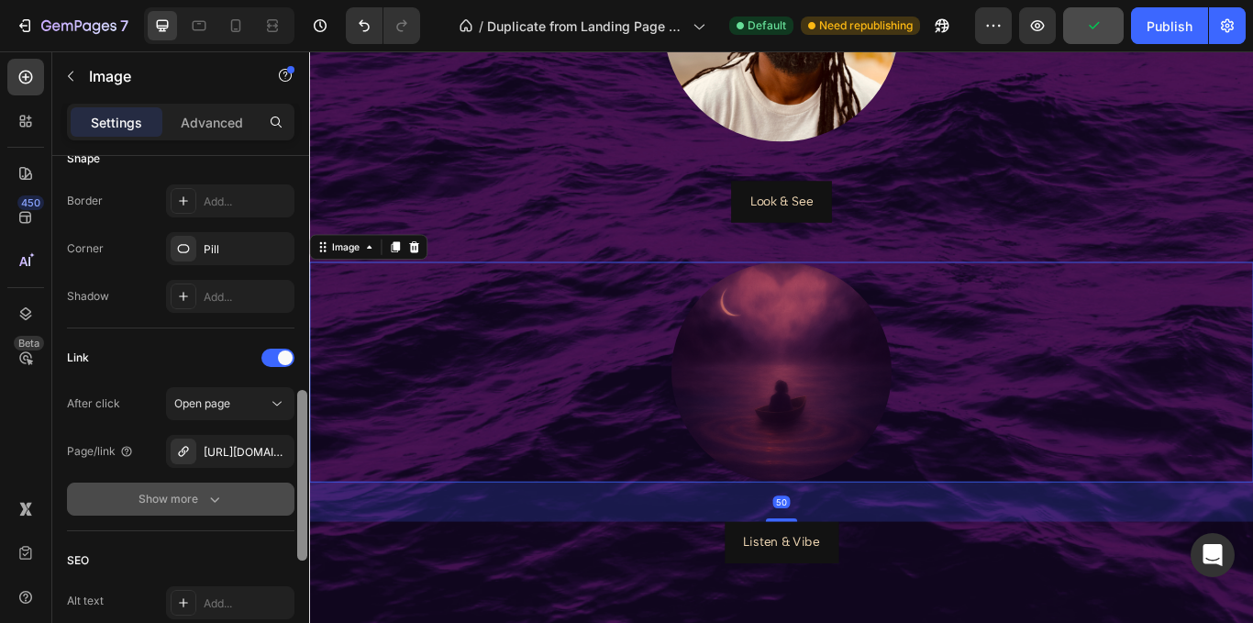
scroll to position [725, 0]
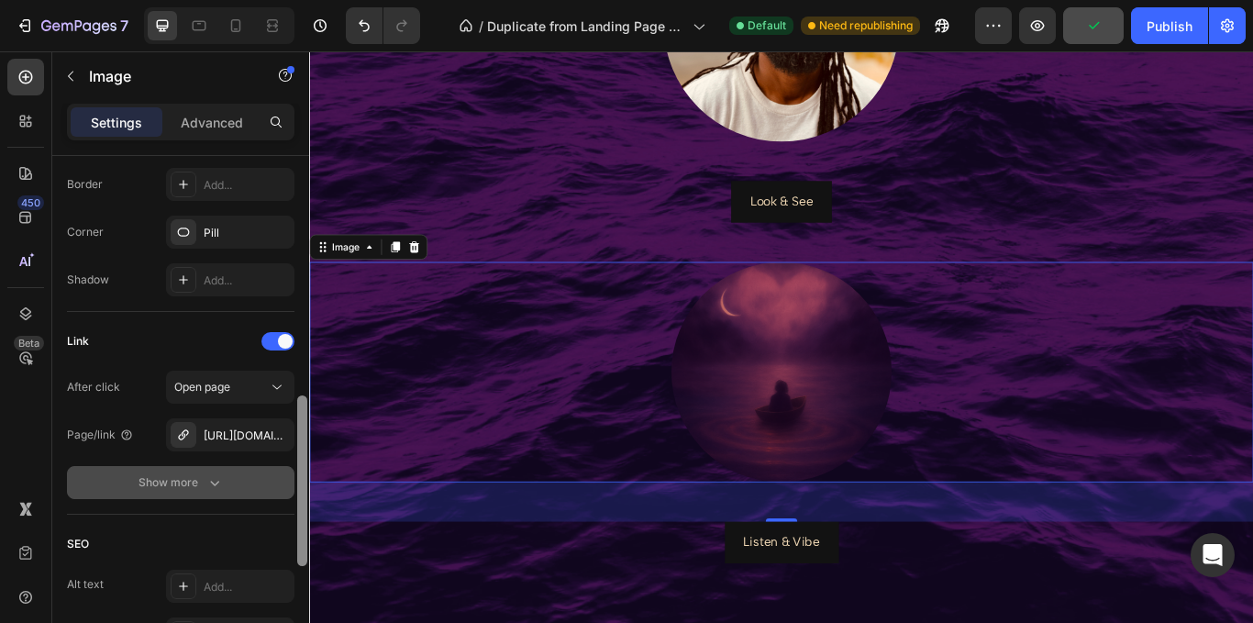
click at [192, 493] on button "Show more" at bounding box center [180, 482] width 227 height 33
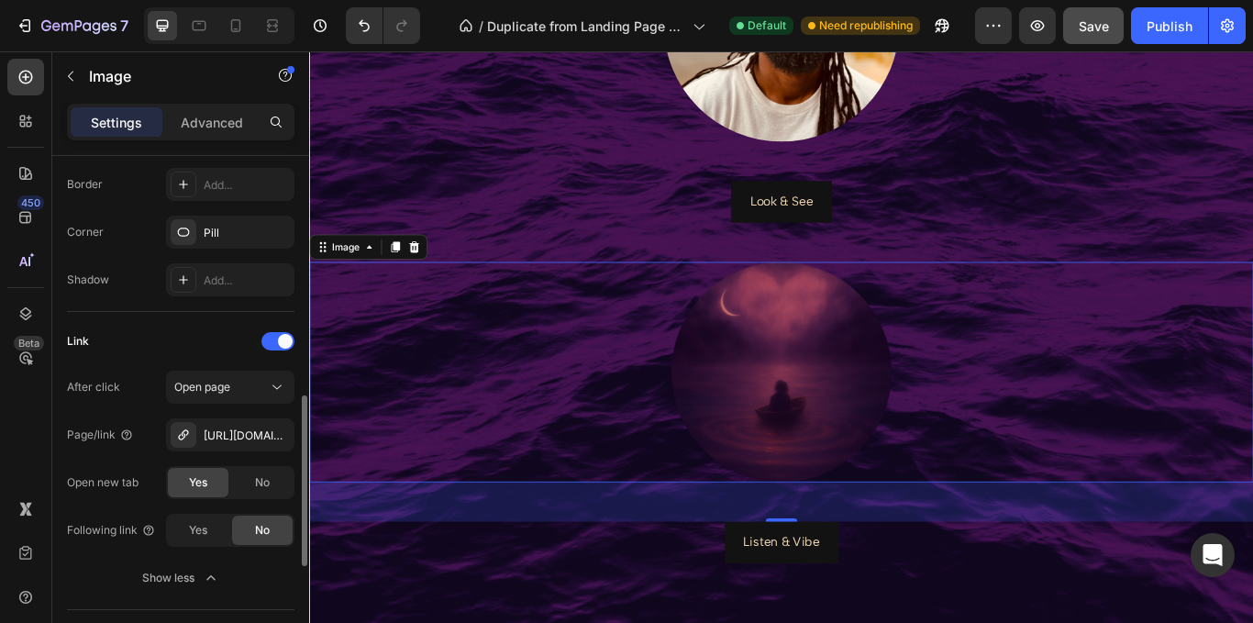
click at [188, 492] on div "Yes" at bounding box center [198, 482] width 61 height 29
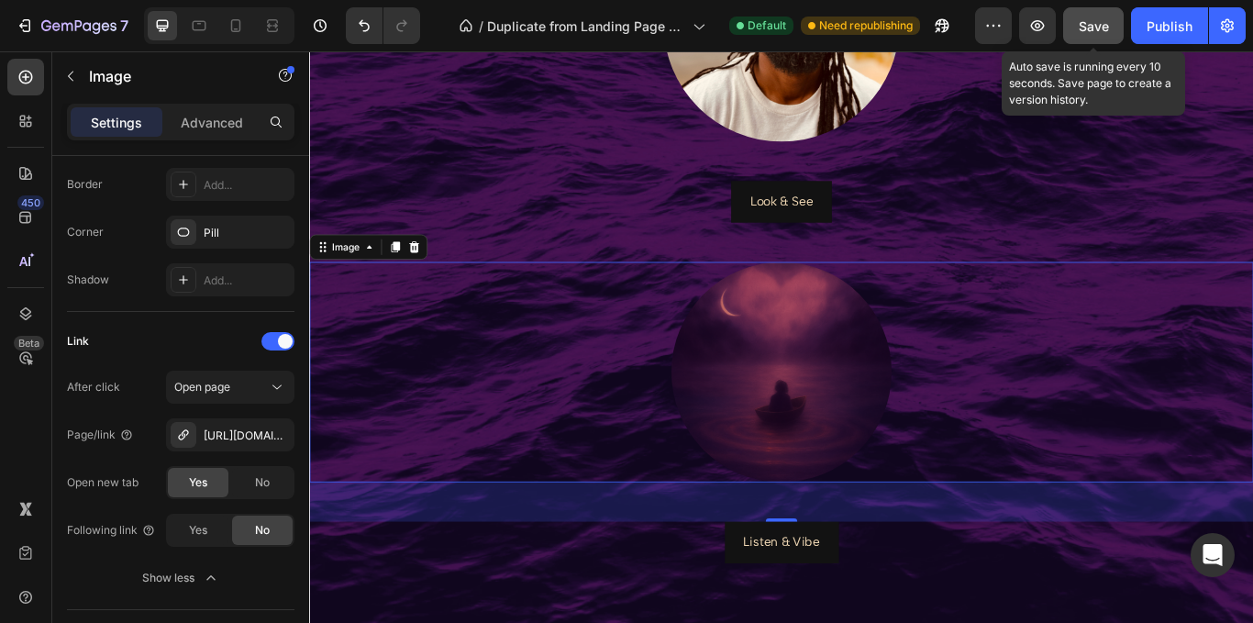
click at [1103, 27] on span "Save" at bounding box center [1093, 26] width 30 height 16
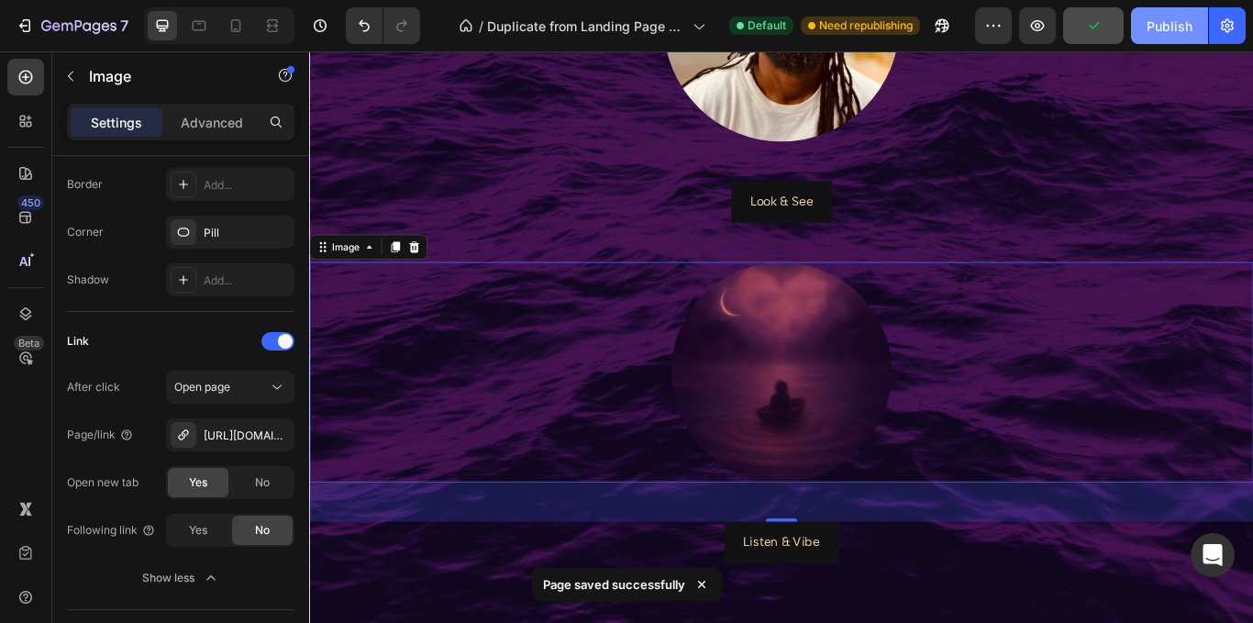
click at [1171, 26] on div "Publish" at bounding box center [1169, 26] width 46 height 19
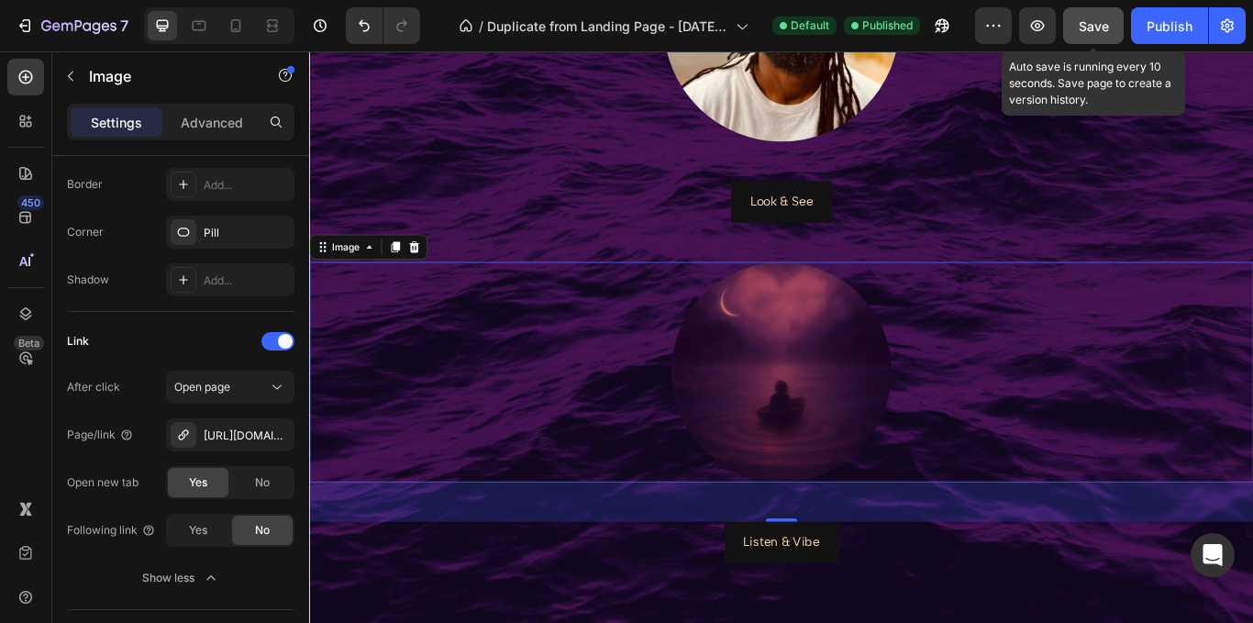
click at [1113, 17] on button "Save" at bounding box center [1093, 25] width 61 height 37
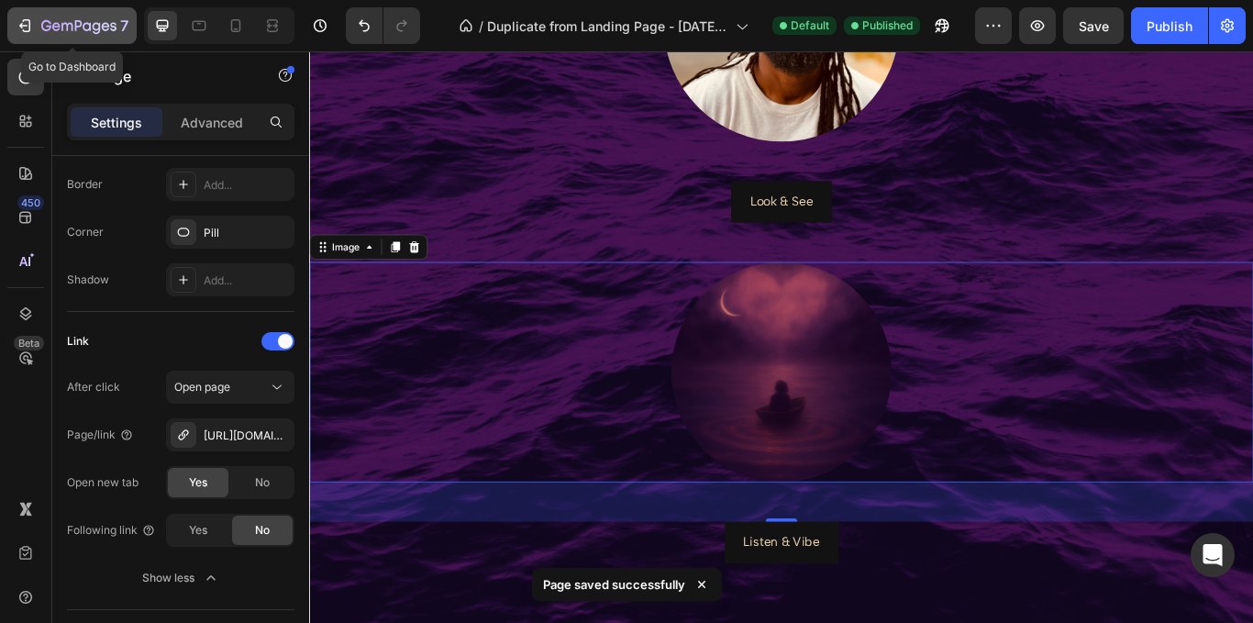
click at [12, 20] on button "7" at bounding box center [71, 25] width 129 height 37
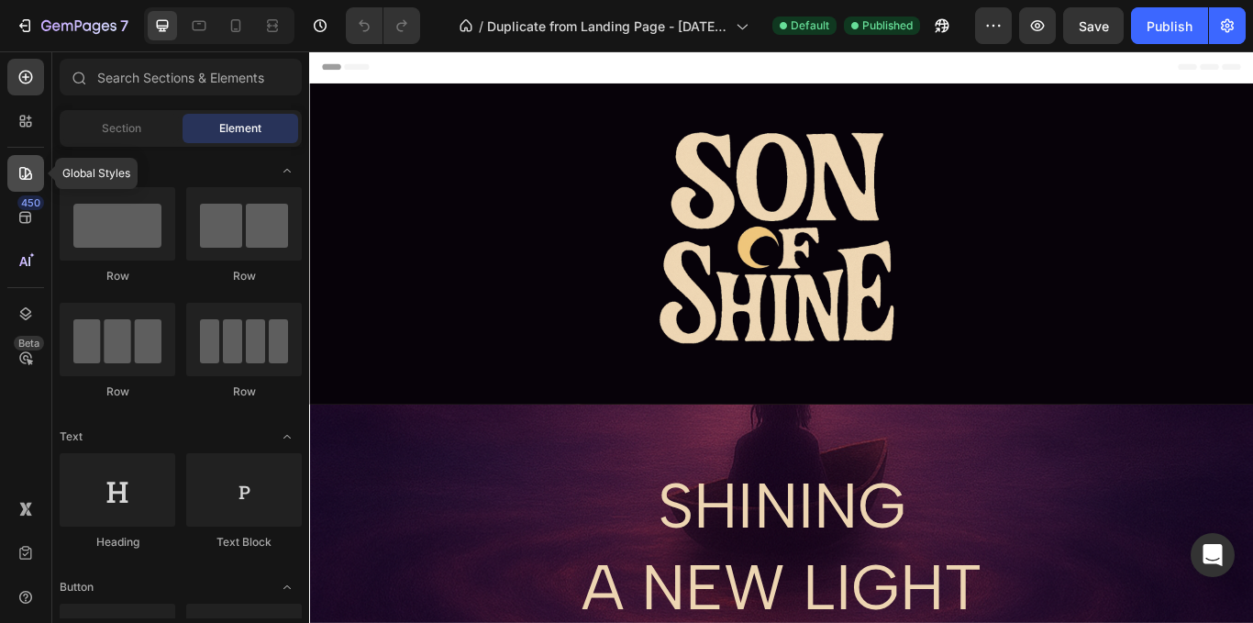
click at [34, 171] on icon at bounding box center [26, 173] width 18 height 18
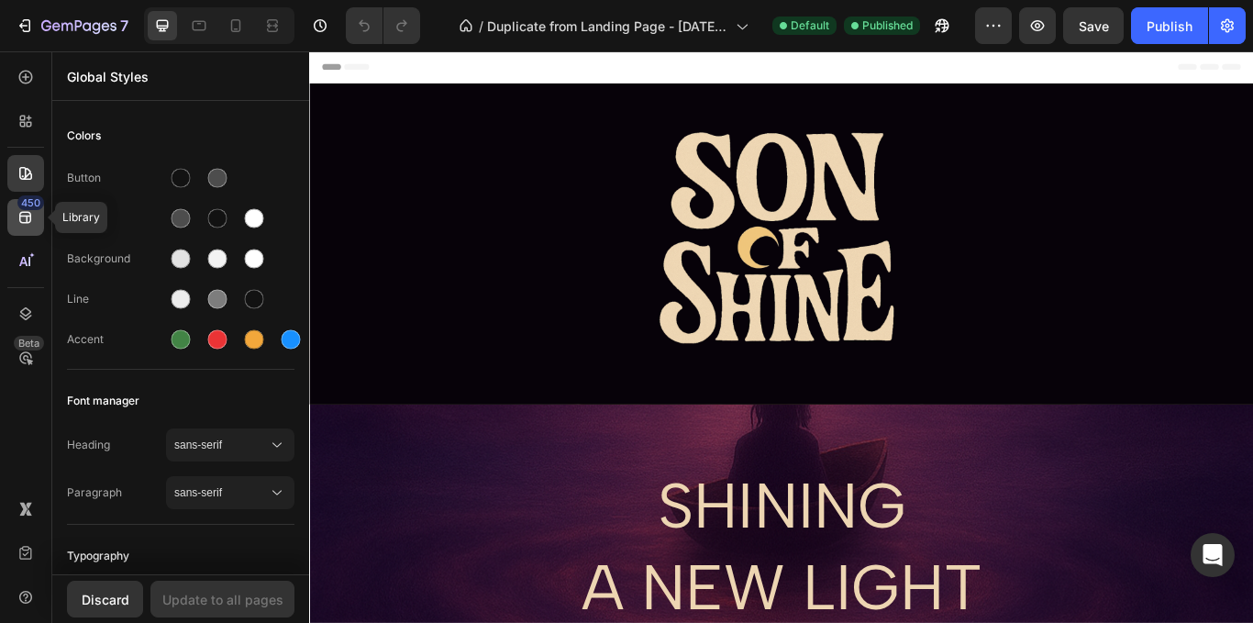
click at [21, 212] on icon at bounding box center [25, 218] width 12 height 12
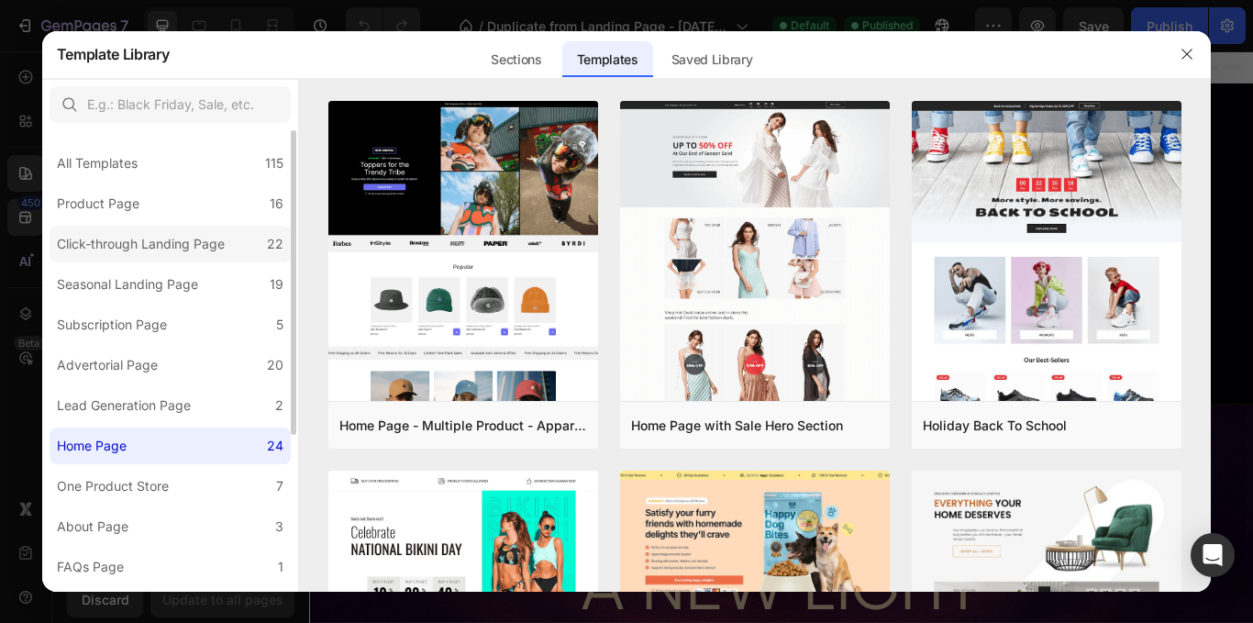
click at [235, 238] on label "Click-through Landing Page 22" at bounding box center [170, 244] width 241 height 37
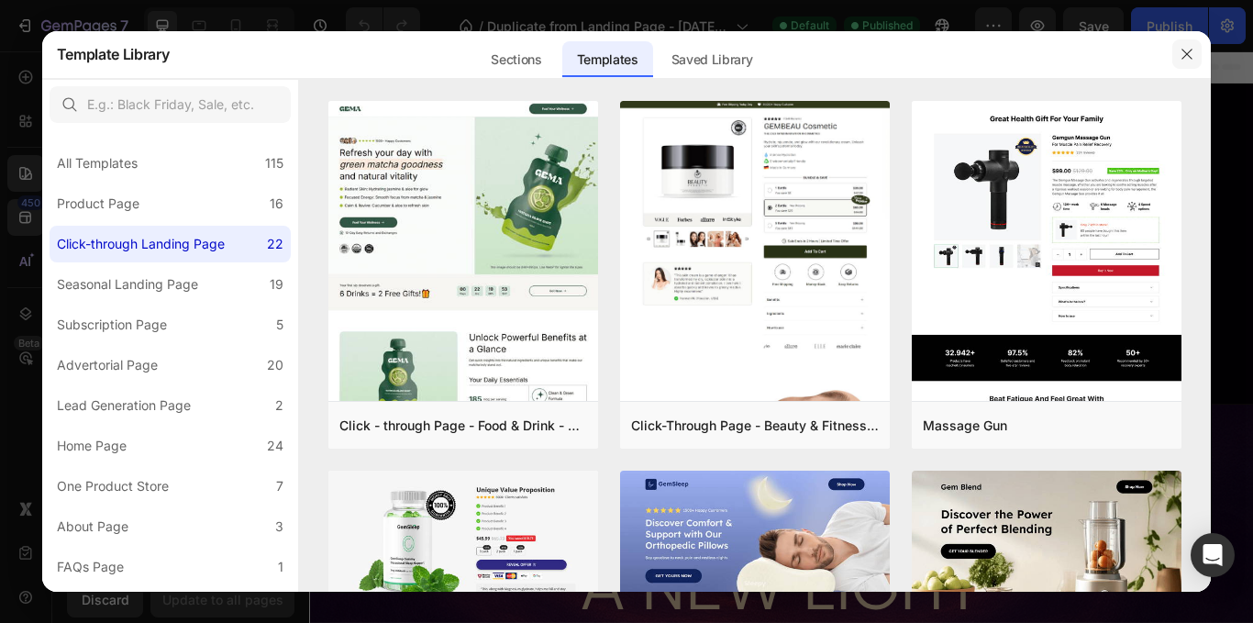
click at [1199, 58] on button "button" at bounding box center [1186, 53] width 29 height 29
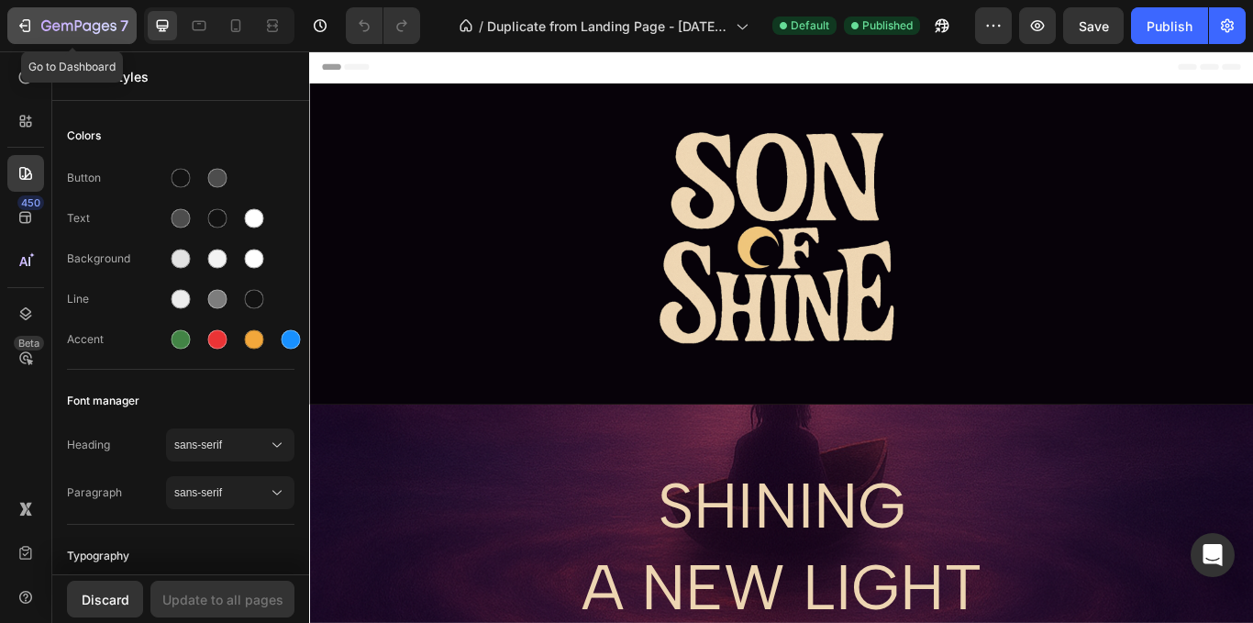
click at [25, 28] on icon "button" at bounding box center [25, 26] width 18 height 18
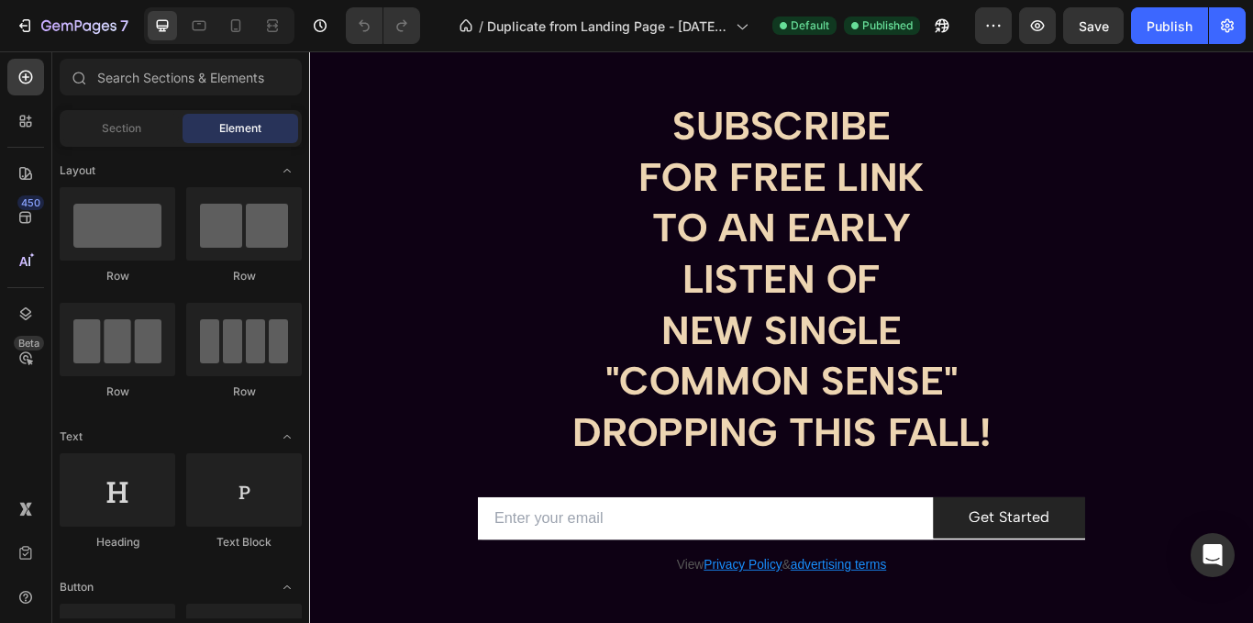
scroll to position [1904, 0]
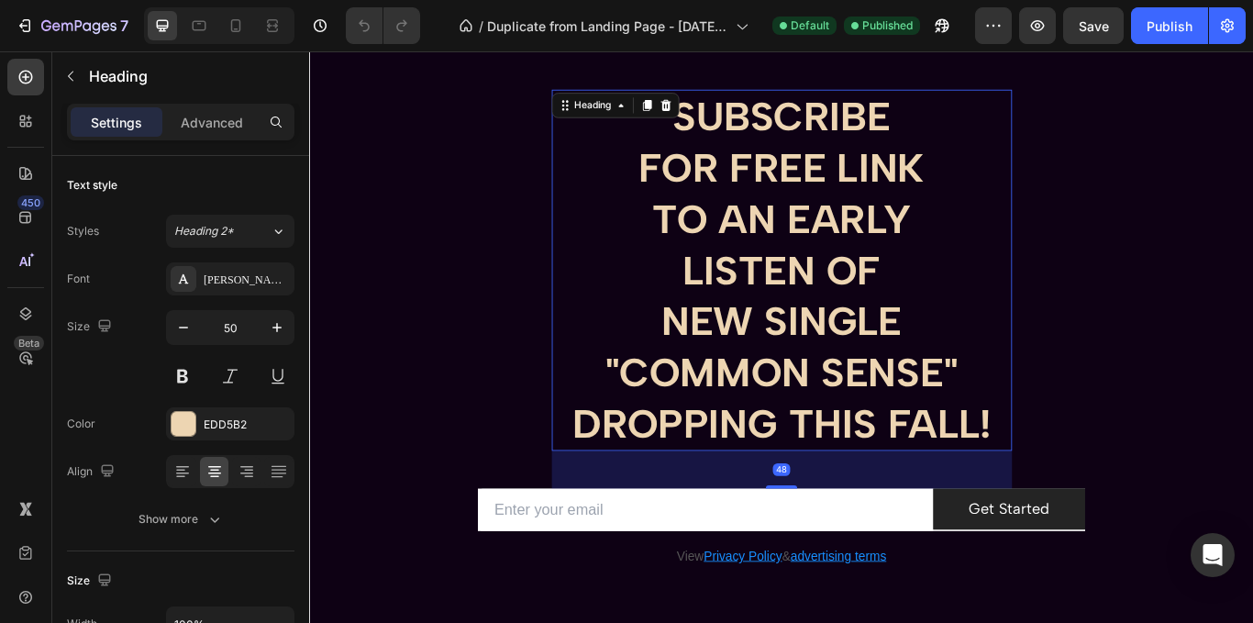
click at [904, 282] on h2 "SUBSCRIBE FOR FREE LINK TO AN EARLY LISTEN OF NEW SINGLE "COMMON SENSE" DROPPIN…" at bounding box center [860, 306] width 536 height 421
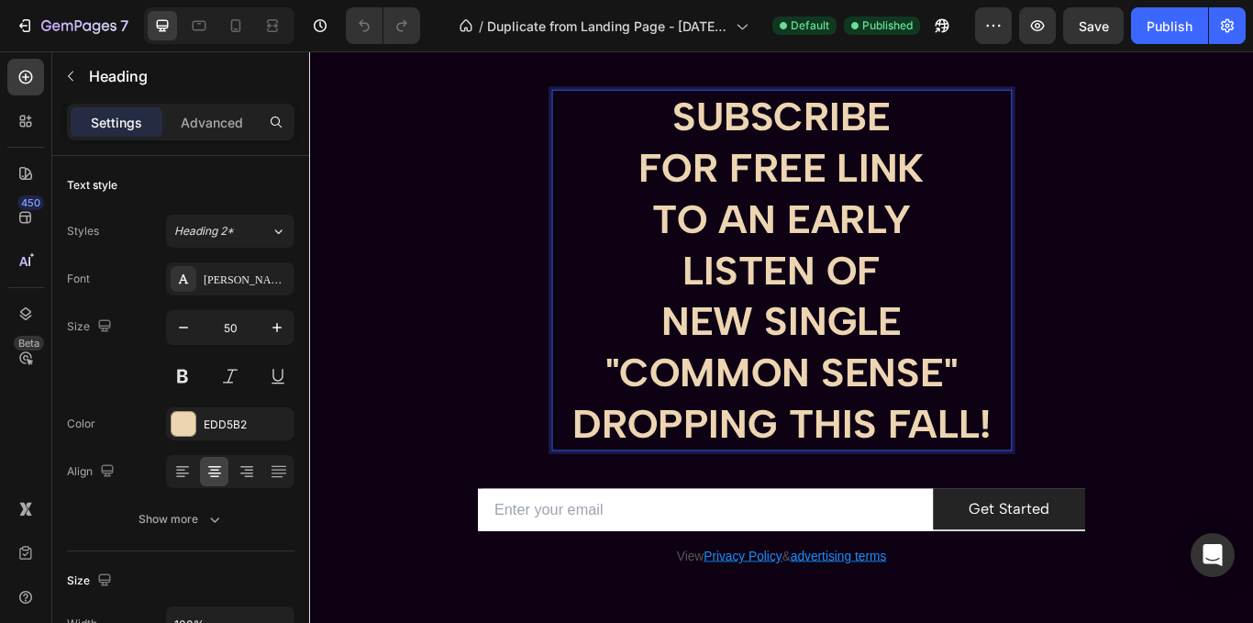
click at [904, 282] on p "SUBSCRIBE FOR FREE LINK TO AN EARLY LISTEN OF NEW SINGLE "COMMON SENSE" DROPPIN…" at bounding box center [859, 306] width 533 height 417
click at [1054, 375] on p "SUBSCRIBE FOR FREE LINK TO AN EARLY LISTEN OF NEW SINGLE "COMMON SENSE" DROPPIN…" at bounding box center [859, 306] width 533 height 417
click at [684, 184] on p "SUBSCRIBE FOR FREE LINK TO AN EARLY LISTEN OF NEW SINGLE "COMMON SENSE" DROPPIN…" at bounding box center [859, 306] width 533 height 417
drag, startPoint x: 670, startPoint y: 183, endPoint x: 769, endPoint y: 182, distance: 98.1
click at [769, 182] on p "SUBSCRIBE FOR FREE LINK TO AN EARLY LISTEN OF NEW SINGLE "COMMON SENSE" DROPPIN…" at bounding box center [859, 306] width 533 height 417
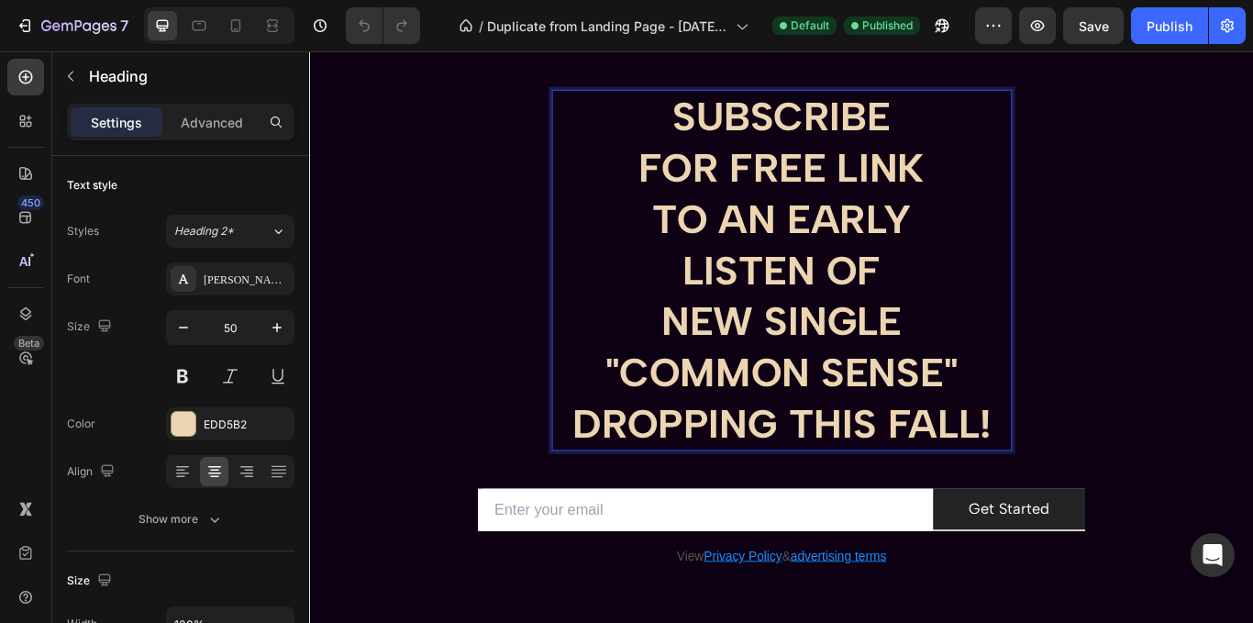
click at [924, 185] on p "SUBSCRIBE FOR FREE LINK TO AN EARLY LISTEN OF NEW SINGLE "COMMON SENSE" DROPPIN…" at bounding box center [859, 306] width 533 height 417
click at [819, 238] on p "SUBSCRIBE FOR FREE LINK TO AN EARLY LISTEN OF NEW SINGLE "COMMON SENSE" DROPPIN…" at bounding box center [859, 306] width 533 height 417
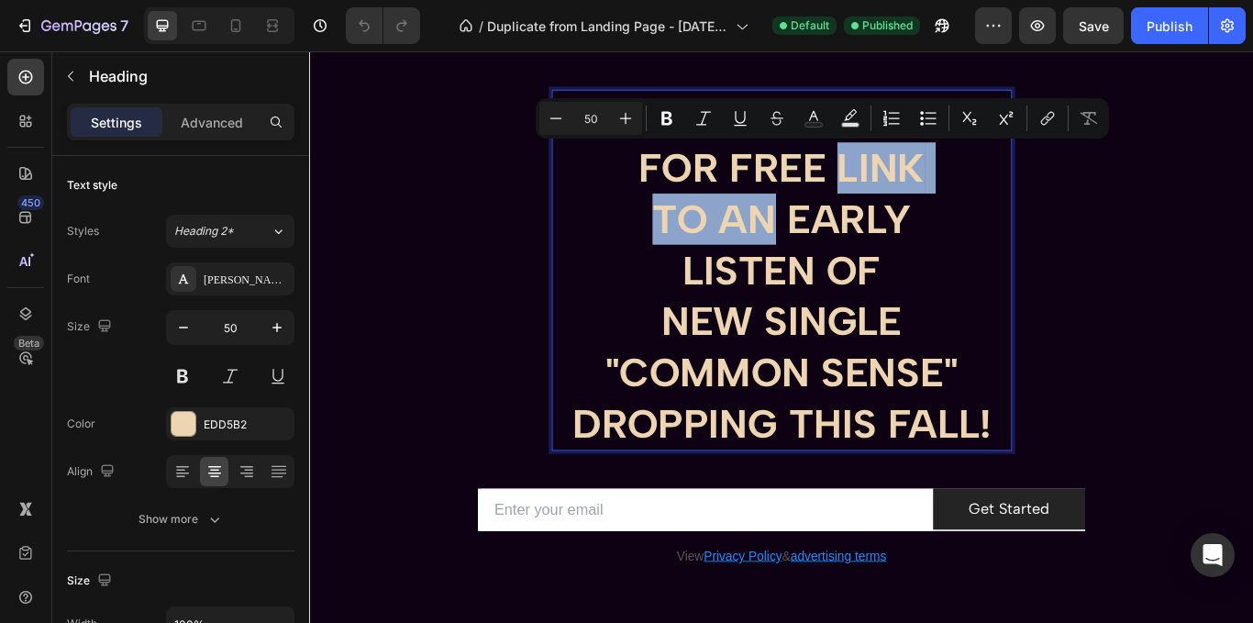
drag, startPoint x: 841, startPoint y: 241, endPoint x: 922, endPoint y: 206, distance: 87.9
click at [922, 206] on p "SUBSCRIBE FOR FREE LINK TO AN EARLY LISTEN OF NEW SINGLE "COMMON SENSE" DROPPIN…" at bounding box center [859, 306] width 533 height 417
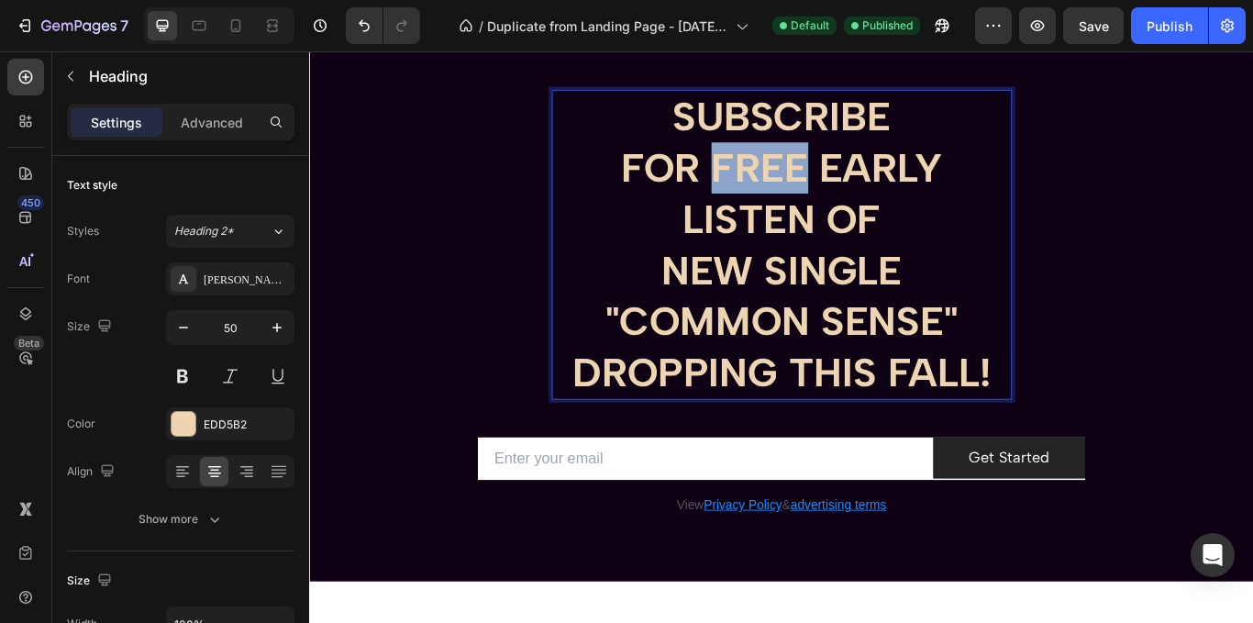
drag, startPoint x: 876, startPoint y: 183, endPoint x: 767, endPoint y: 185, distance: 109.2
click at [767, 185] on p "SUBSCRIBE FOR FREE EARLY LISTEN OF NEW SINGLE "COMMON SENSE" DROPPING THIS FALL!" at bounding box center [859, 277] width 533 height 358
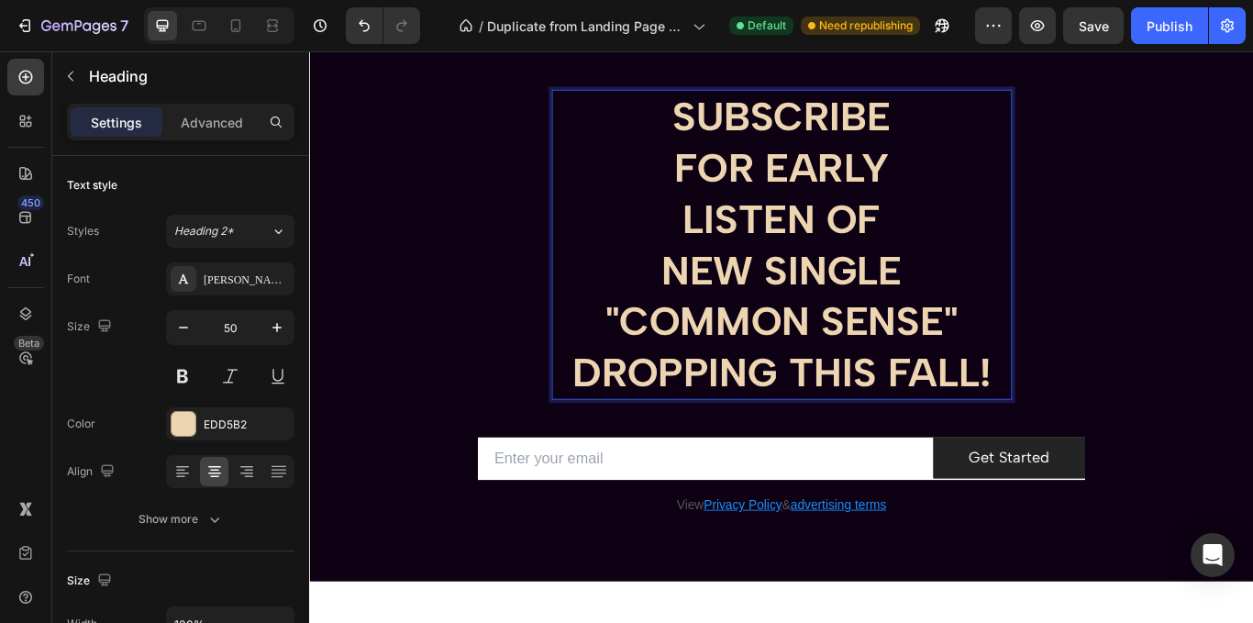
click at [807, 310] on p "SUBSCRIBE FOR EARLY LISTEN OF NEW SINGLE "COMMON SENSE" DROPPING THIS FALL!" at bounding box center [859, 277] width 533 height 358
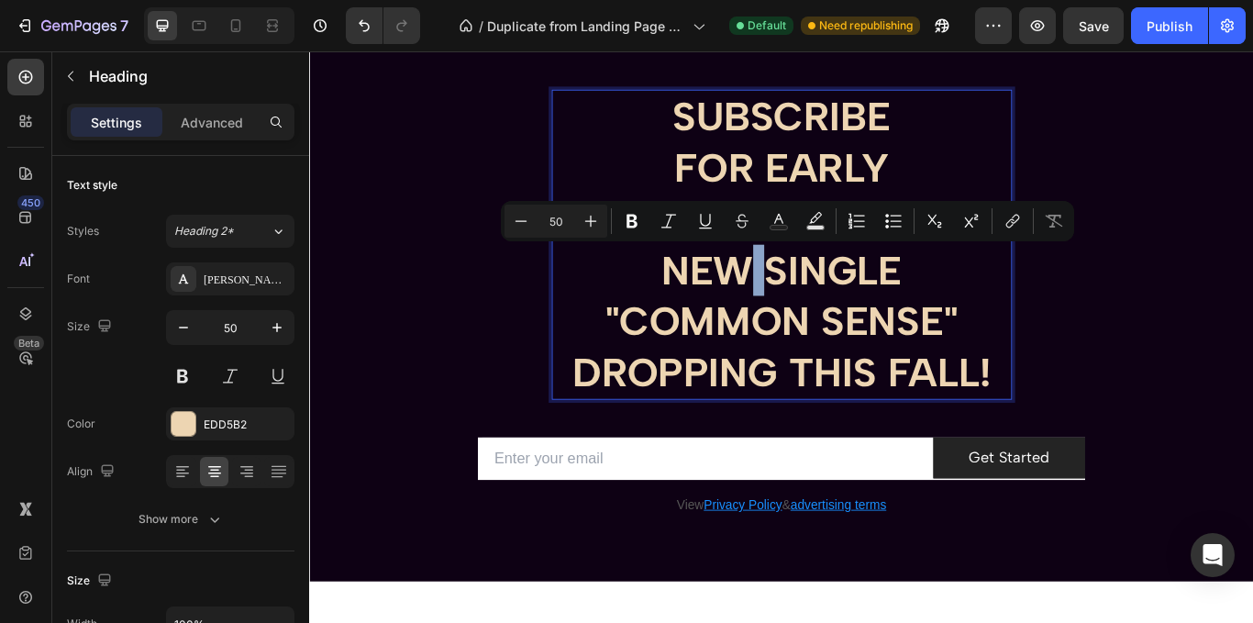
click at [807, 310] on p "SUBSCRIBE FOR EARLY LISTEN OF NEW SINGLE "COMMON SENSE" DROPPING THIS FALL!" at bounding box center [859, 277] width 533 height 358
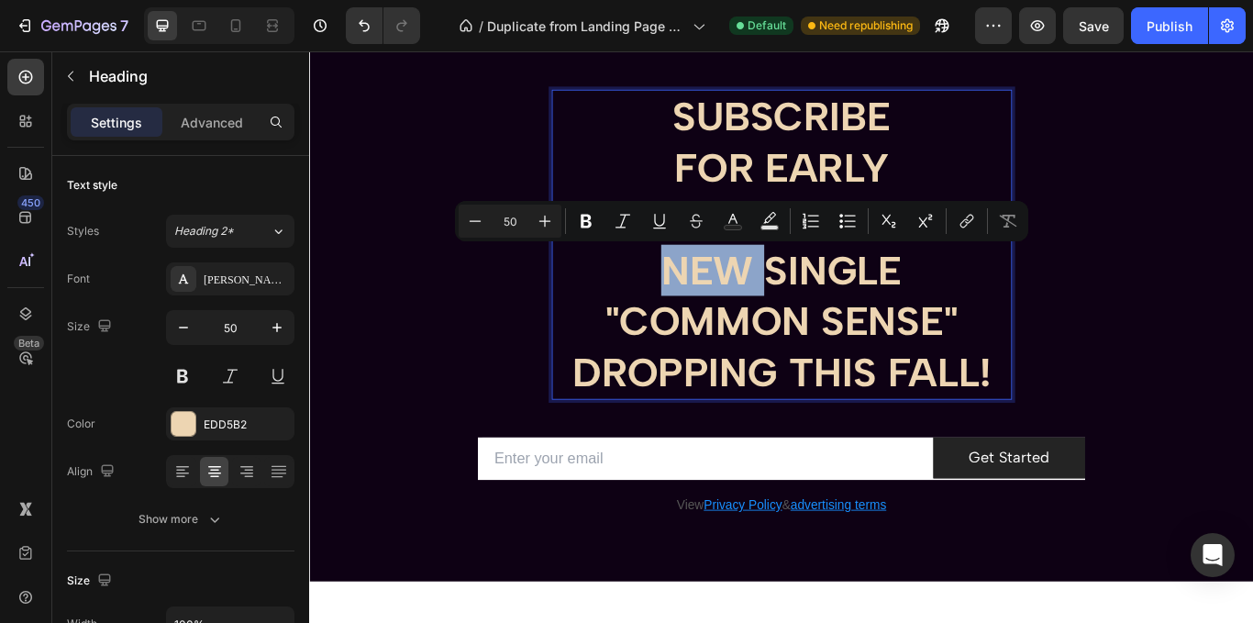
drag, startPoint x: 807, startPoint y: 310, endPoint x: 715, endPoint y: 317, distance: 92.0
click at [715, 317] on p "SUBSCRIBE FOR EARLY LISTEN OF NEW SINGLE "COMMON SENSE" DROPPING THIS FALL!" at bounding box center [859, 277] width 533 height 358
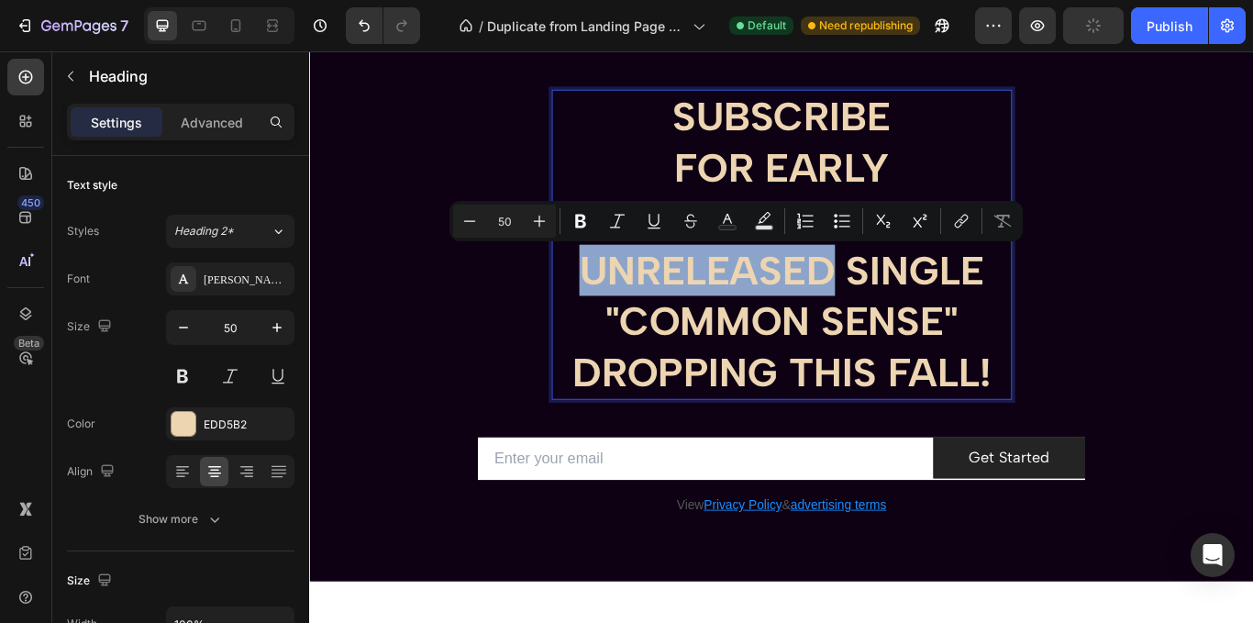
drag, startPoint x: 909, startPoint y: 309, endPoint x: 626, endPoint y: 312, distance: 282.5
click at [626, 312] on p "SUBSCRIBE FOR EARLY LISTEN OF UNRELEASED SINGLE "COMMON SENSE" DROPPING THIS FA…" at bounding box center [859, 277] width 533 height 358
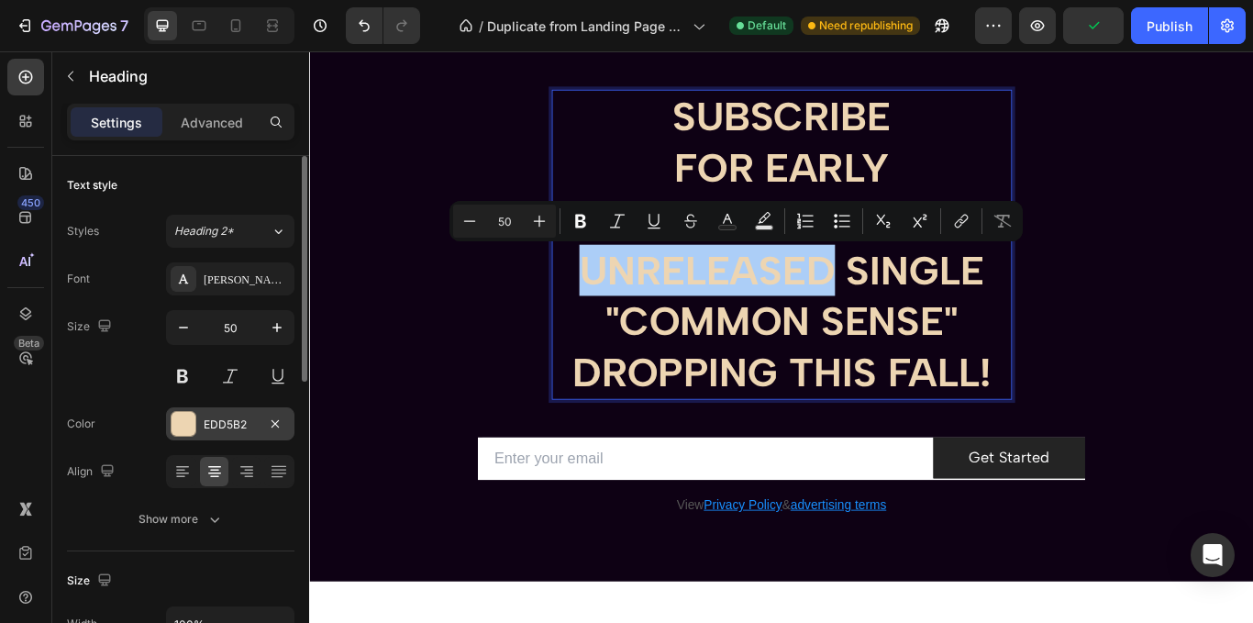
click at [215, 422] on div "EDD5B2" at bounding box center [230, 424] width 53 height 17
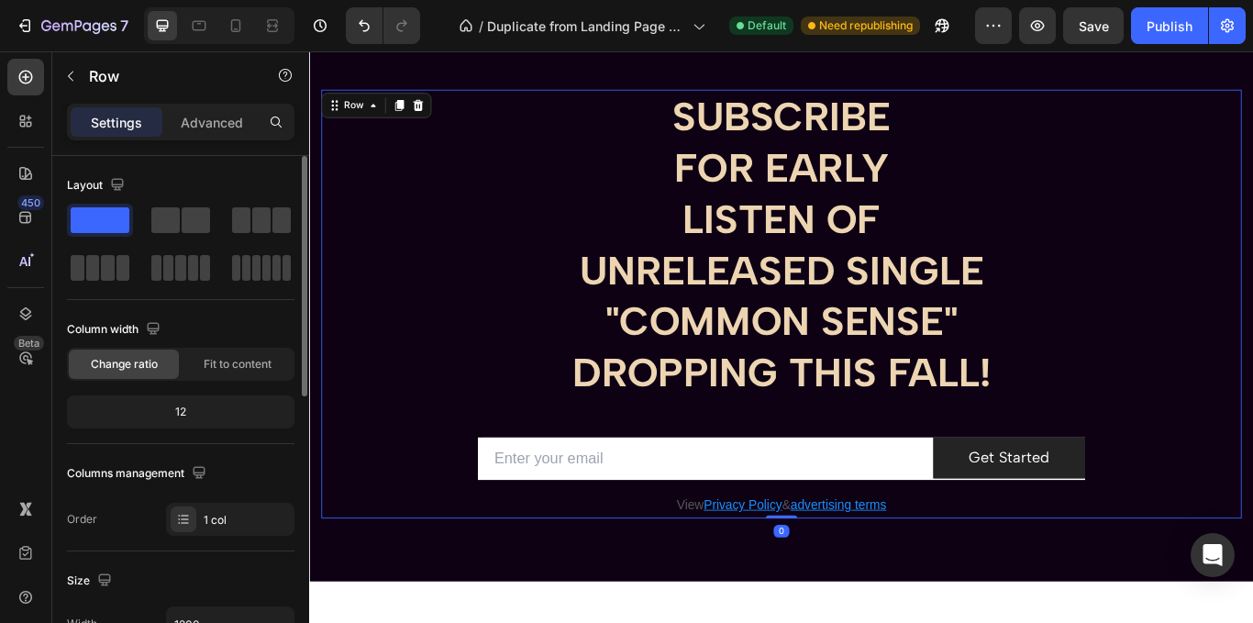
click at [522, 364] on div "SUBSCRIBE FOR EARLY LISTEN OF UNRELEASED SINGLE "COMMON SENSE" DROPPING THIS FA…" at bounding box center [859, 346] width 1073 height 500
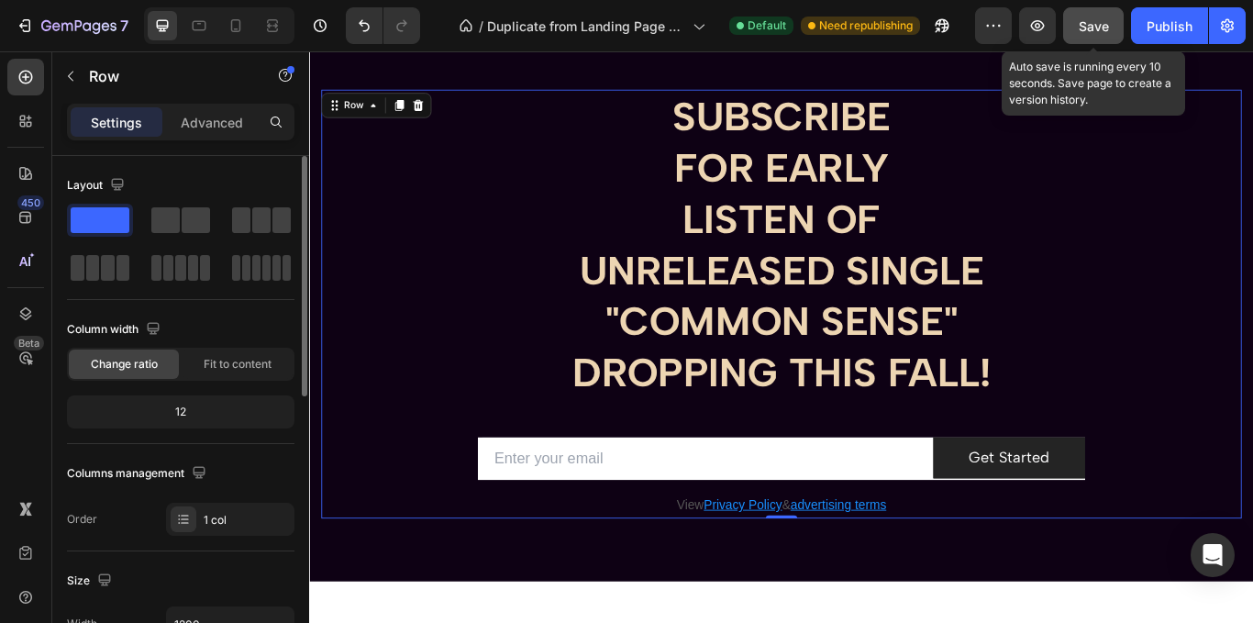
click at [1112, 17] on button "Save" at bounding box center [1093, 25] width 61 height 37
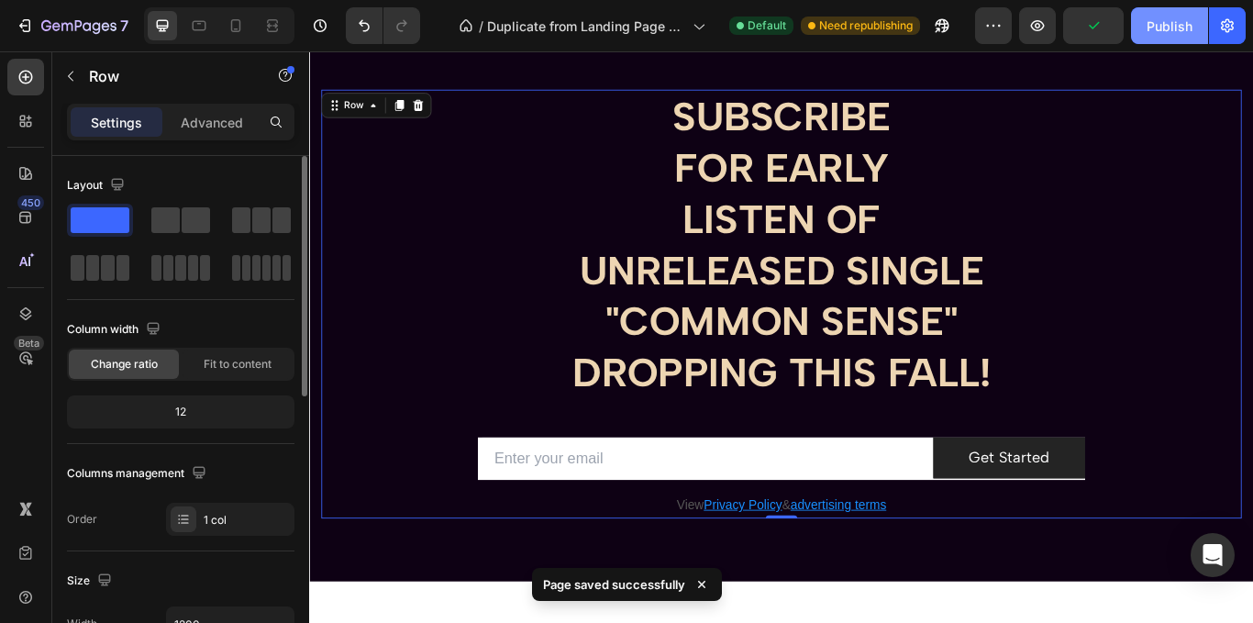
click at [1169, 26] on div "Publish" at bounding box center [1169, 26] width 46 height 19
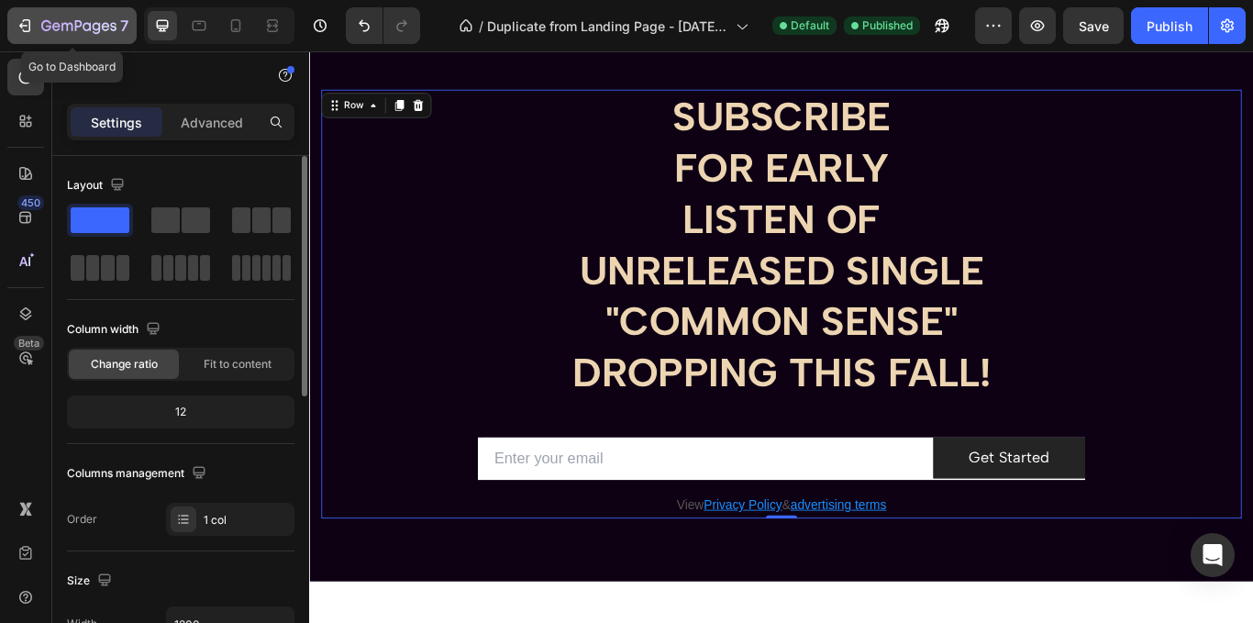
click at [89, 15] on div "7" at bounding box center [84, 26] width 87 height 22
